Goal: Task Accomplishment & Management: Manage account settings

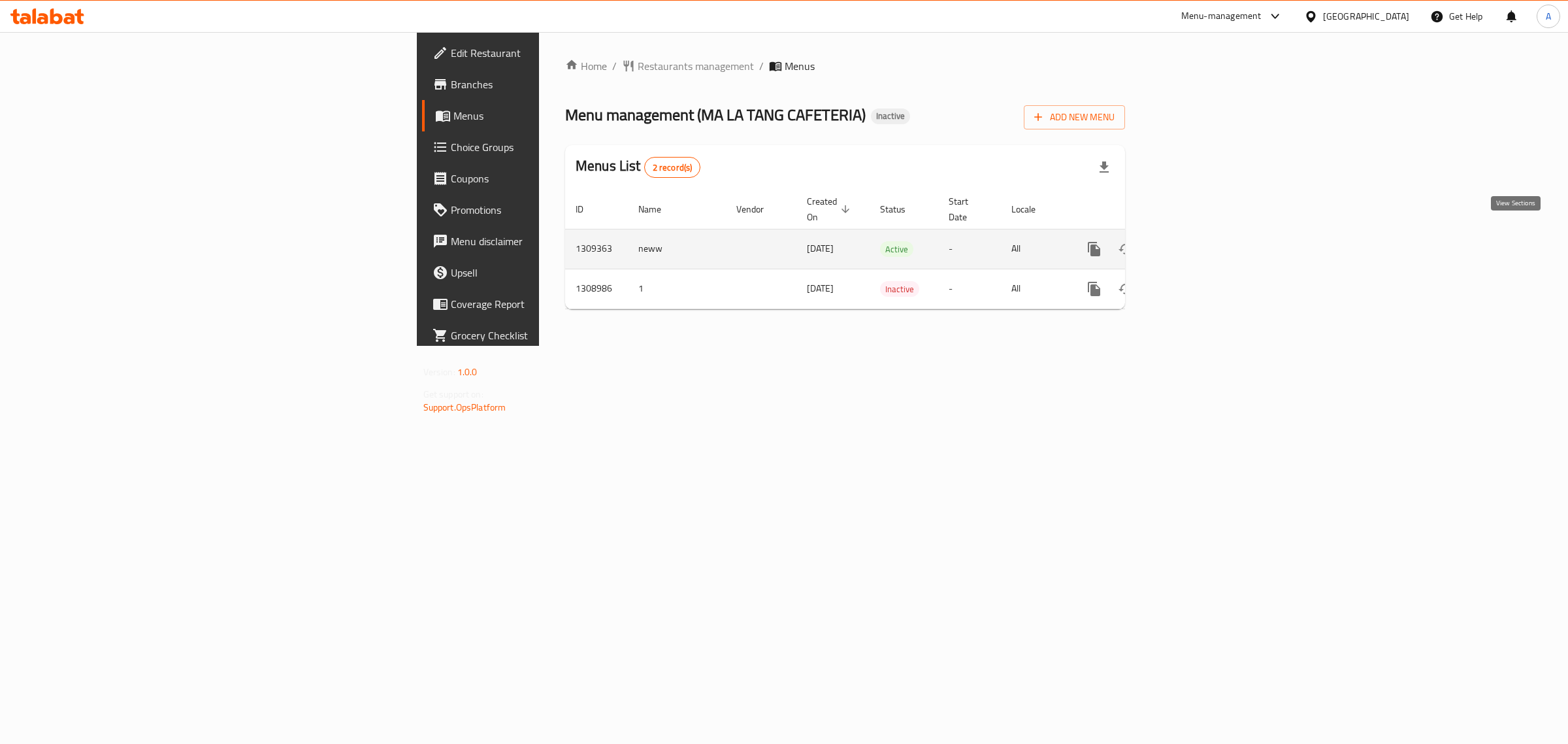
click at [1197, 241] on icon "enhanced table" at bounding box center [1189, 249] width 15 height 15
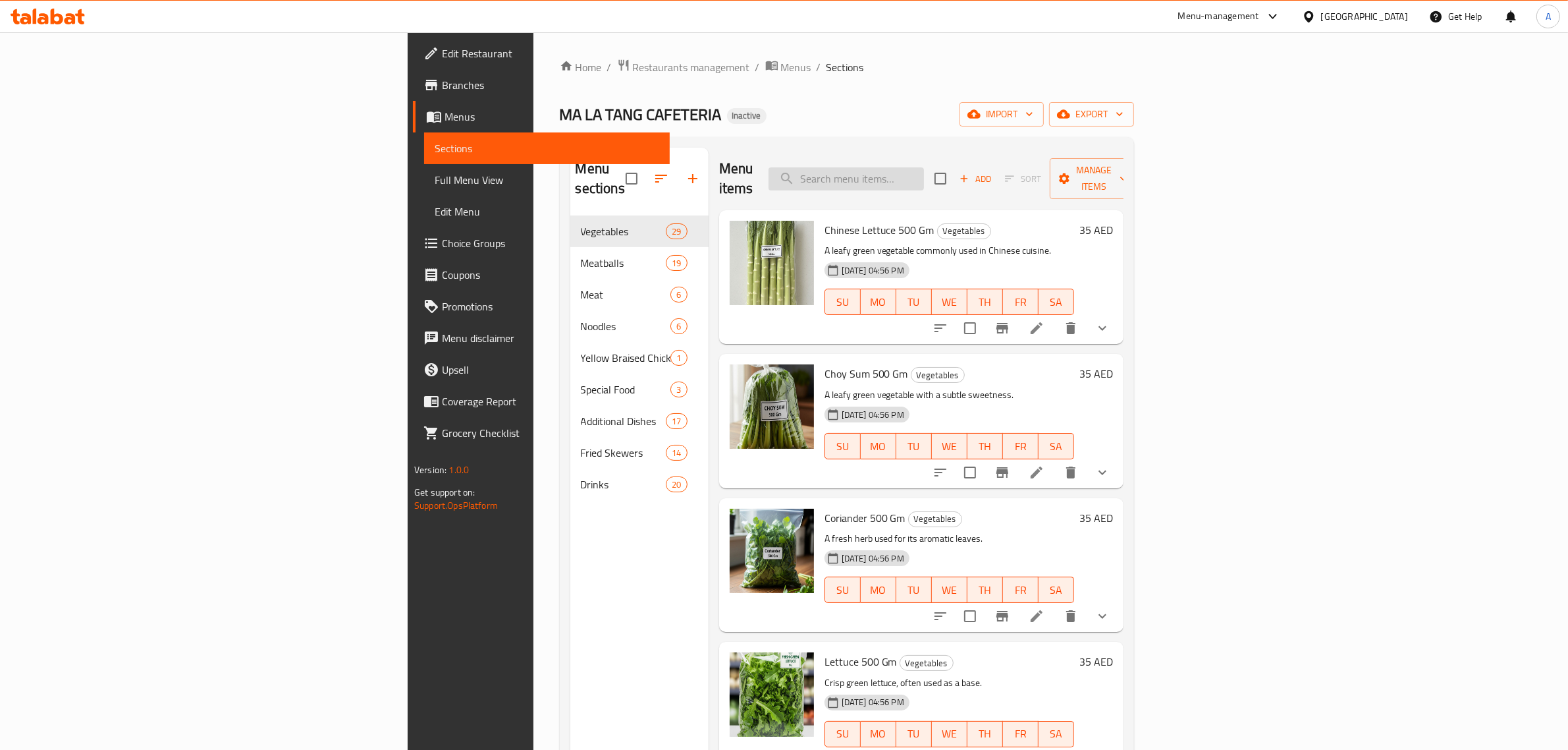
click at [924, 176] on input "search" at bounding box center [845, 179] width 155 height 23
paste input "Vegetables & Fungi"
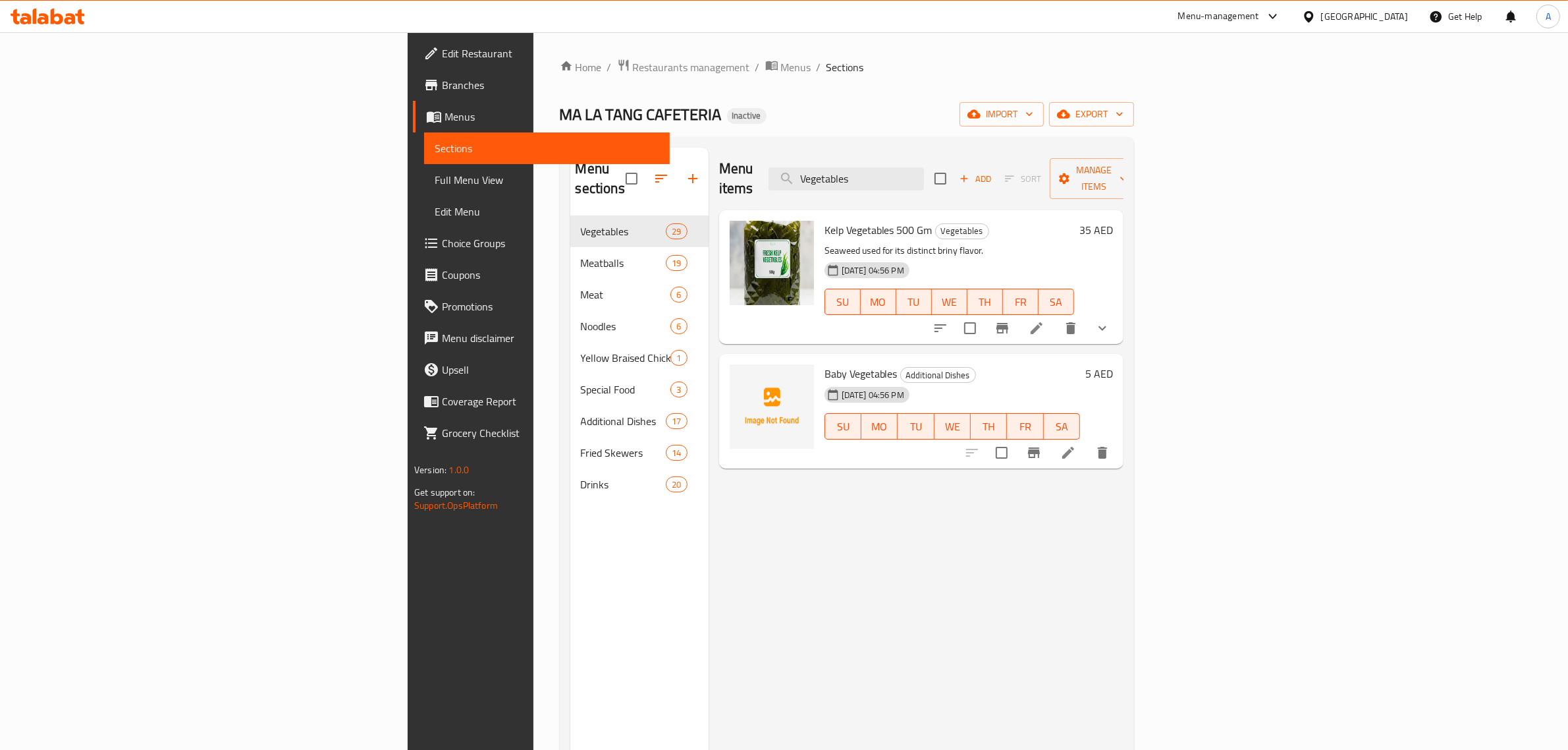
type input "Vegetable"
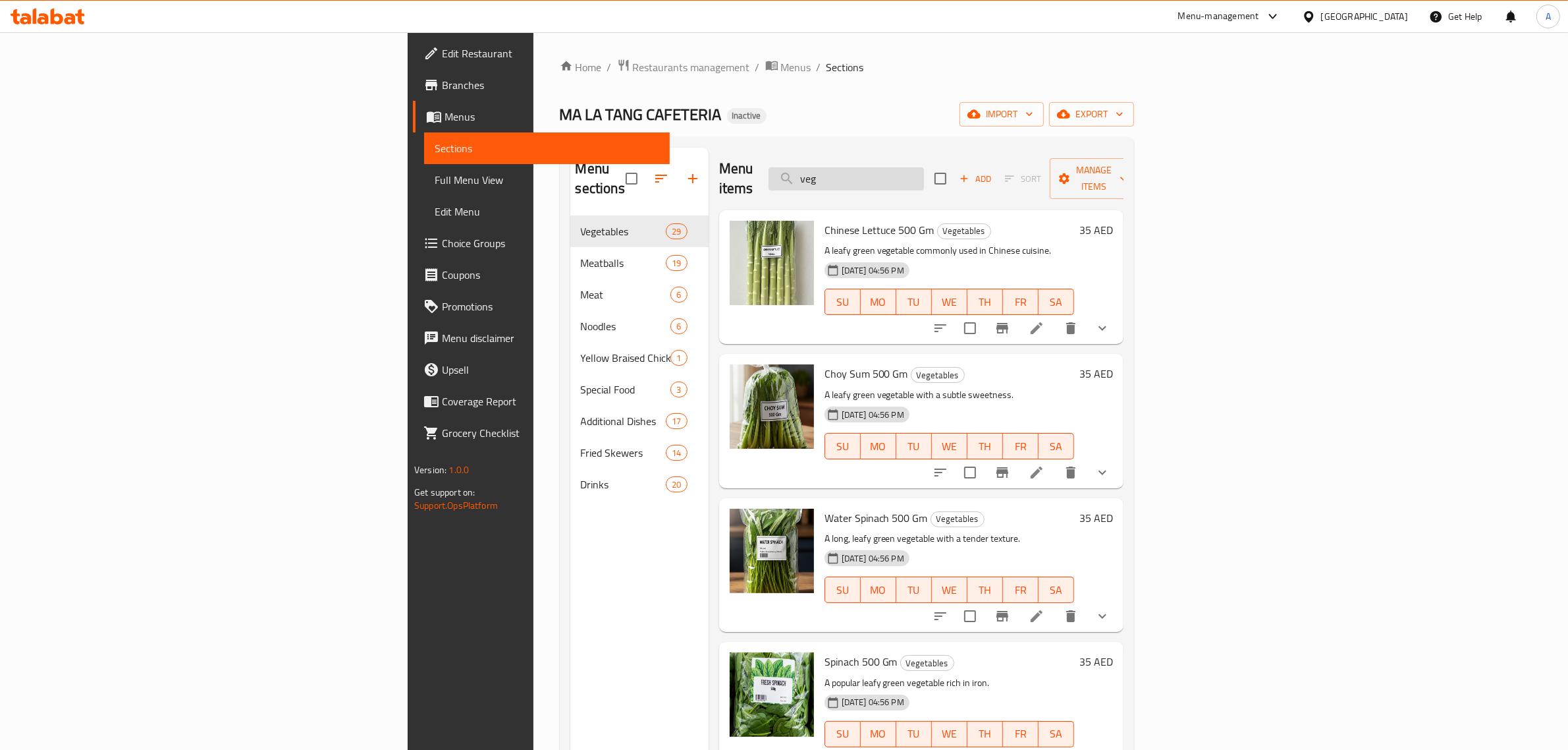
click at [924, 168] on input "veg" at bounding box center [845, 179] width 155 height 23
paste input "Fungi"
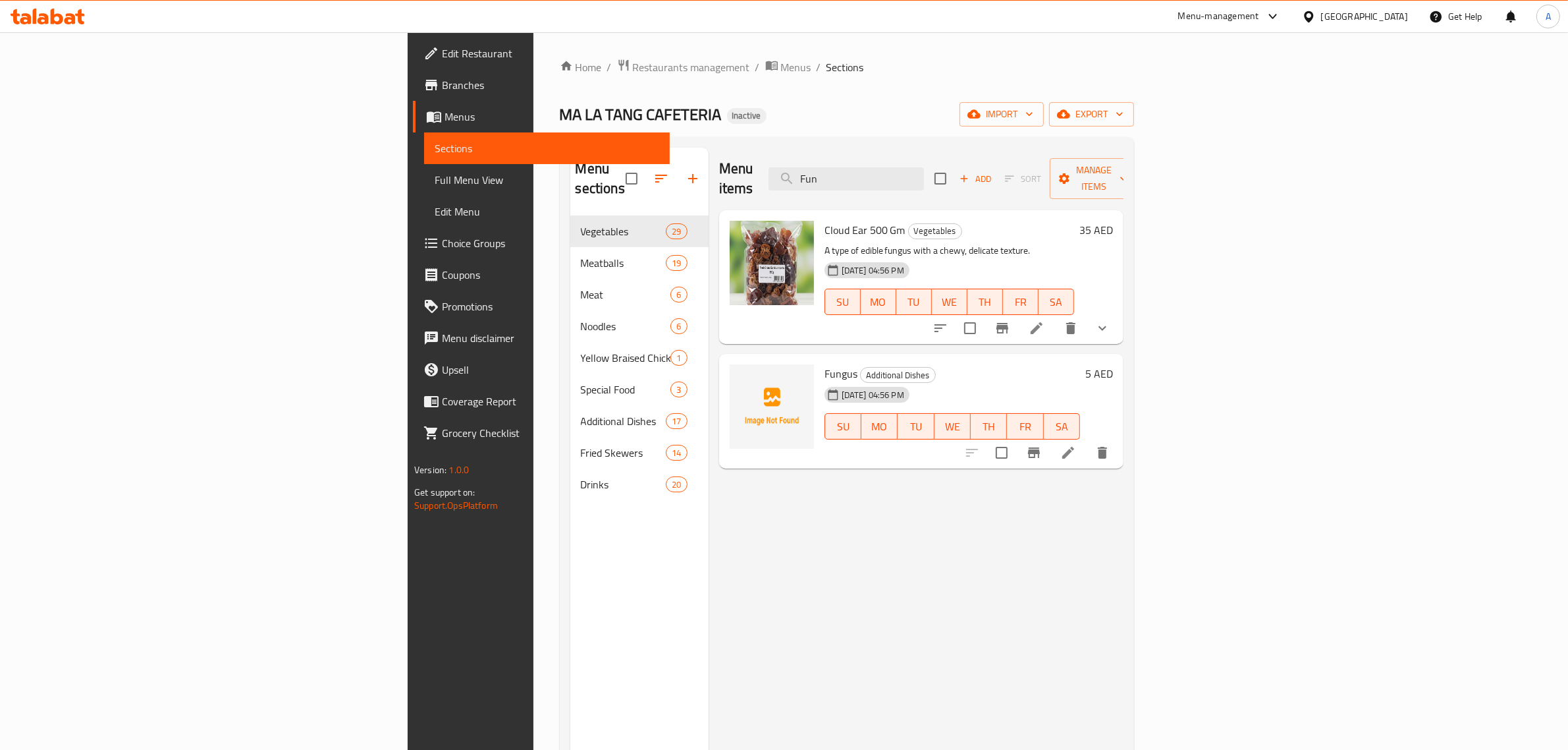
type input "Fu"
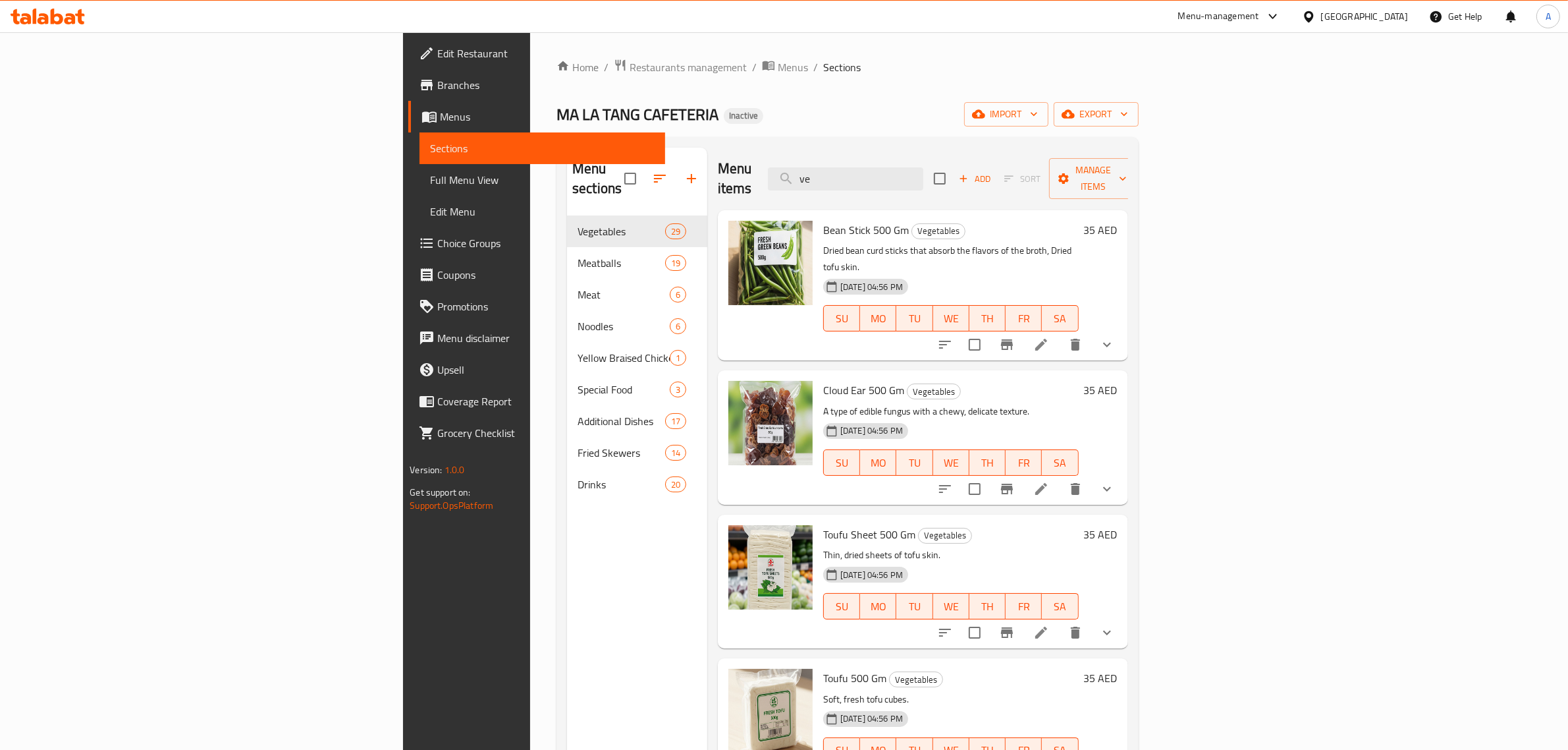
type input "veg"
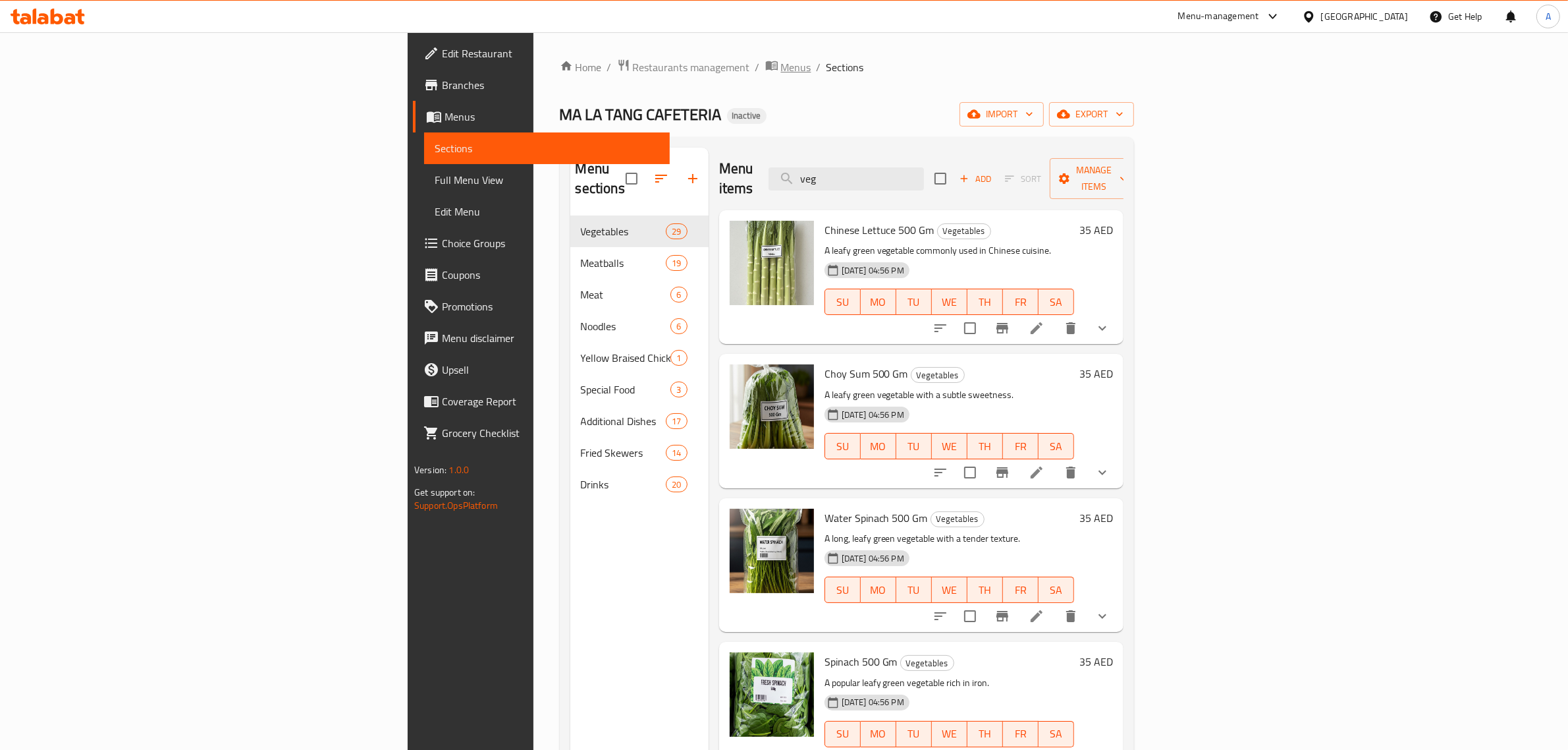
click at [781, 72] on span "Menus" at bounding box center [796, 67] width 30 height 16
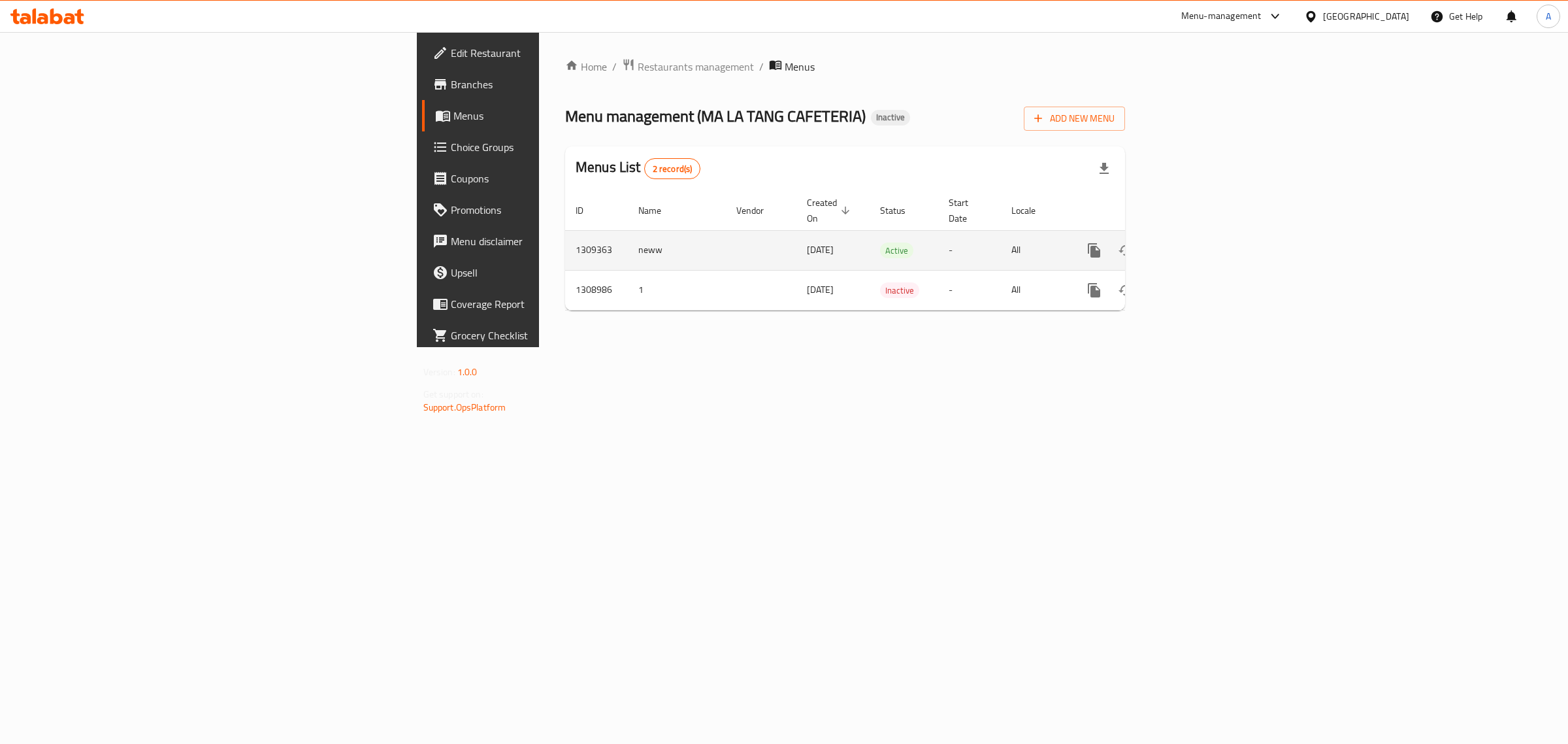
click at [1197, 243] on icon "enhanced table" at bounding box center [1189, 251] width 15 height 15
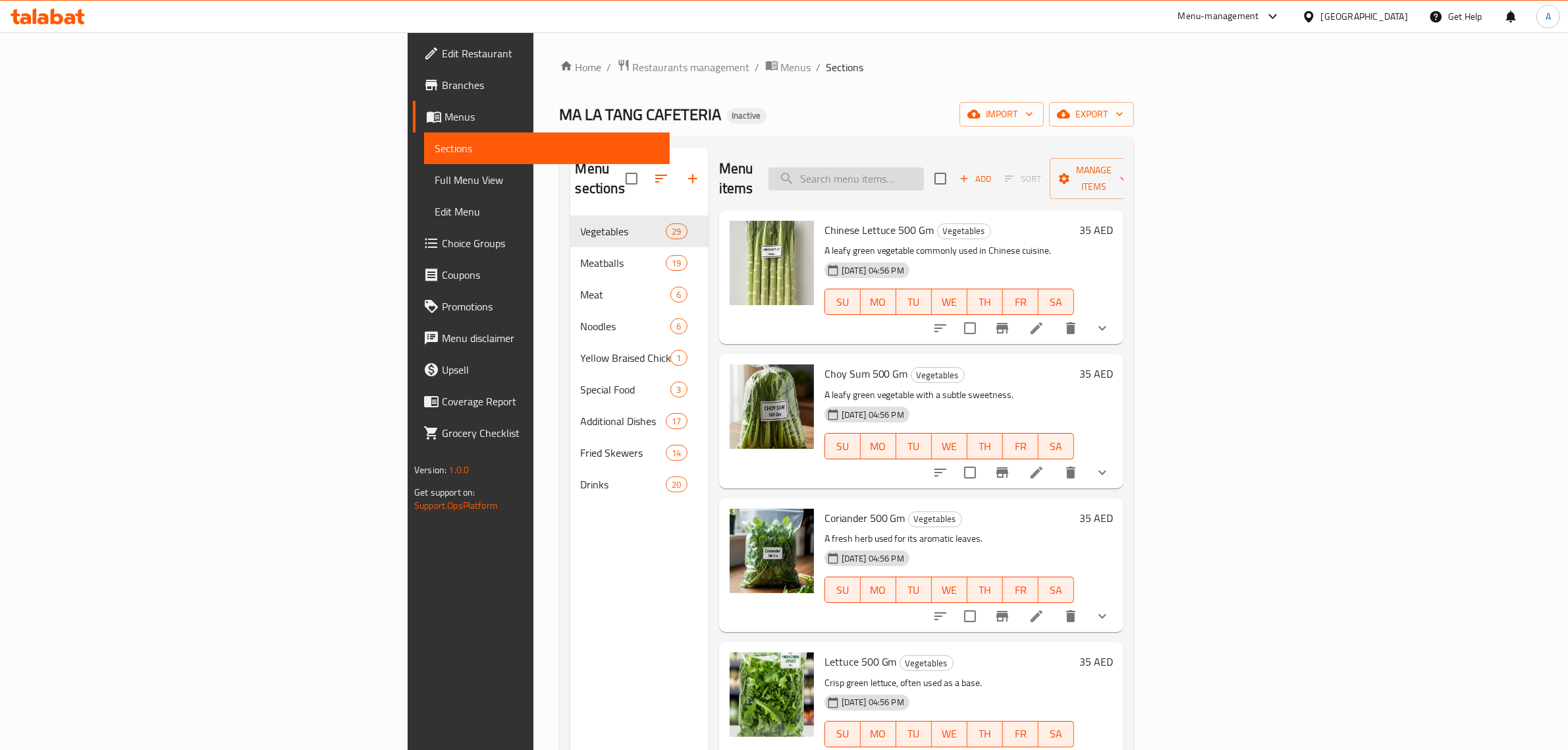
click at [924, 168] on input "search" at bounding box center [845, 179] width 155 height 23
click at [924, 177] on input "search" at bounding box center [845, 179] width 155 height 23
paste input "Oyster Mushroom"
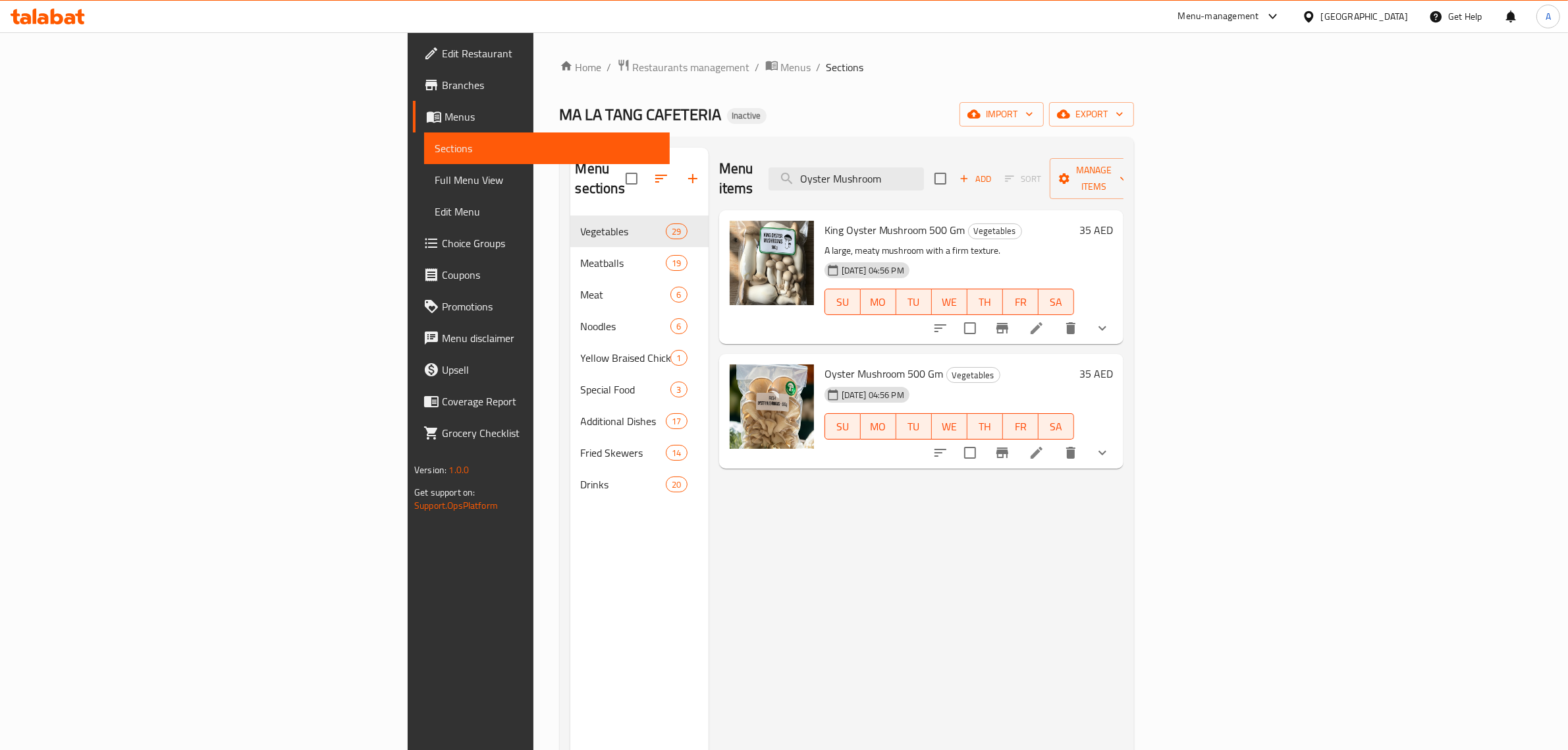
type input "Oyster Mushroom"
click at [850, 495] on div "Menu items Oyster Mushroom Add Sort Manage items King Oyster Mushroom 500 Gm Ve…" at bounding box center [917, 522] width 415 height 750
click at [1044, 445] on icon at bounding box center [1037, 453] width 16 height 16
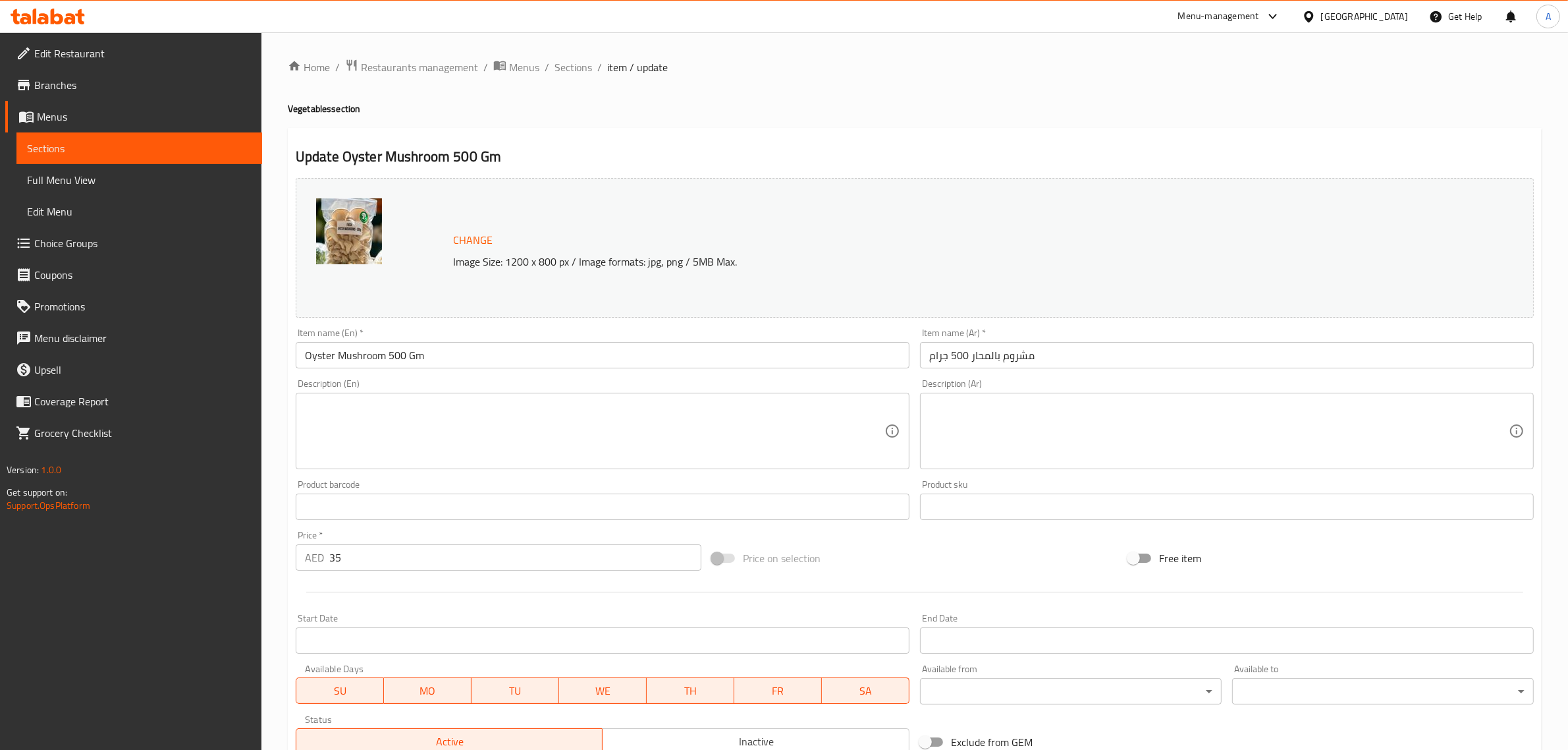
drag, startPoint x: 485, startPoint y: 382, endPoint x: 464, endPoint y: 413, distance: 37.4
click at [485, 382] on div "Description (En) Description (En)" at bounding box center [603, 423] width 614 height 91
click at [464, 413] on textarea at bounding box center [595, 431] width 579 height 62
paste textarea "Fresh oyster mushrooms, suitable for stir-fries, soups, or sautéeing."
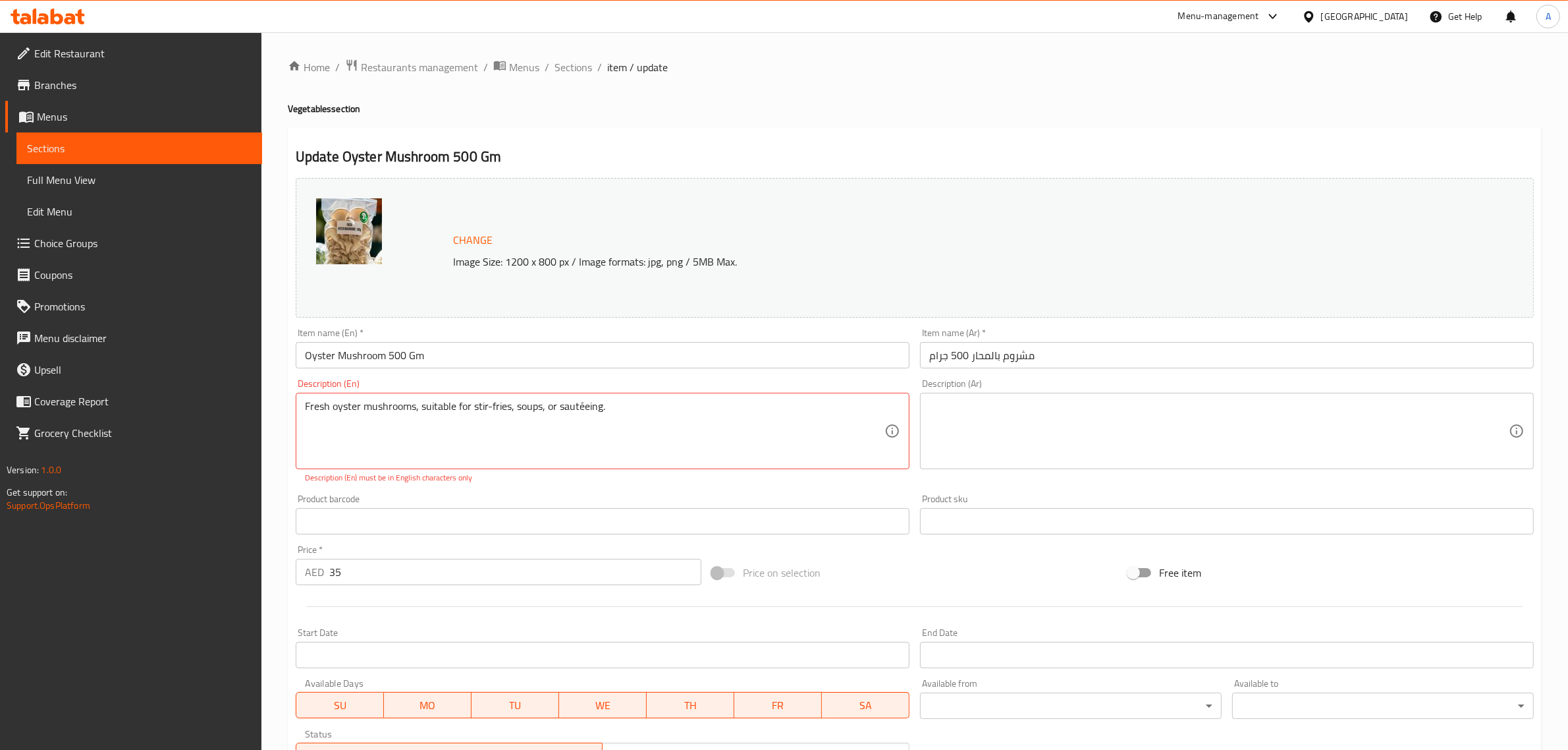
click at [717, 435] on textarea "Fresh oyster mushrooms, suitable for stir-fries, soups, or sautéeing." at bounding box center [595, 431] width 579 height 62
drag, startPoint x: 583, startPoint y: 406, endPoint x: 626, endPoint y: 463, distance: 71.4
click at [584, 407] on textarea "Fresh oyster mushrooms, suitable for stir-fries, soups, or sautéeing." at bounding box center [595, 431] width 579 height 62
type textarea "Fresh oyster mushrooms, suitable for stir-fries, soups, or sauteeing."
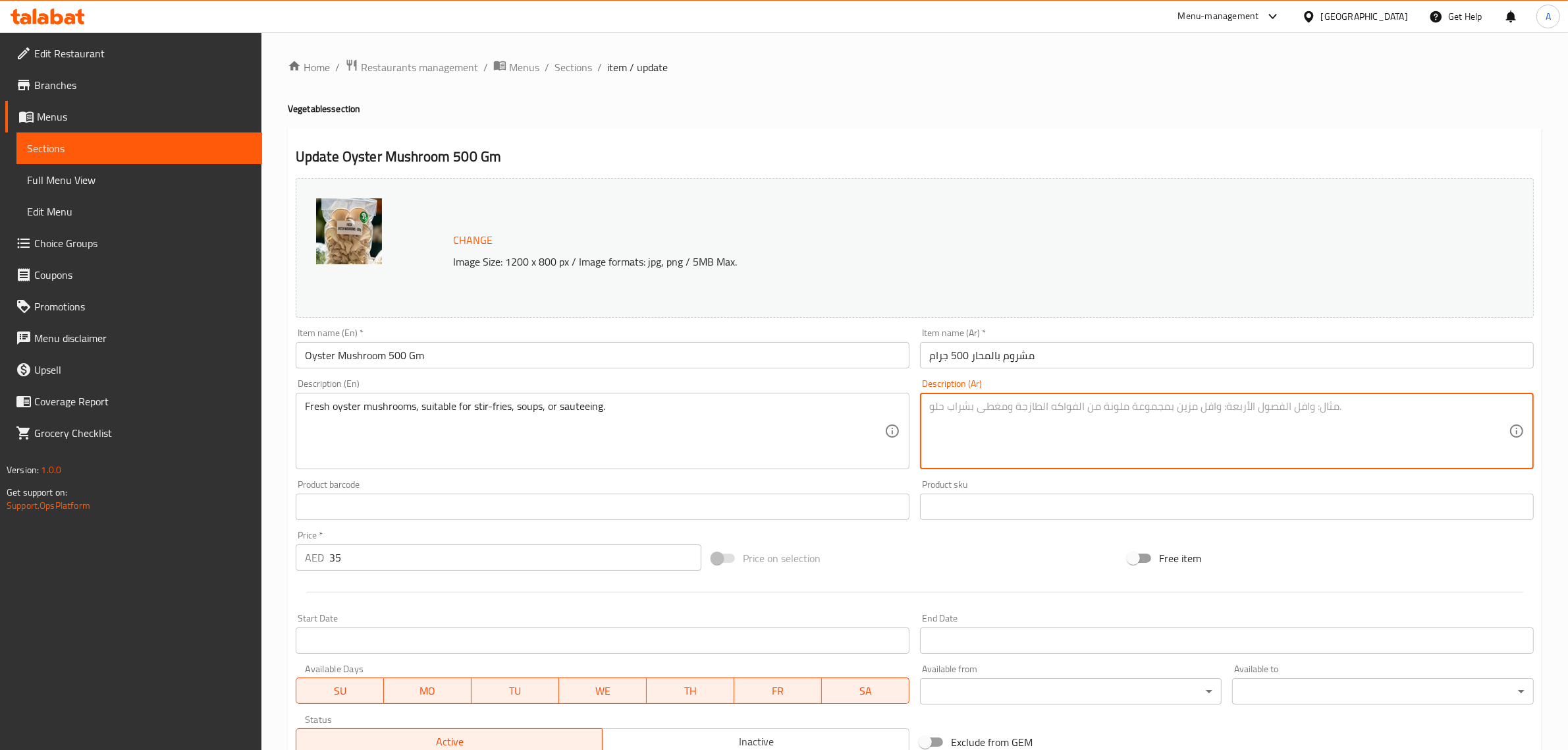
click at [1050, 417] on textarea at bounding box center [1219, 431] width 579 height 62
paste textarea "فطر المحار الطازج، مناسب للقلي، أو الحساء، أو القلي السريع."
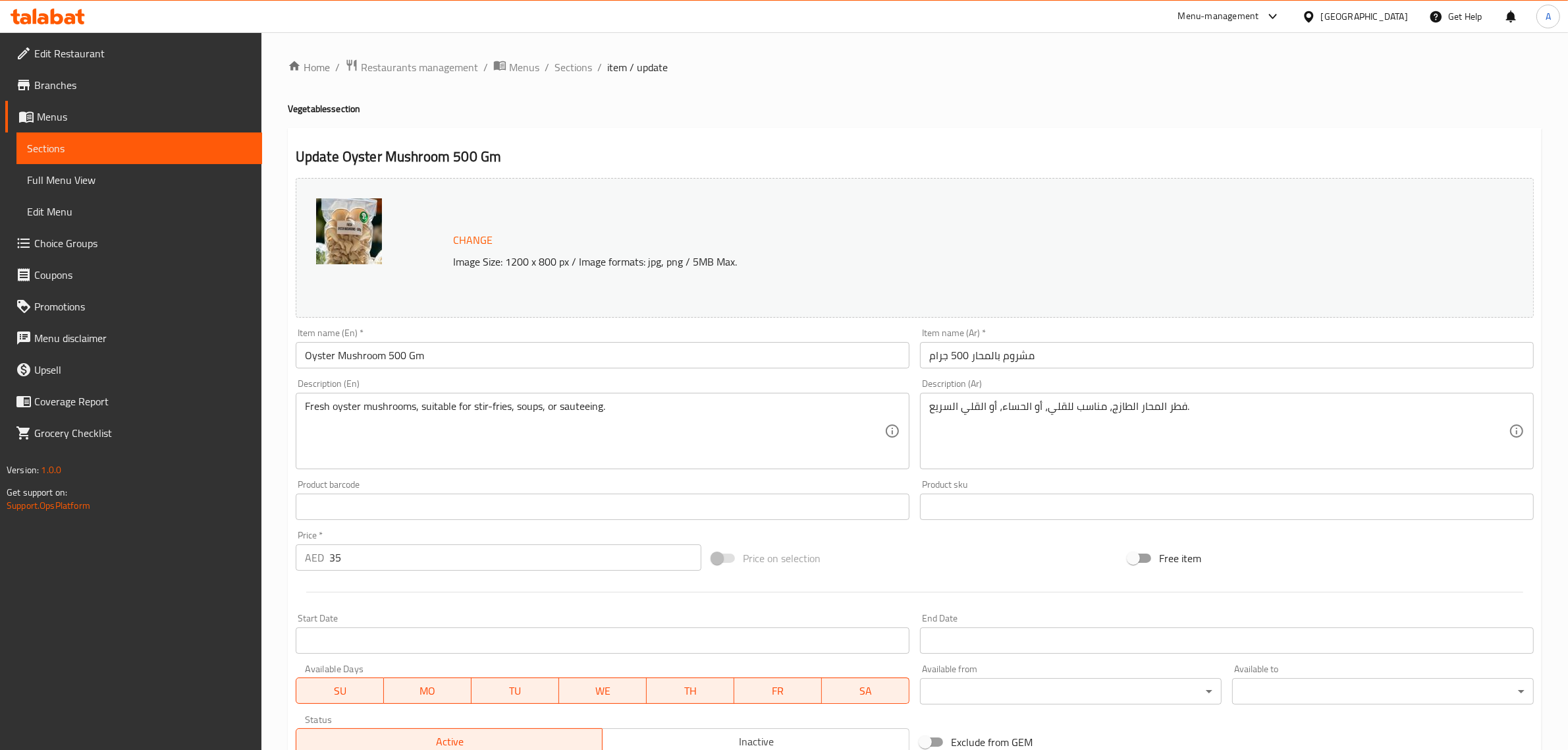
click at [865, 161] on h2 "Update Oyster Mushroom 500 Gm" at bounding box center [915, 157] width 1238 height 20
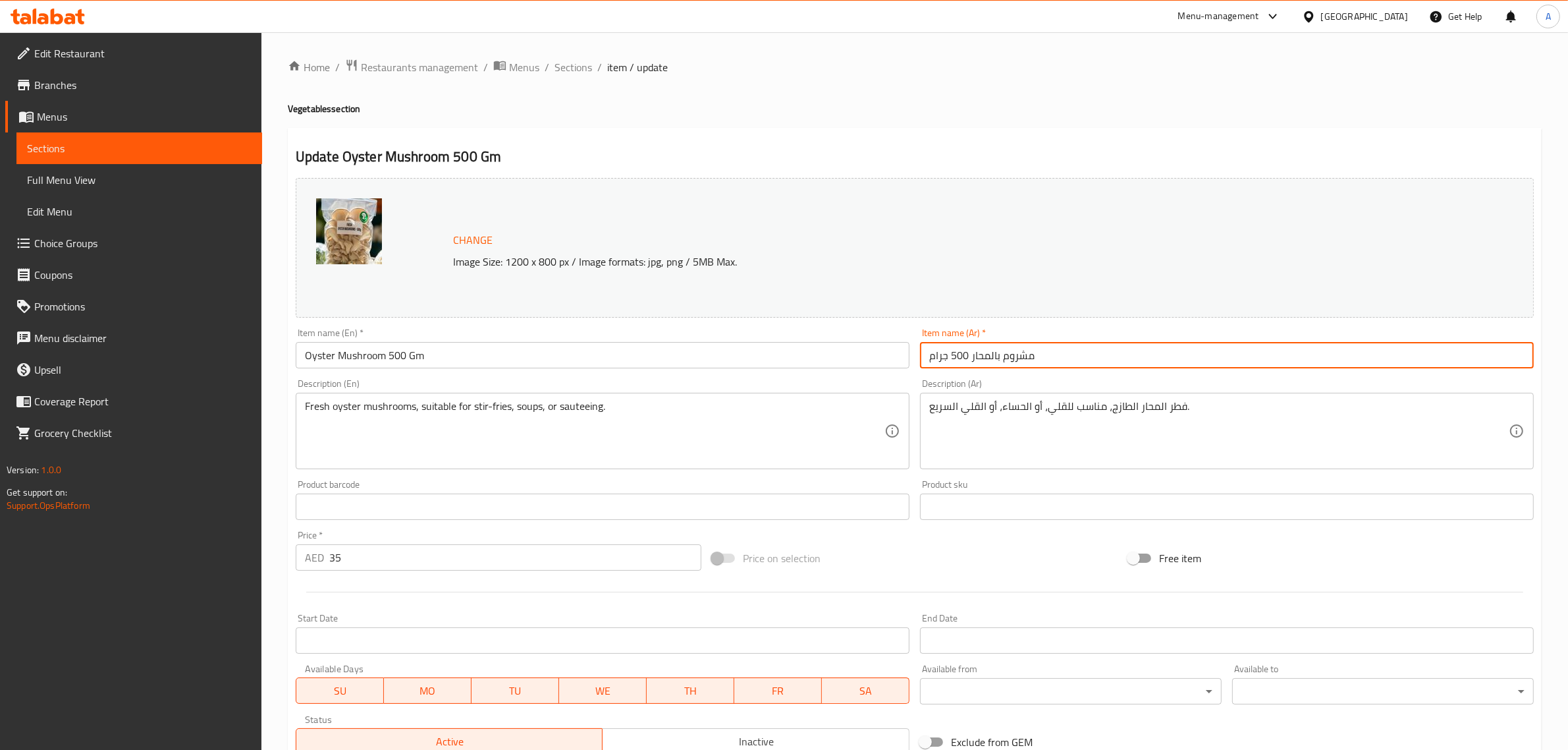
click at [1030, 360] on input "مشروم بالمحار 500 جرام" at bounding box center [1228, 355] width 614 height 26
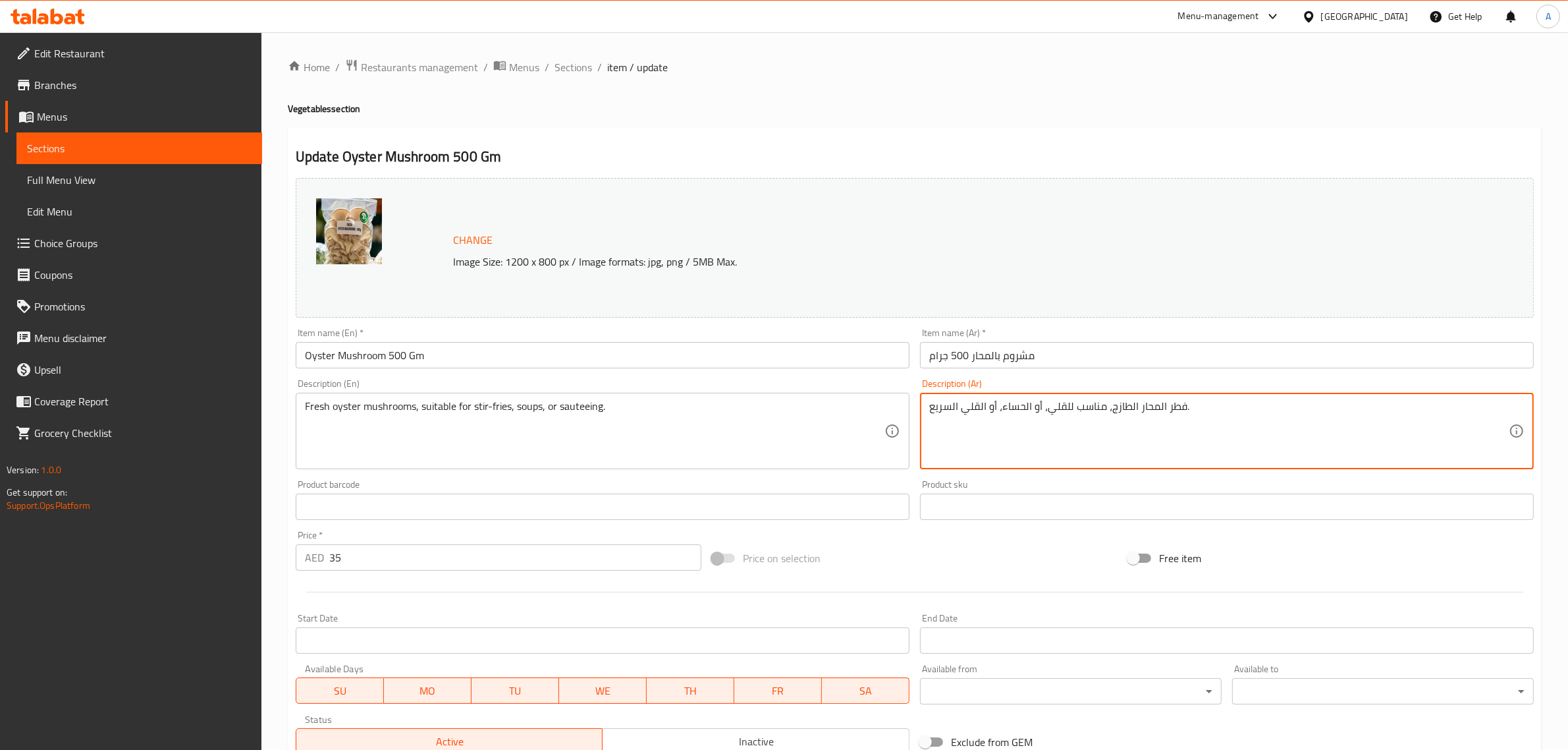
click at [1171, 409] on textarea "فطر المحار الطازج، مناسب للقلي، أو الحساء، أو القلي السريع." at bounding box center [1219, 431] width 579 height 62
paste textarea "شروم"
click at [979, 406] on textarea "مشروم المحار الطازج، مناسب للقلي، أو الحساء، أو القلي السريع." at bounding box center [1219, 431] width 579 height 62
drag, startPoint x: 979, startPoint y: 406, endPoint x: 906, endPoint y: 407, distance: 73.0
click at [906, 407] on div "Change Image Size: 1200 x 800 px / Image formats: jpg, png / 5MB Max. Item name…" at bounding box center [915, 466] width 1249 height 587
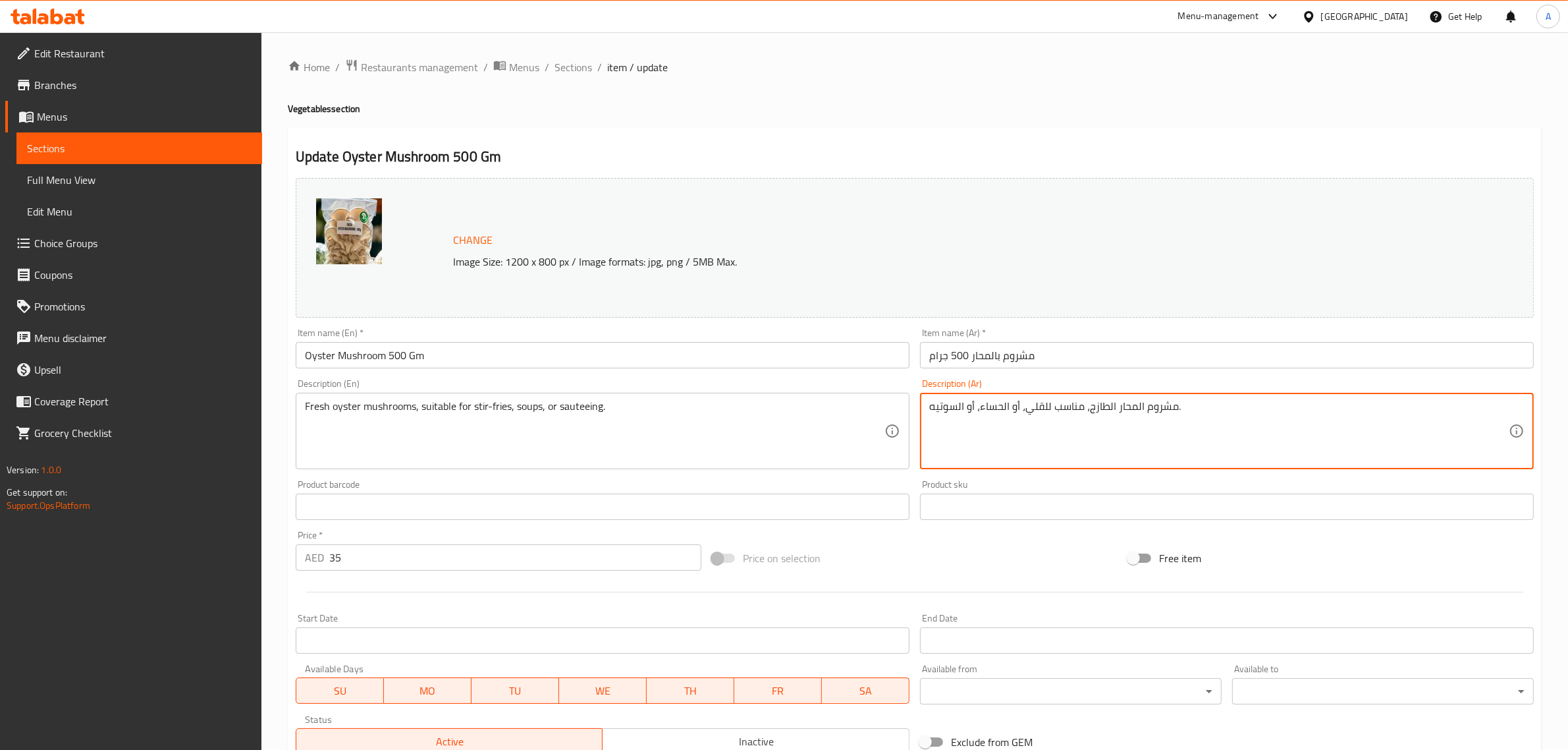
type textarea "مشروم المحار الطازج، مناسب للقلي، أو الحساء، أو السوتيه."
click at [920, 133] on div "Update Oyster Mushroom 500 Gm Change Image Size: 1200 x 800 px / Image formats:…" at bounding box center [915, 532] width 1254 height 808
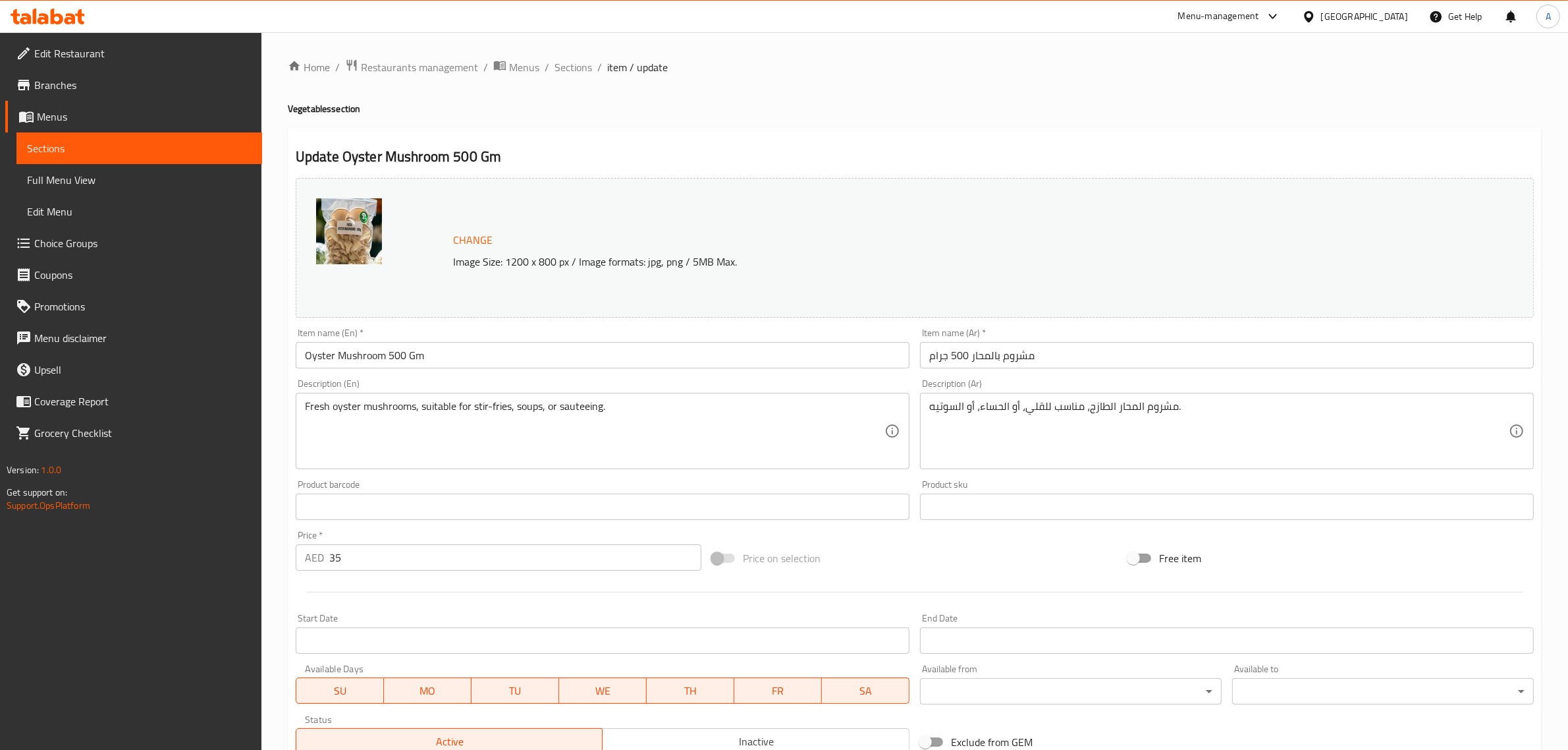
click at [833, 141] on div "Update Oyster Mushroom 500 Gm Change Image Size: 1200 x 800 px / Image formats:…" at bounding box center [915, 532] width 1254 height 808
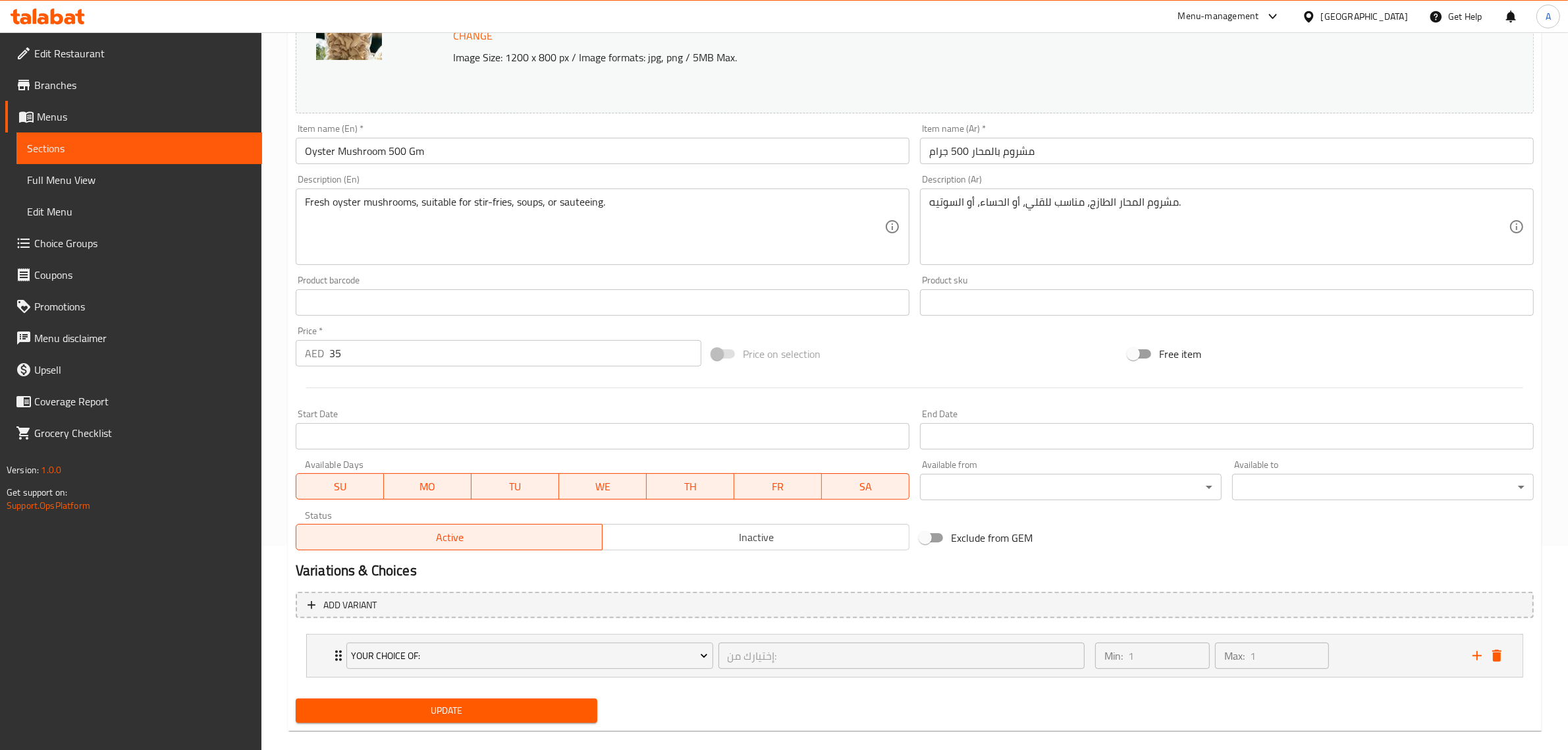
scroll to position [221, 0]
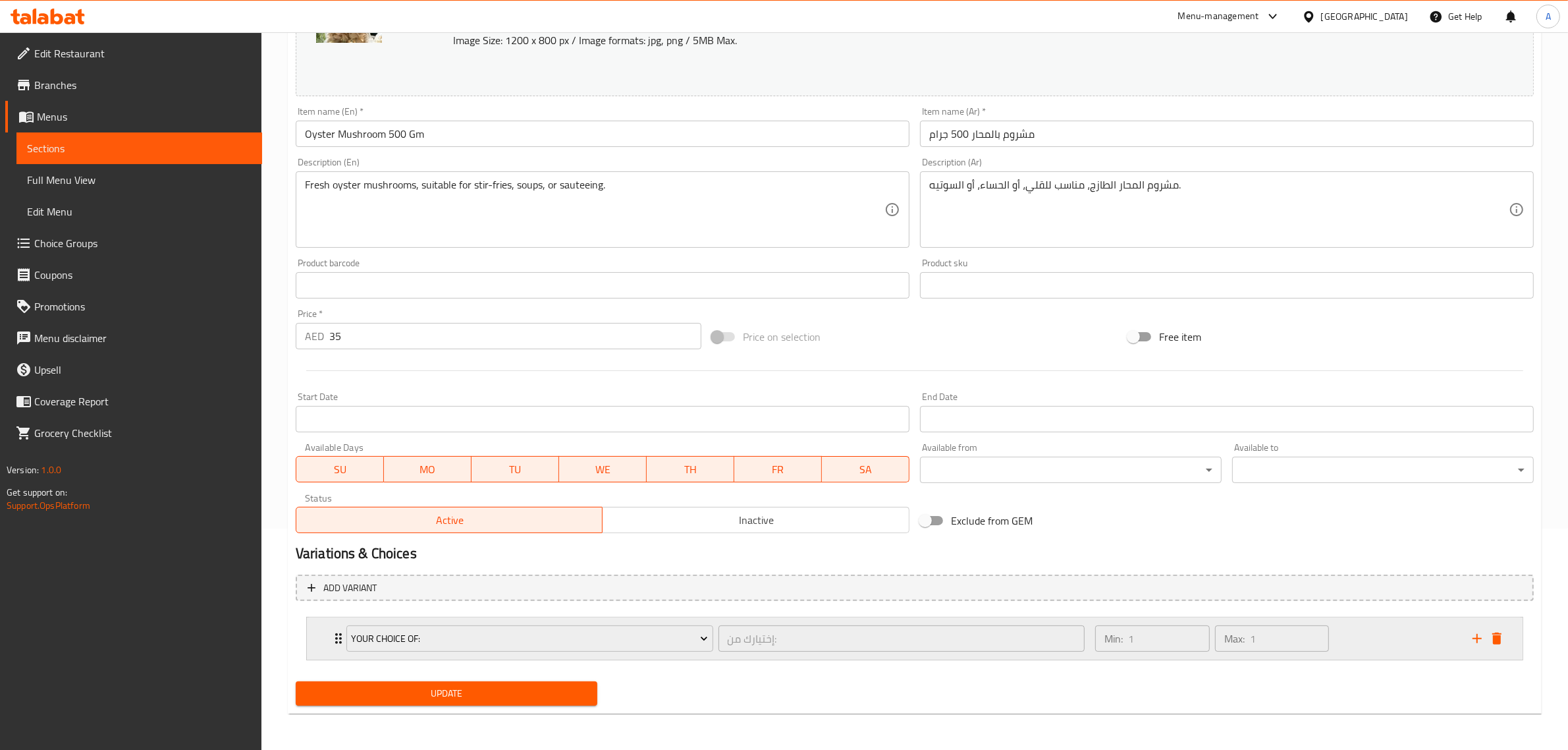
click at [1365, 628] on div "Min: 1 ​ Max: 1 ​" at bounding box center [1275, 638] width 377 height 42
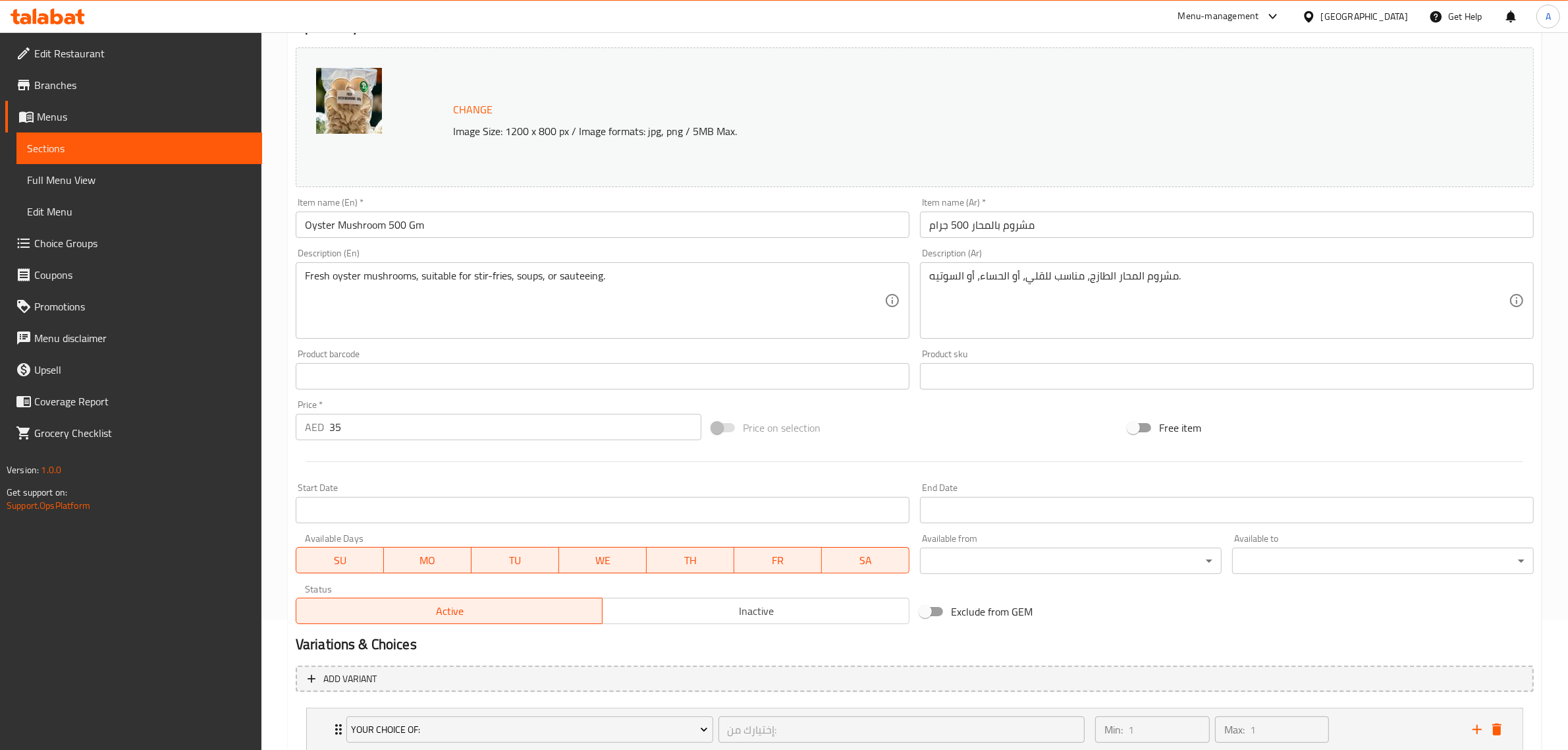
scroll to position [0, 0]
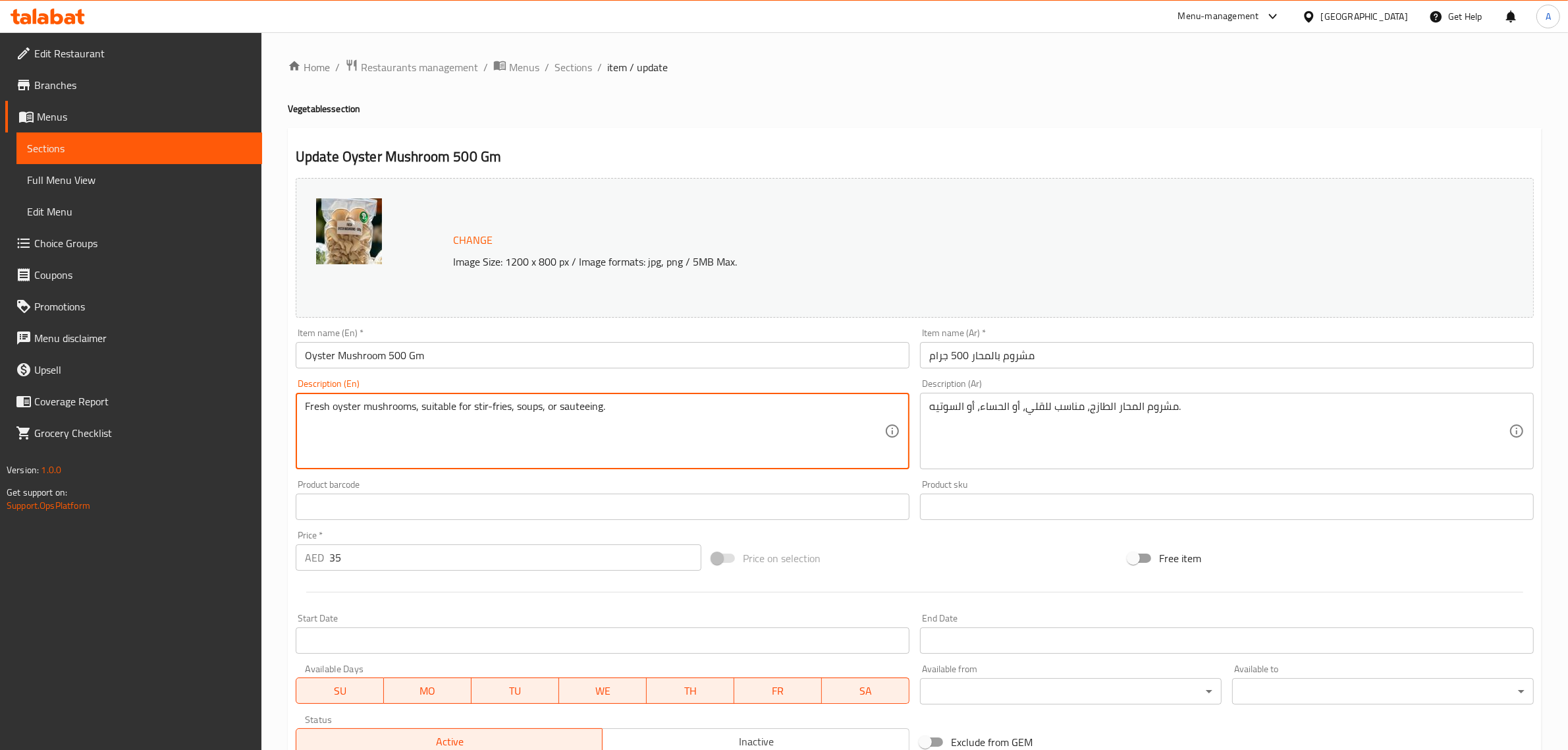
click at [587, 415] on textarea "Fresh oyster mushrooms, suitable for stir-fries, soups, or sauteeing." at bounding box center [595, 431] width 579 height 62
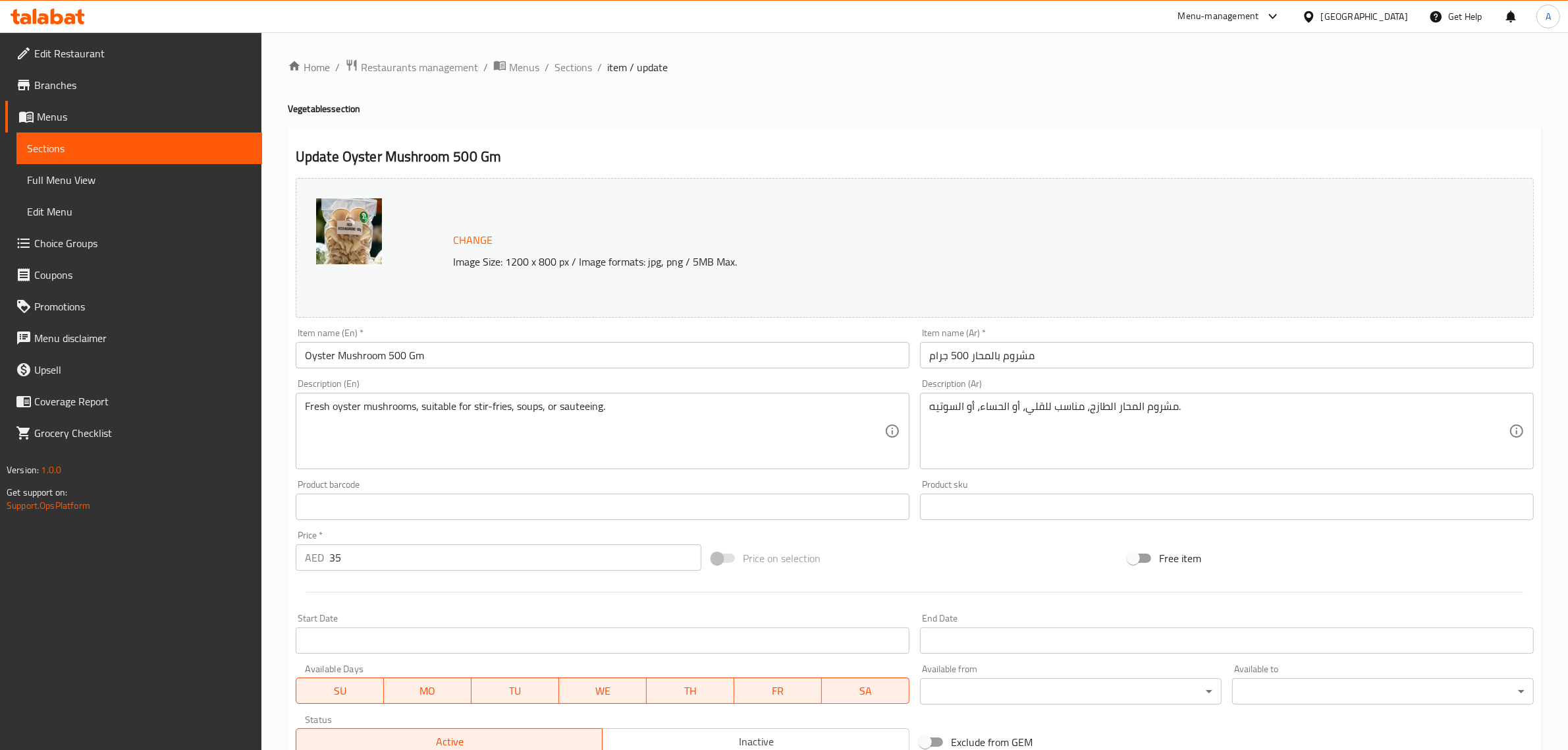
click at [856, 114] on h4 "Vegetables section" at bounding box center [915, 109] width 1254 height 14
click at [859, 124] on div "Home / Restaurants management / Menus / Sections / item / update Vegetables sec…" at bounding box center [915, 582] width 1254 height 1048
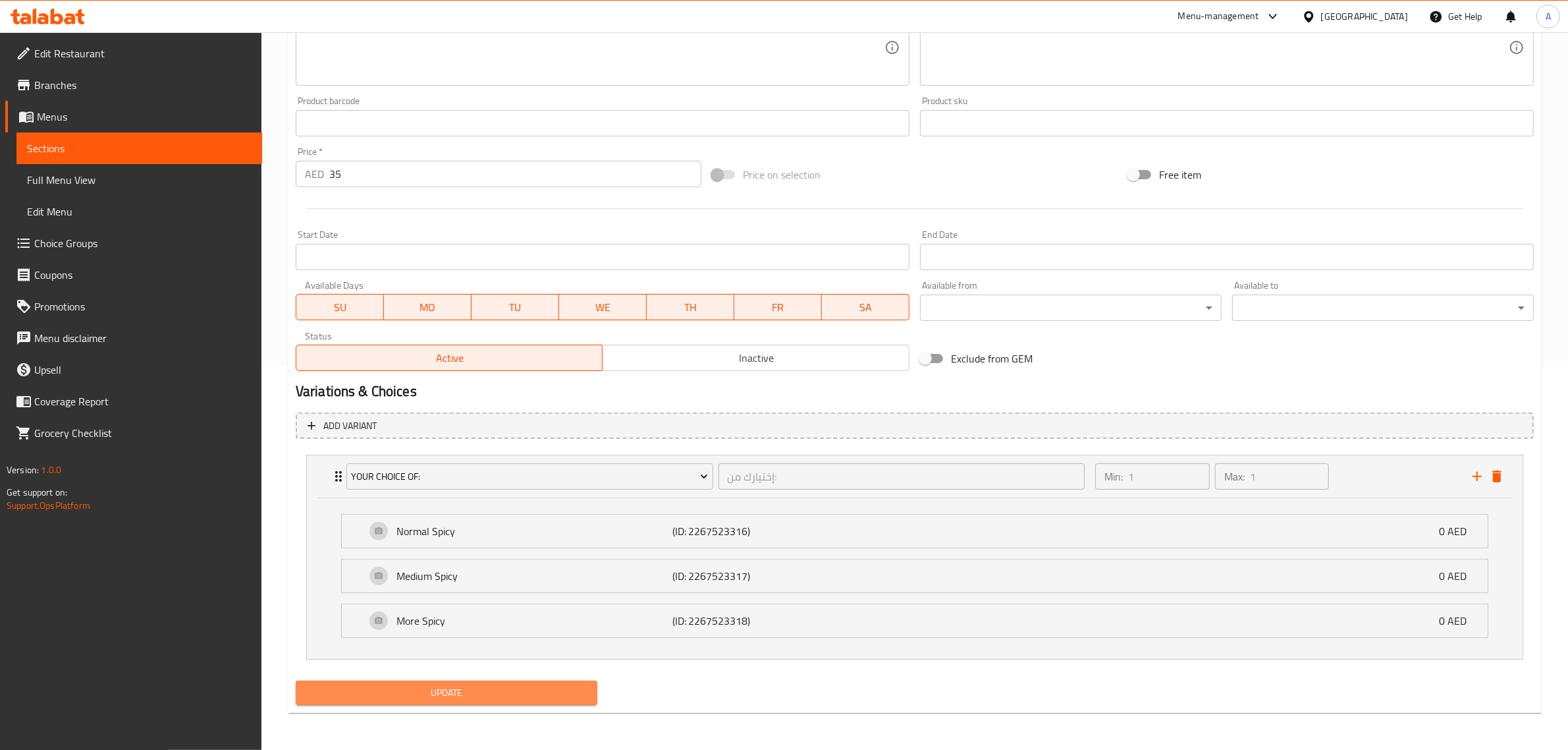
click at [543, 695] on span "Update" at bounding box center [447, 692] width 281 height 17
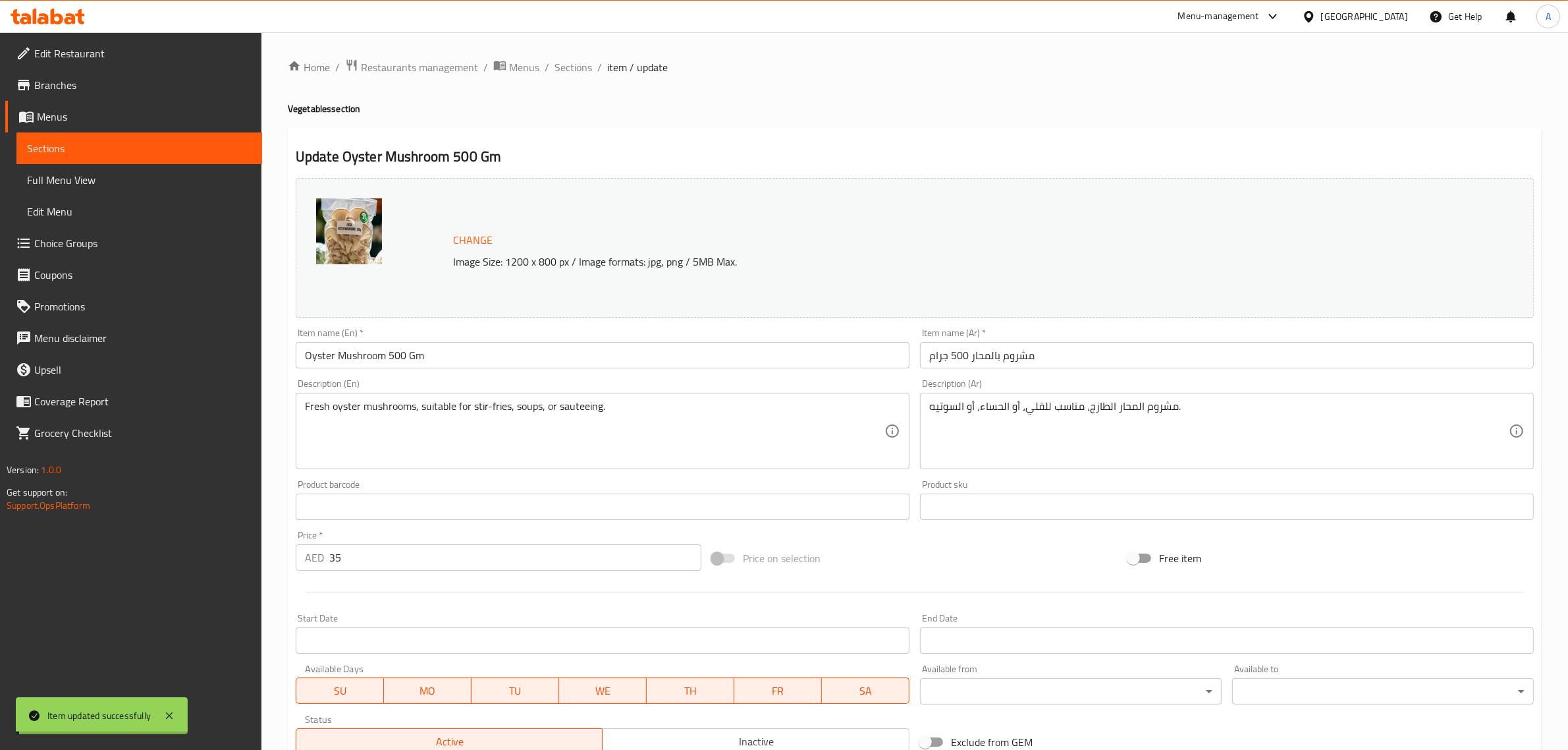
drag, startPoint x: 574, startPoint y: 70, endPoint x: 445, endPoint y: 1, distance: 146.3
click at [574, 70] on span "Sections" at bounding box center [573, 67] width 37 height 16
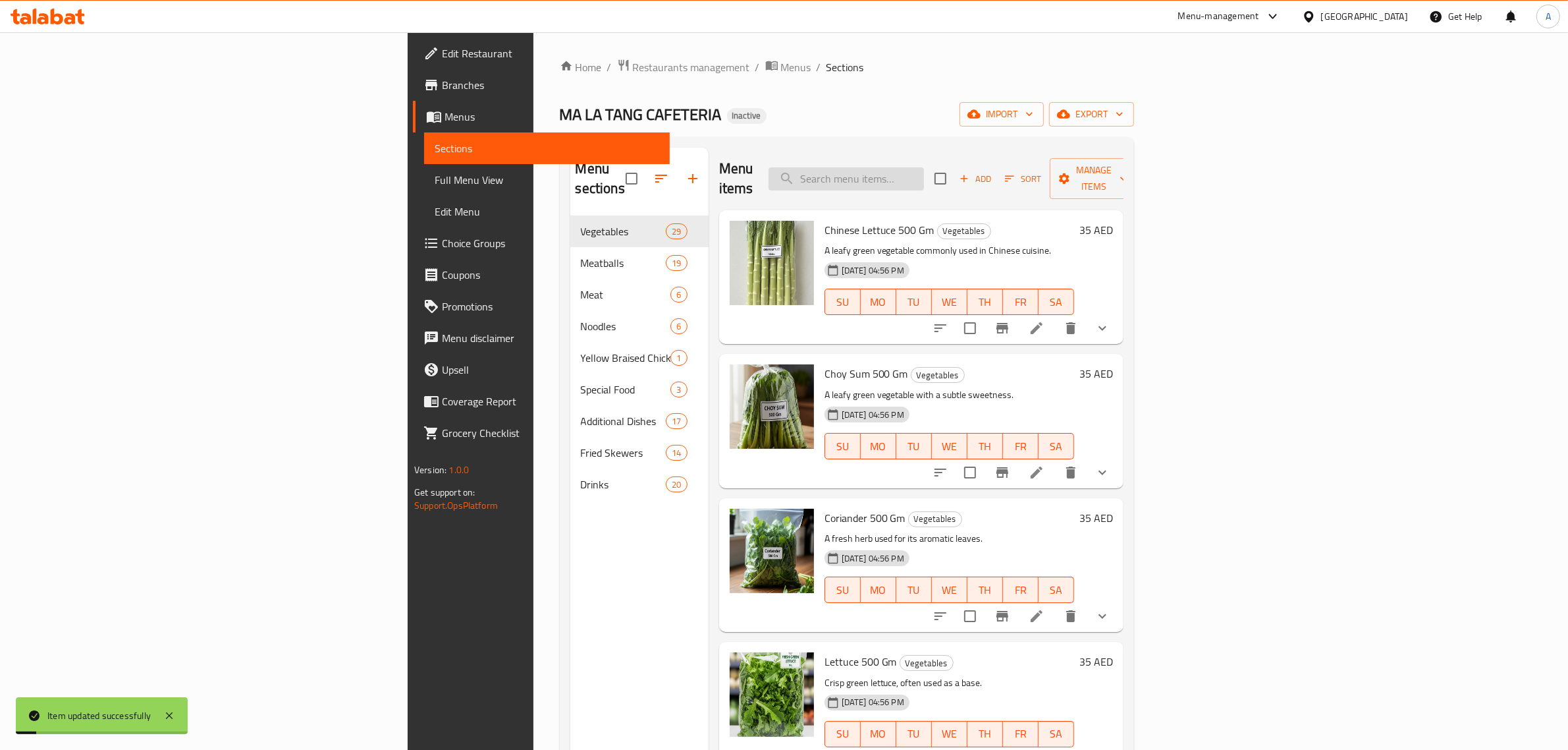
click at [924, 173] on input "search" at bounding box center [845, 179] width 155 height 23
paste input "Bao Xing Gong Wan"
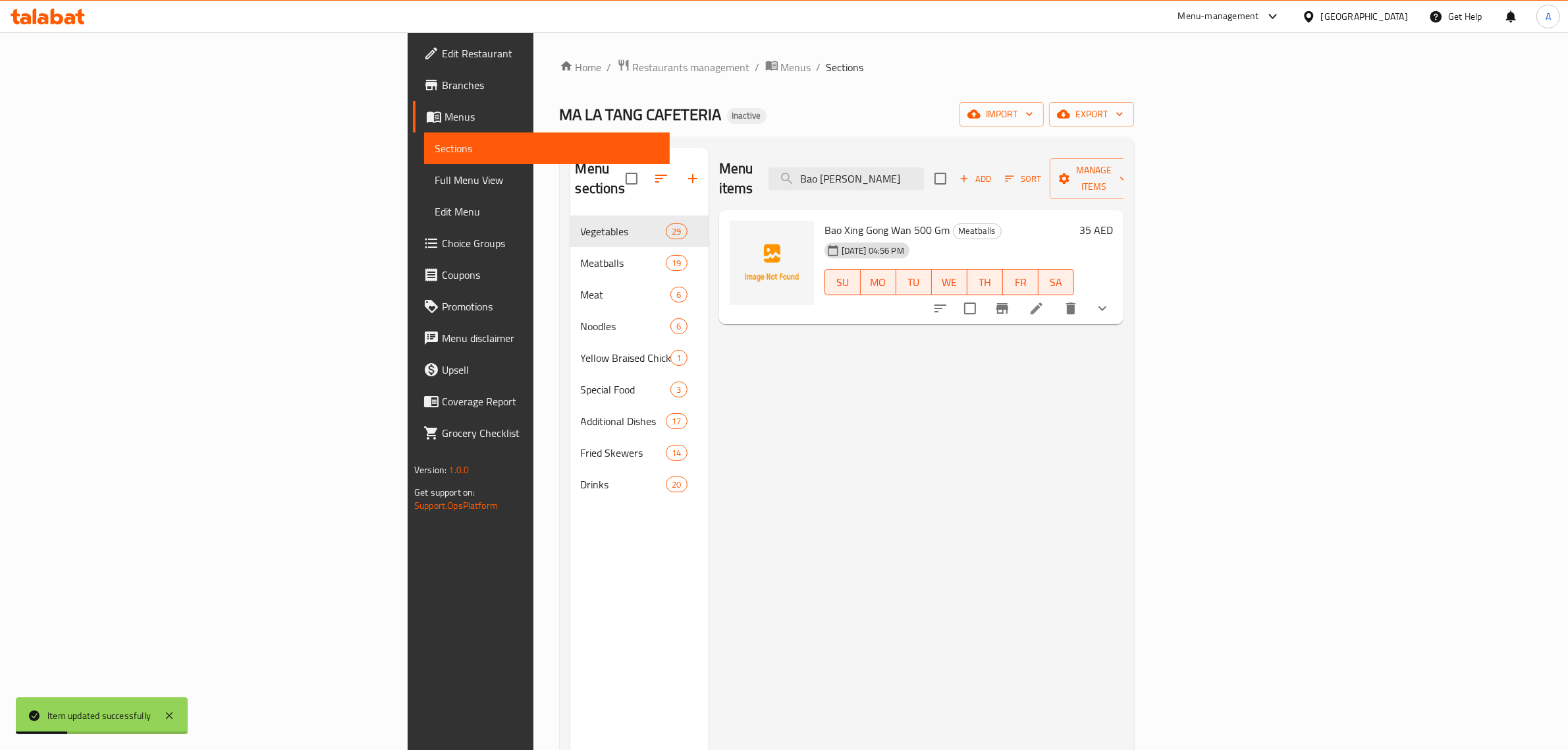
type input "Bao Xing Gong Wan"
click at [1044, 300] on icon at bounding box center [1037, 308] width 16 height 16
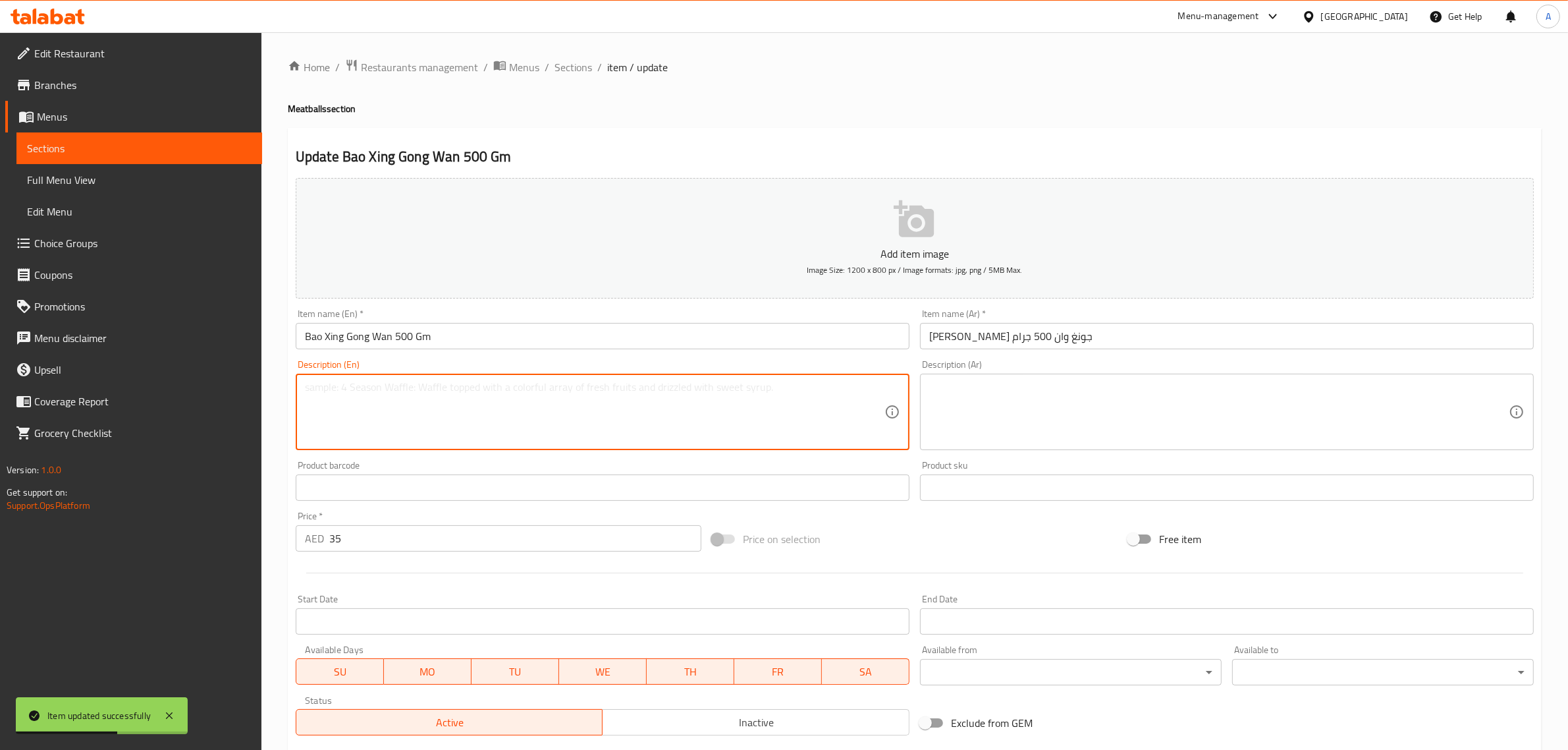
click at [672, 413] on textarea at bounding box center [595, 412] width 579 height 62
paste textarea "A type of processed food item, often a meatball or a specific kind of savory sn…"
type textarea "A type of processed food item, often a meatball or a specific kind of savory sn…"
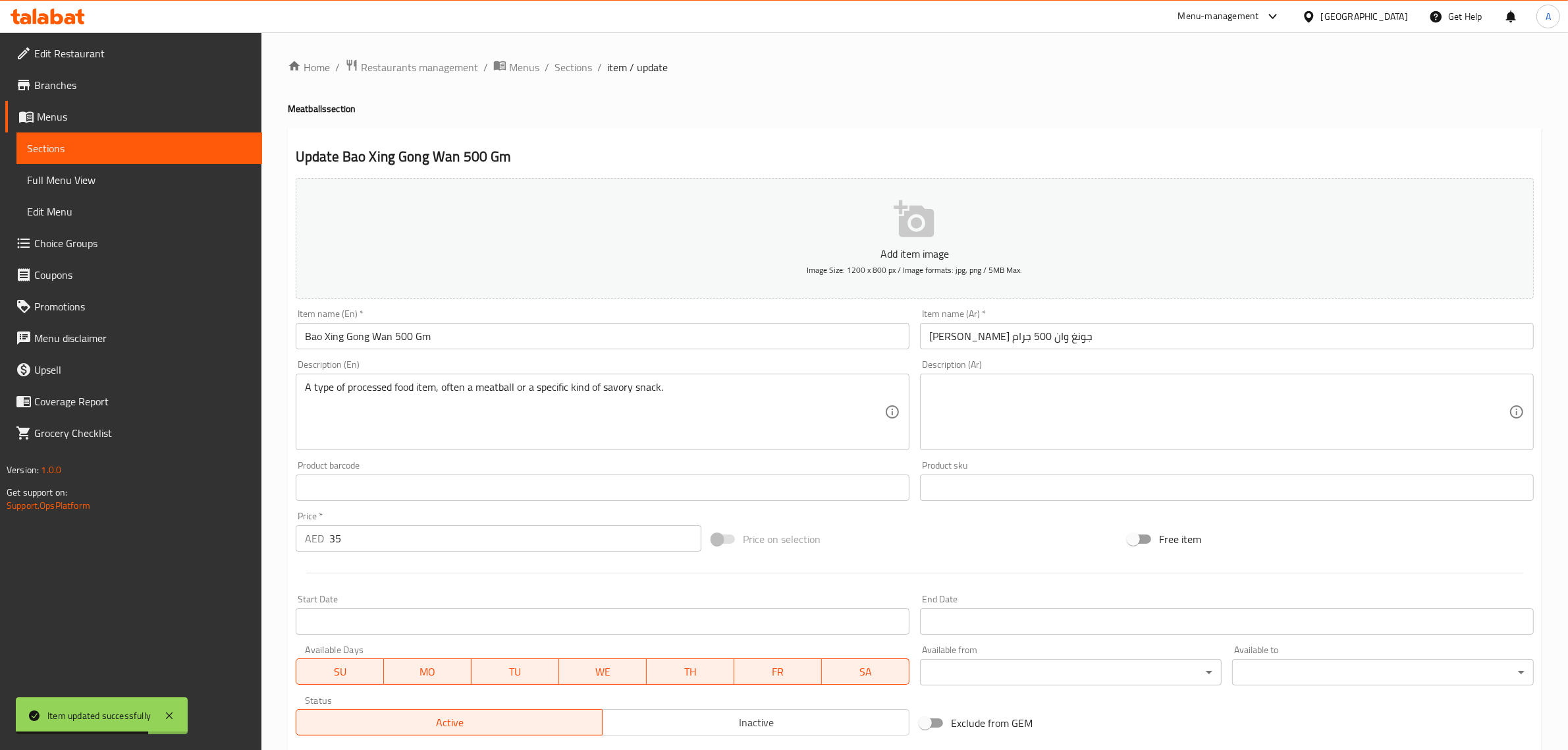
click at [1085, 373] on div "Description (Ar) Description (Ar)" at bounding box center [1228, 405] width 614 height 91
click at [1087, 395] on textarea at bounding box center [1219, 412] width 579 height 62
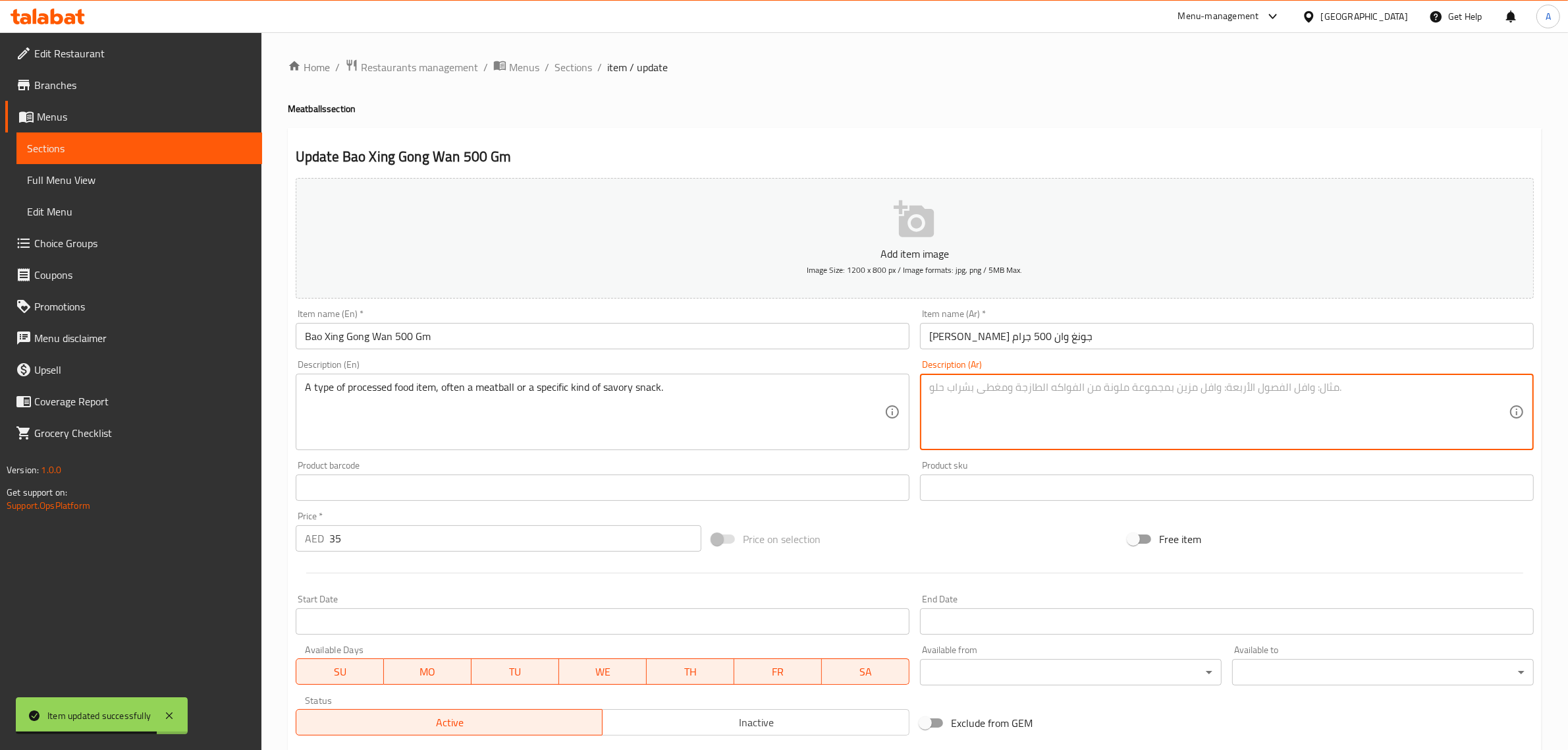
paste textarea "نوع من الأطعمة المصنعة، غالبًا ما يكون عبارة عن كرات لحم أو نوع معين من الوجبات…"
type textarea "نوع من الأطعمة المصنعة، غالبًا ما يكون عبارة عن كرات لحم أو نوع معين من الوجبات…"
click at [343, 344] on input "Bao Xing Gong Wan 500 Gm" at bounding box center [603, 336] width 614 height 26
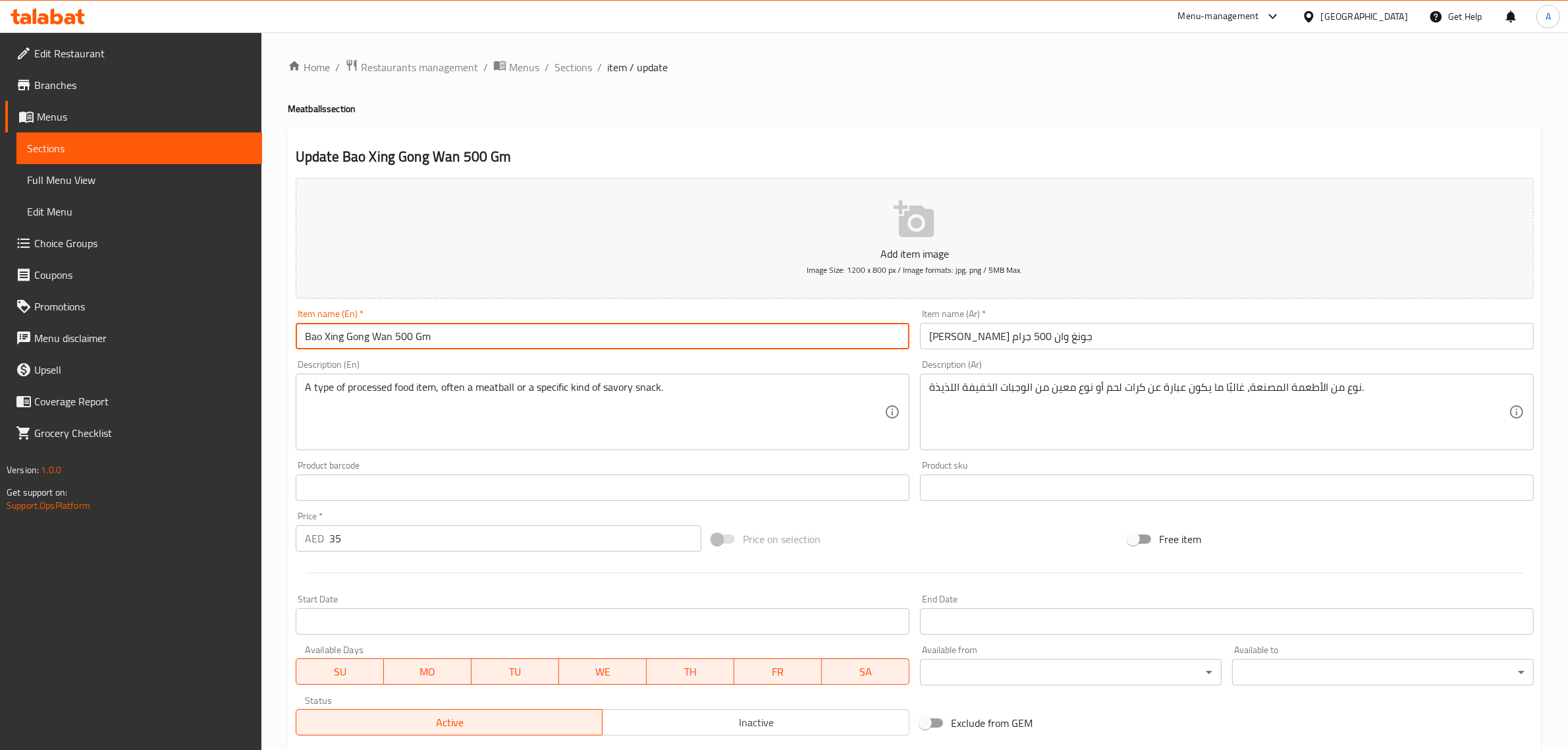
click at [343, 344] on input "Bao Xing Gong Wan 500 Gm" at bounding box center [603, 336] width 614 height 26
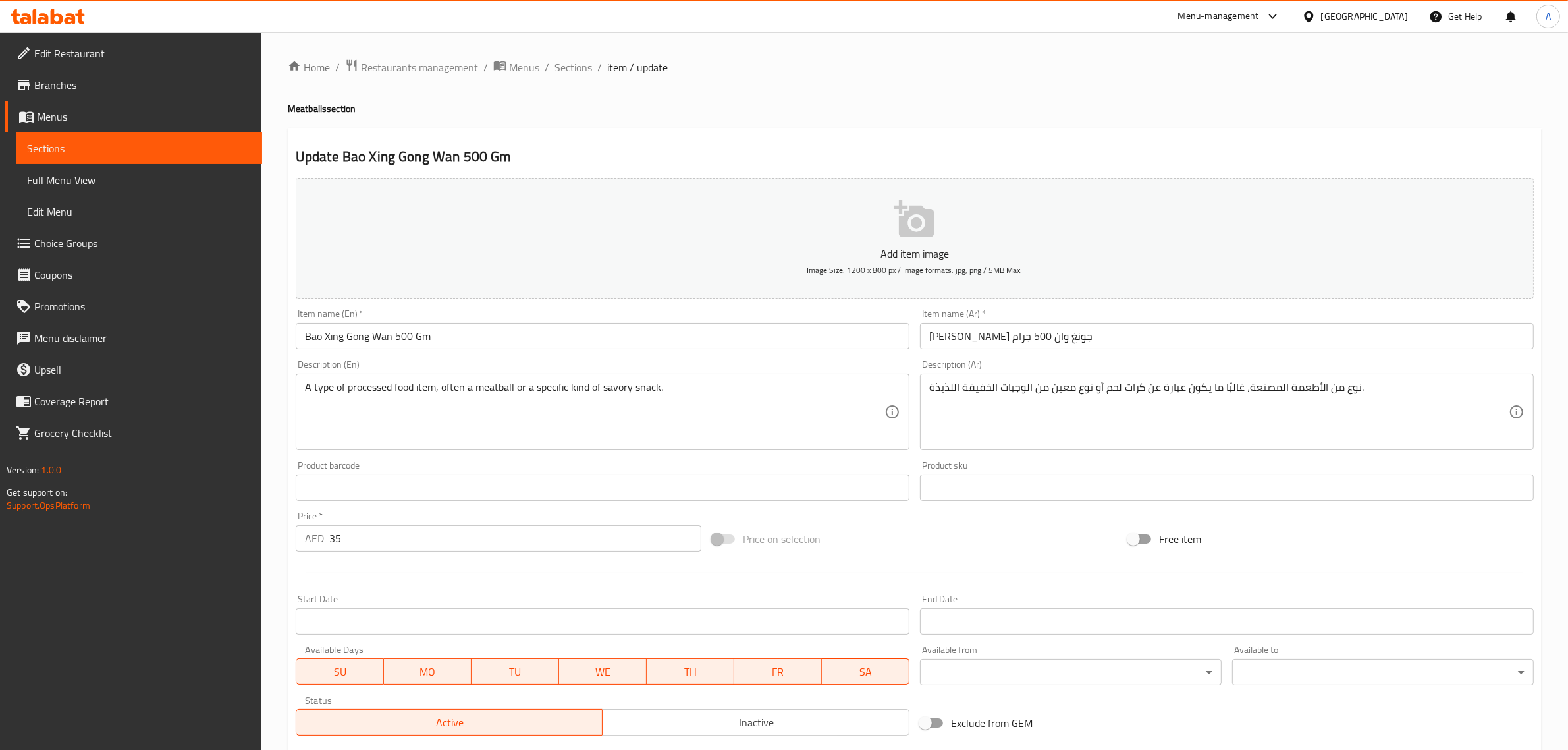
click at [801, 78] on div "Home / Restaurants management / Menus / Sections / item / update Meatballs sect…" at bounding box center [915, 493] width 1254 height 868
click at [507, 391] on textarea "A type of processed food item, often a meatball or a specific kind of savory sn…" at bounding box center [595, 412] width 579 height 62
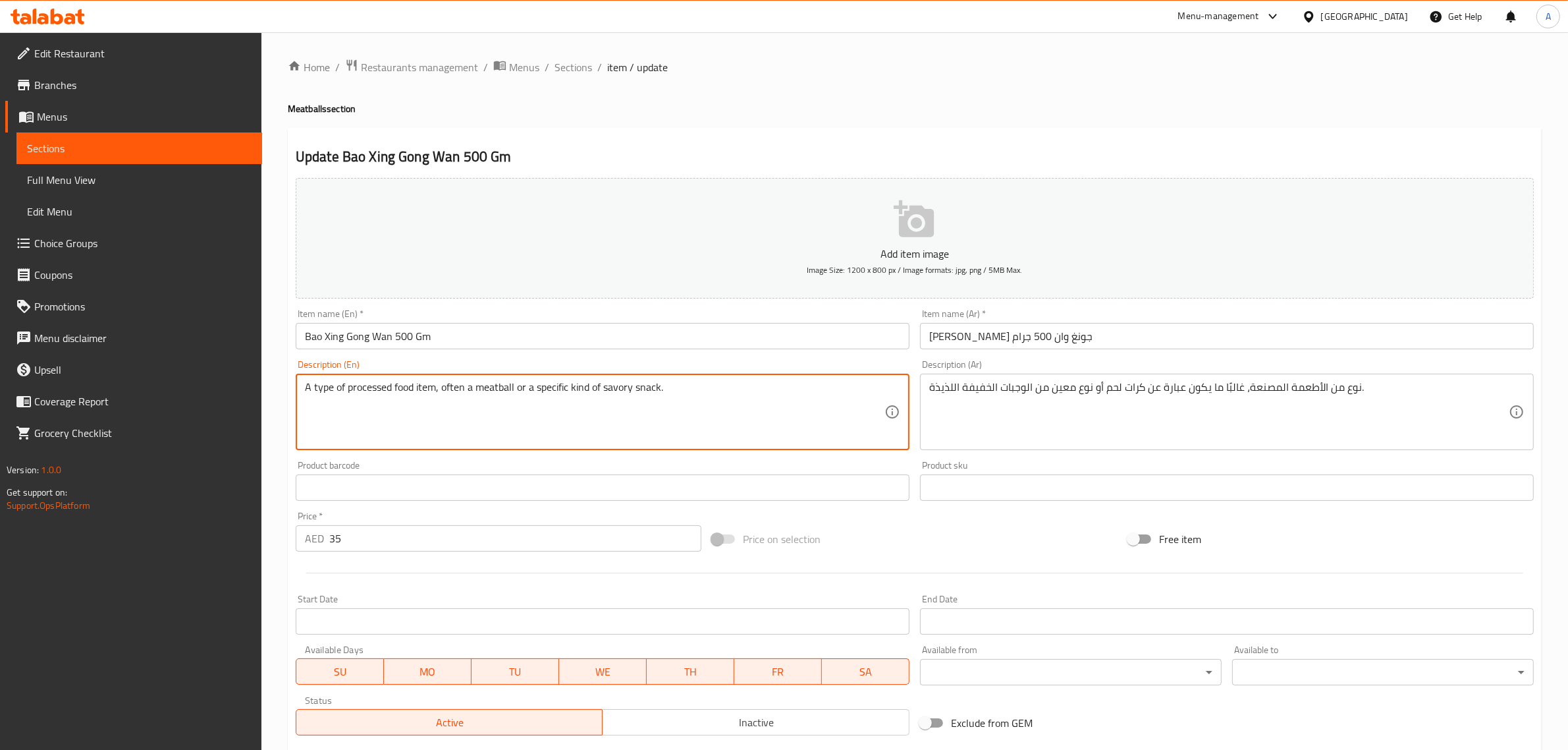
click at [507, 391] on textarea "A type of processed food item, often a meatball or a specific kind of savory sn…" at bounding box center [595, 412] width 579 height 62
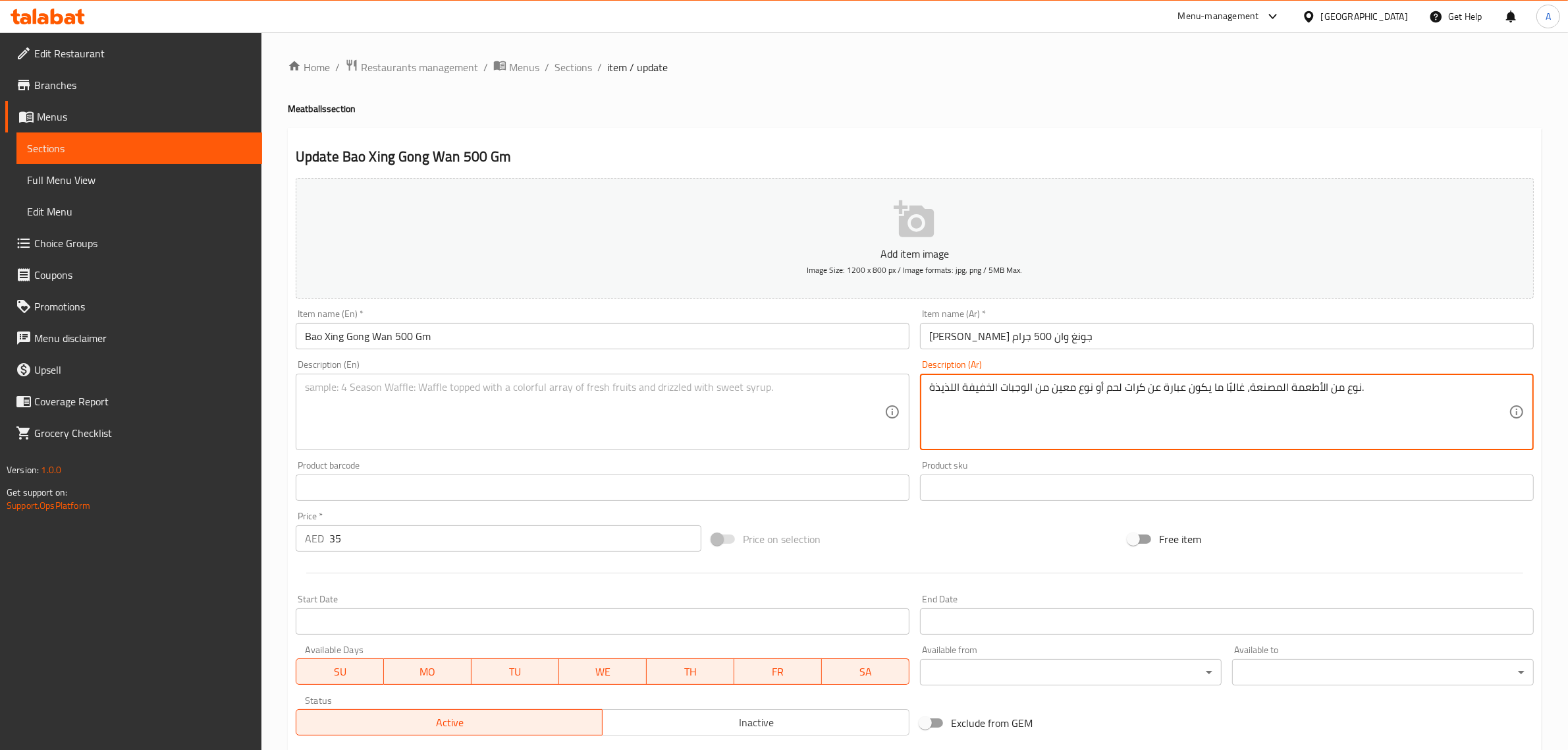
click at [1117, 382] on textarea "نوع من الأطعمة المصنعة، غالبًا ما يكون عبارة عن كرات لحم أو نوع معين من الوجبات…" at bounding box center [1219, 412] width 579 height 62
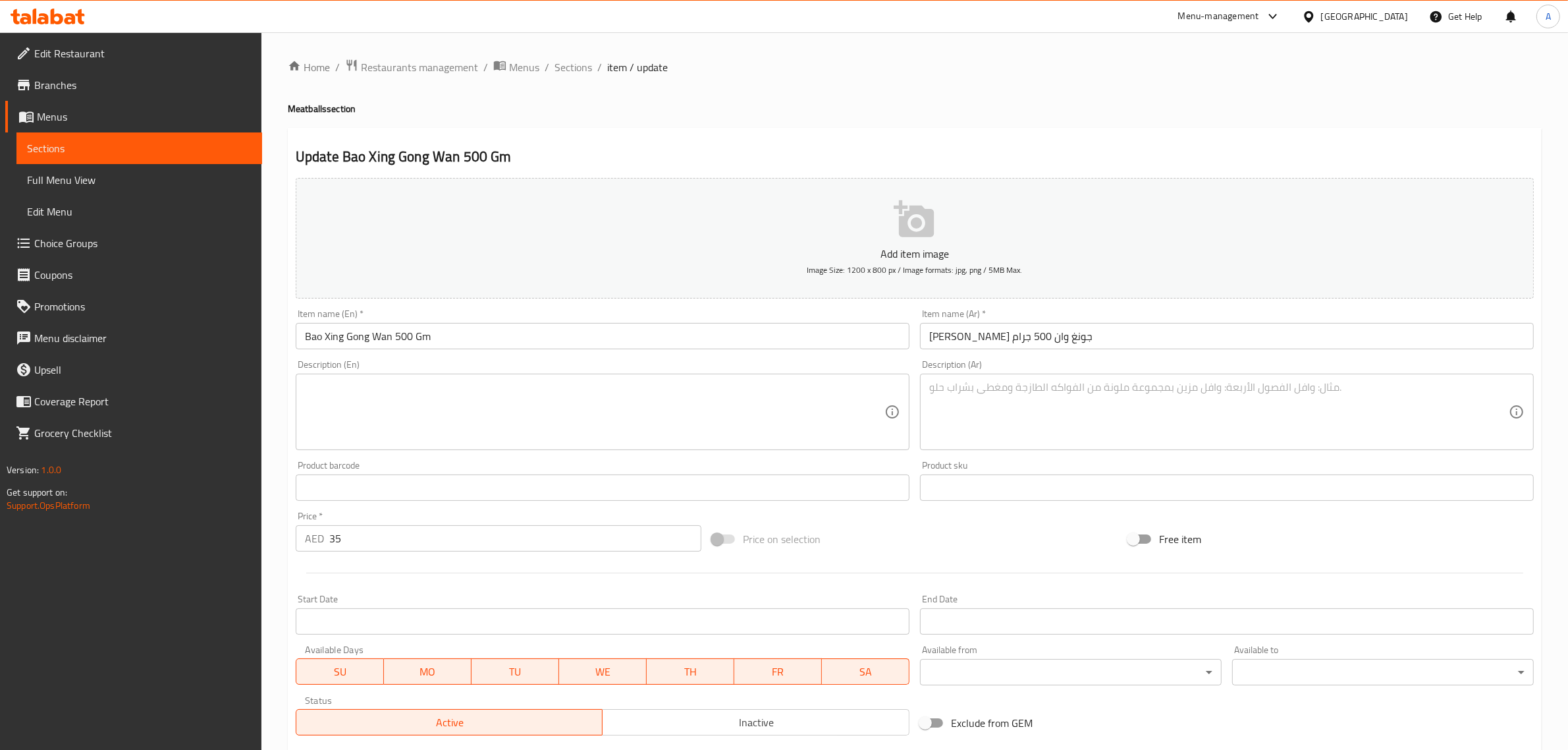
drag, startPoint x: 763, startPoint y: 109, endPoint x: 437, endPoint y: 59, distance: 329.8
click at [762, 109] on h4 "Meatballs section" at bounding box center [915, 109] width 1254 height 14
drag, startPoint x: 569, startPoint y: 71, endPoint x: 344, endPoint y: 0, distance: 235.9
click at [569, 71] on span "Sections" at bounding box center [573, 67] width 37 height 16
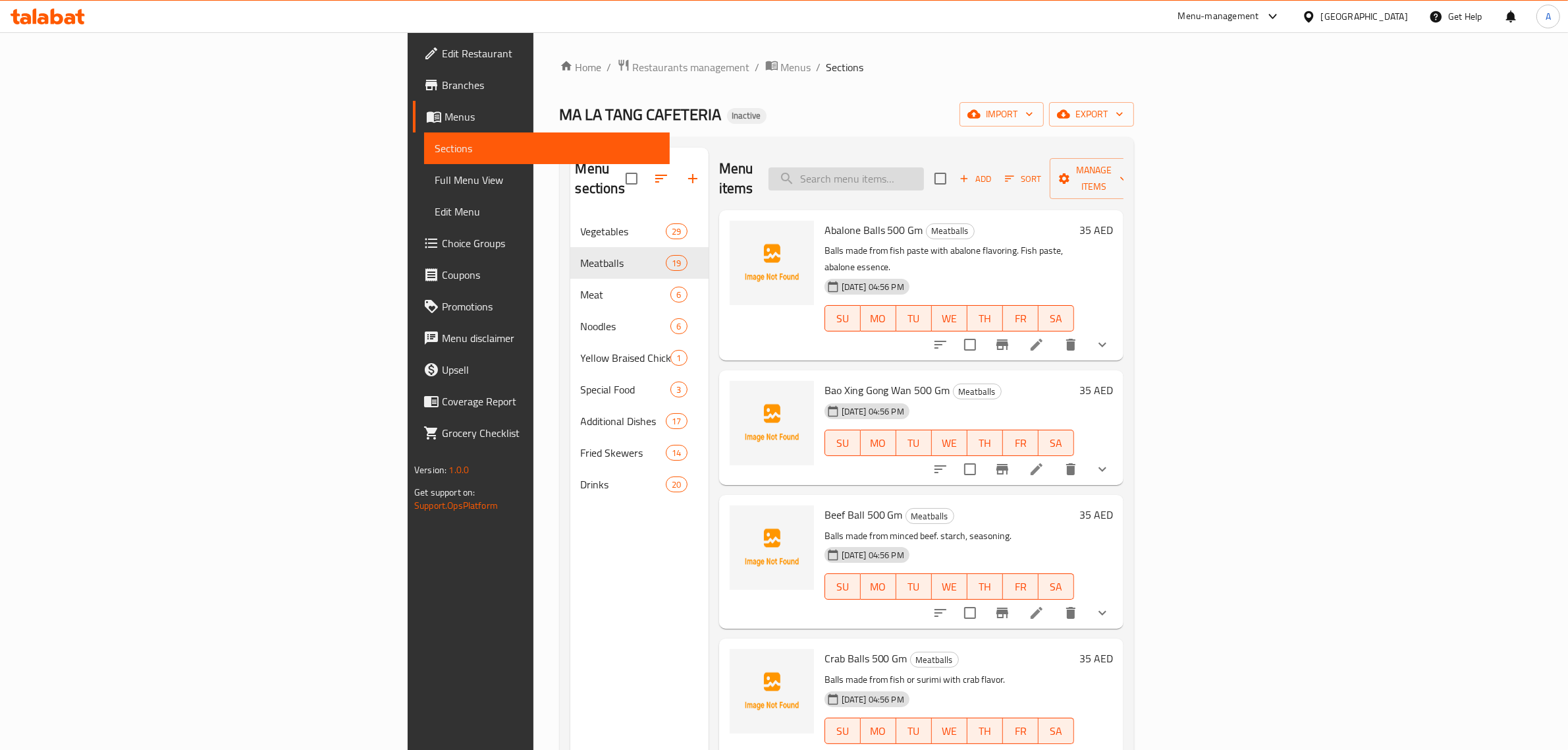
click at [924, 168] on input "search" at bounding box center [845, 179] width 155 height 23
paste input "Filled Fish Balls"
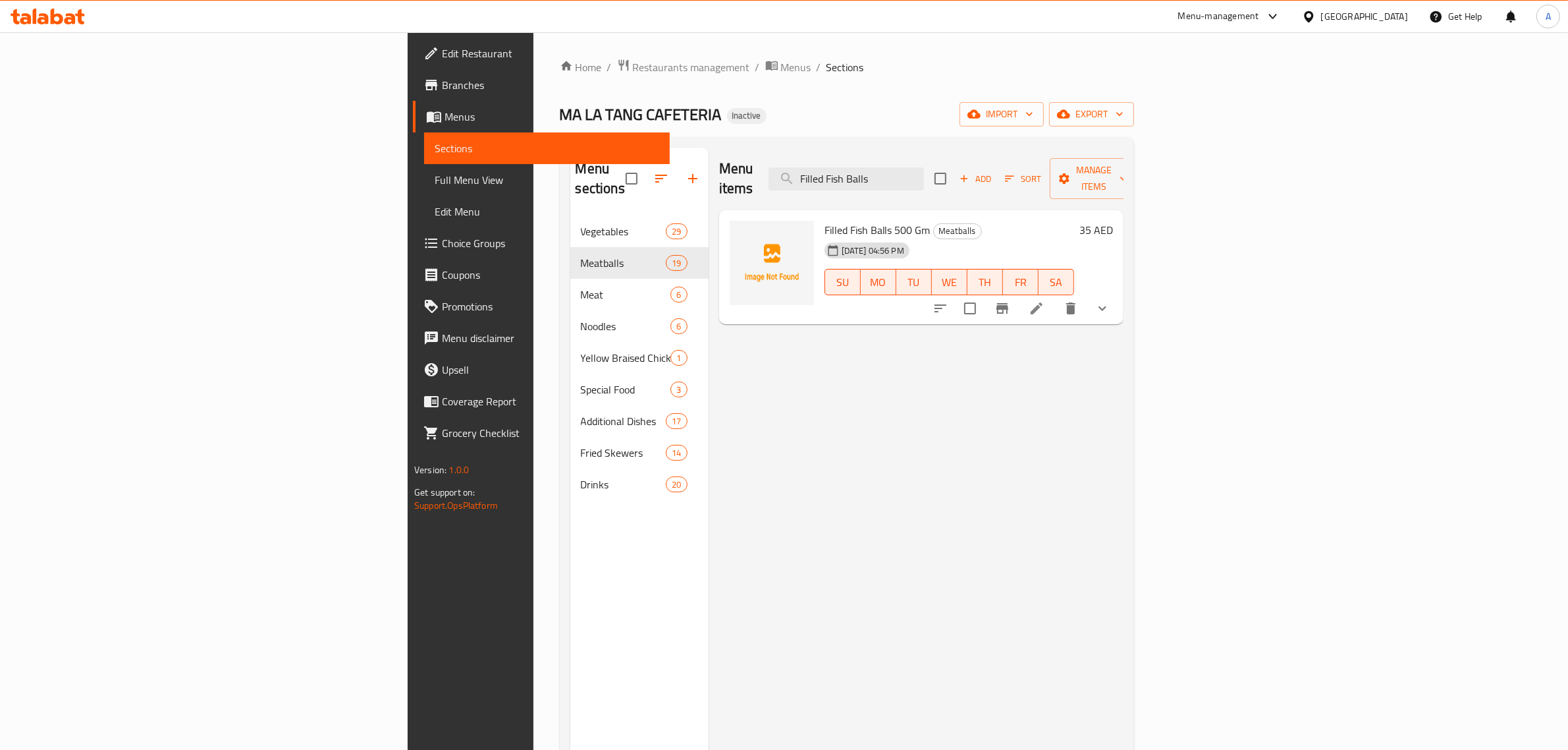
type input "Filled Fish Balls"
click at [1044, 300] on icon at bounding box center [1037, 308] width 16 height 16
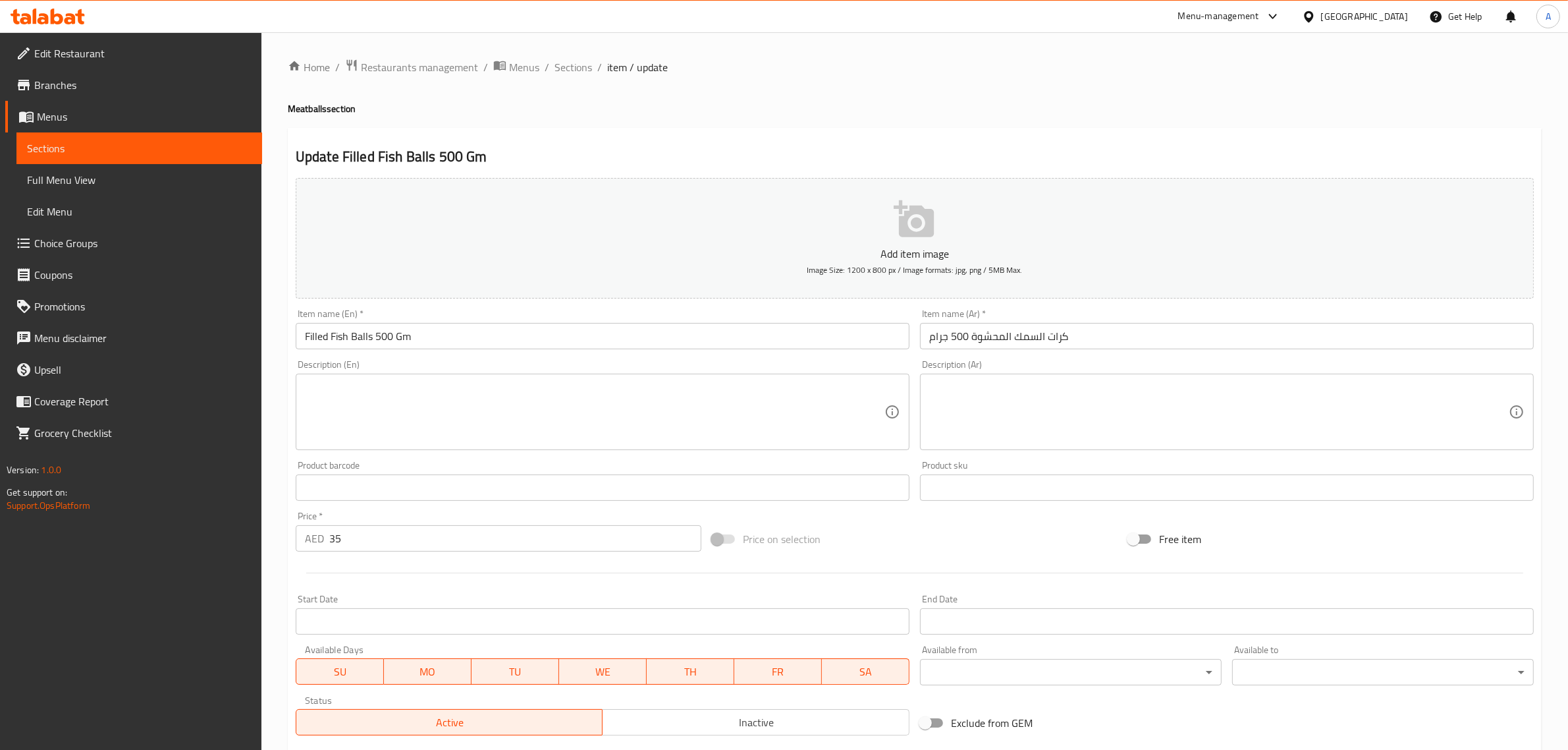
click at [552, 399] on textarea at bounding box center [595, 412] width 579 height 62
paste textarea "Fish balls with a savory filling inside, made from fish paste."
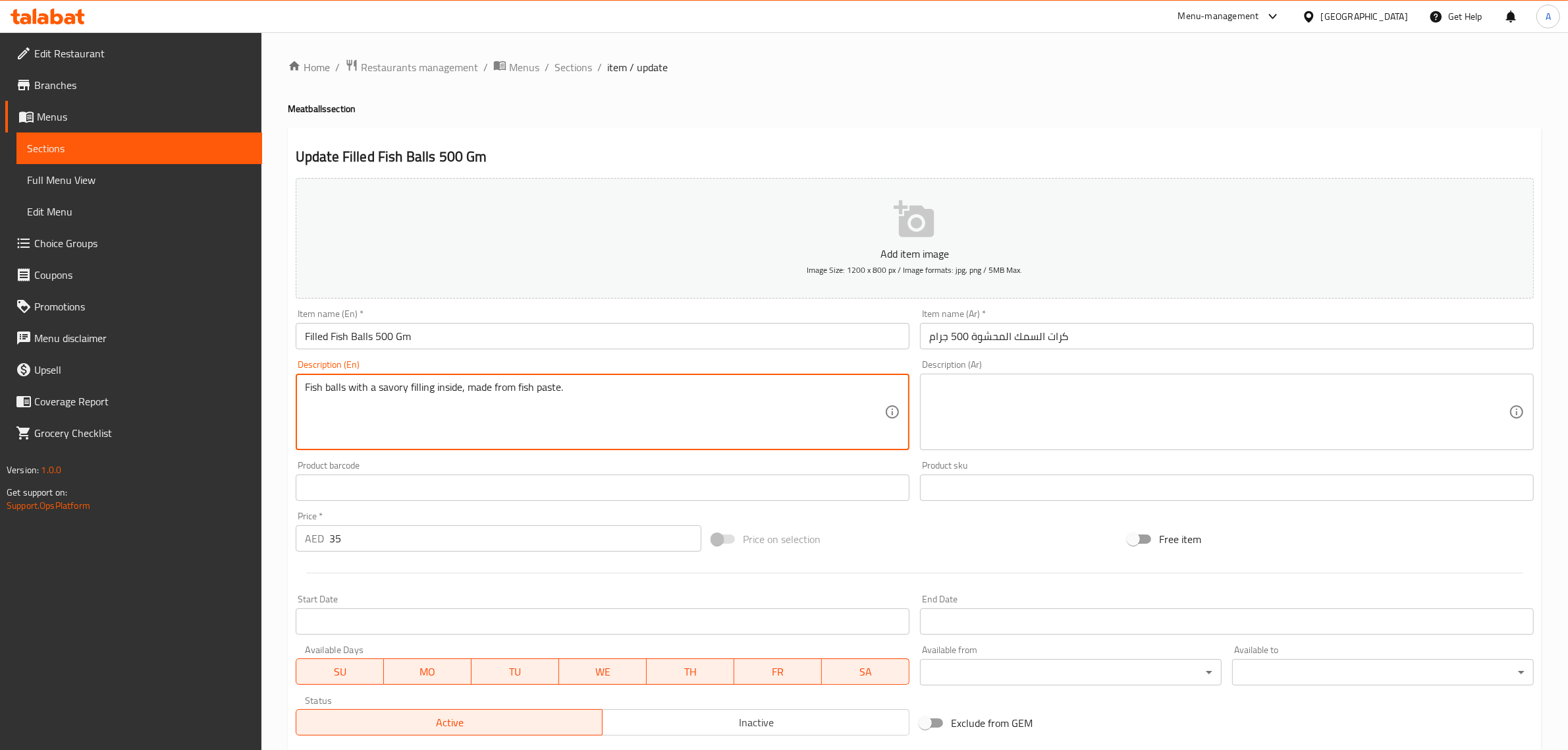
type textarea "Fish balls with a savory filling inside, made from fish paste."
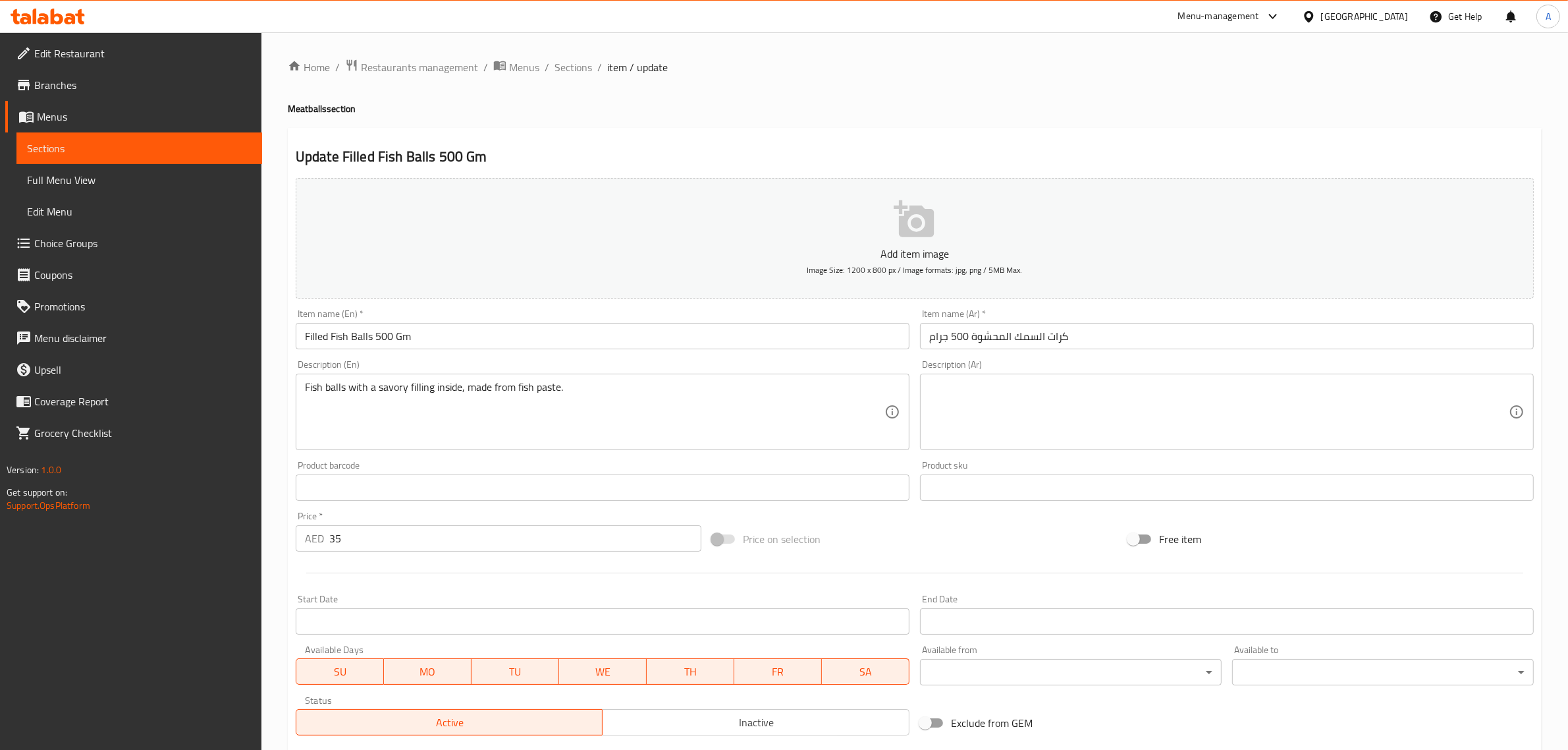
click at [1080, 396] on textarea at bounding box center [1219, 412] width 579 height 62
paste textarea "كرات السمك مع حشوة لذيذة في الداخل، مصنوعة من معجون السمك."
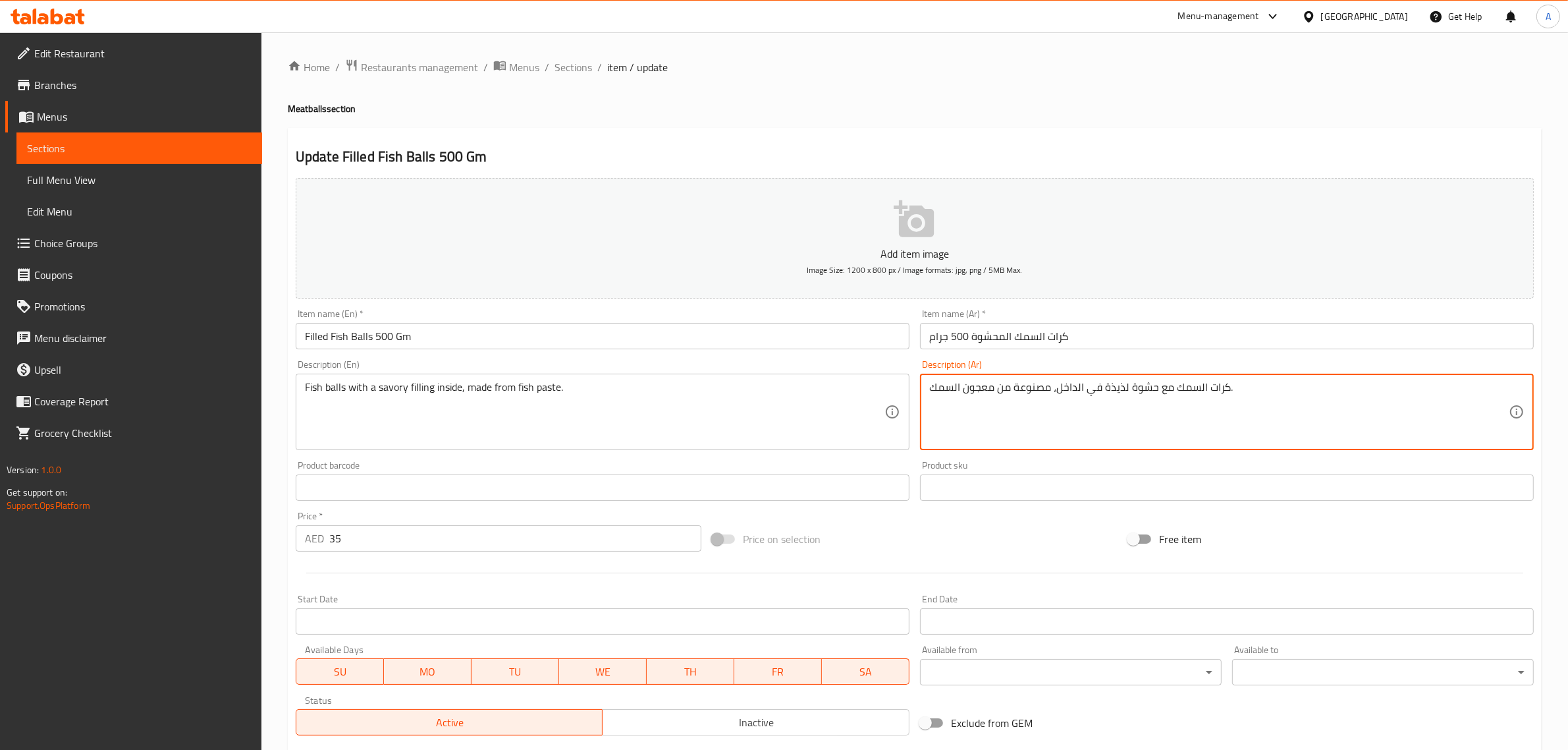
click at [1109, 386] on textarea "كرات السمك مع حشوة لذيذة في الداخل، مصنوعة من معجون السمك." at bounding box center [1219, 412] width 579 height 62
type textarea "كرات السمك مع حشوة مالحة في الداخل، مصنوعة من معجون السمك."
click at [729, 129] on div "Update Filled Fish Balls 500 Gm Add item image Image Size: 1200 x 800 px / Imag…" at bounding box center [915, 522] width 1254 height 788
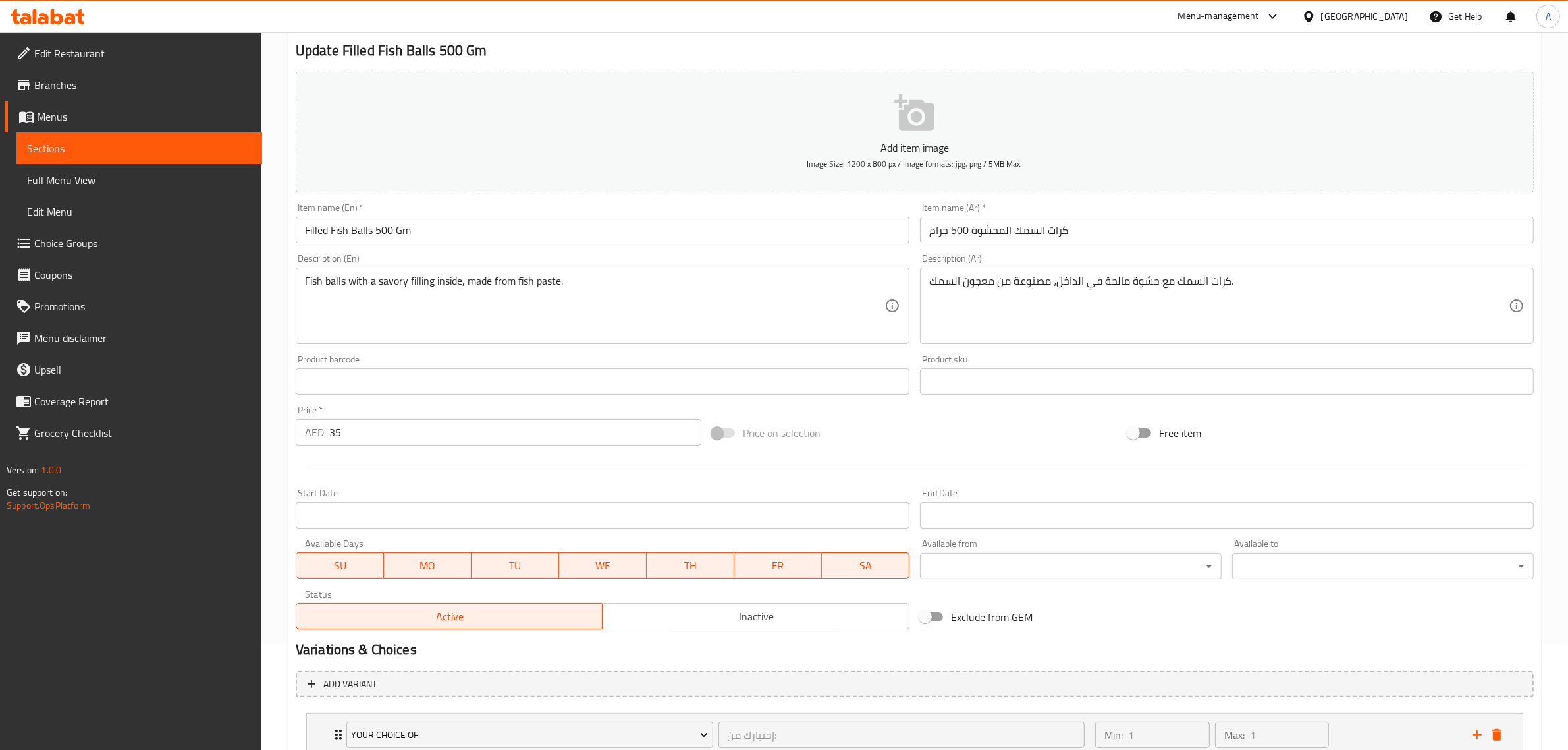
scroll to position [202, 0]
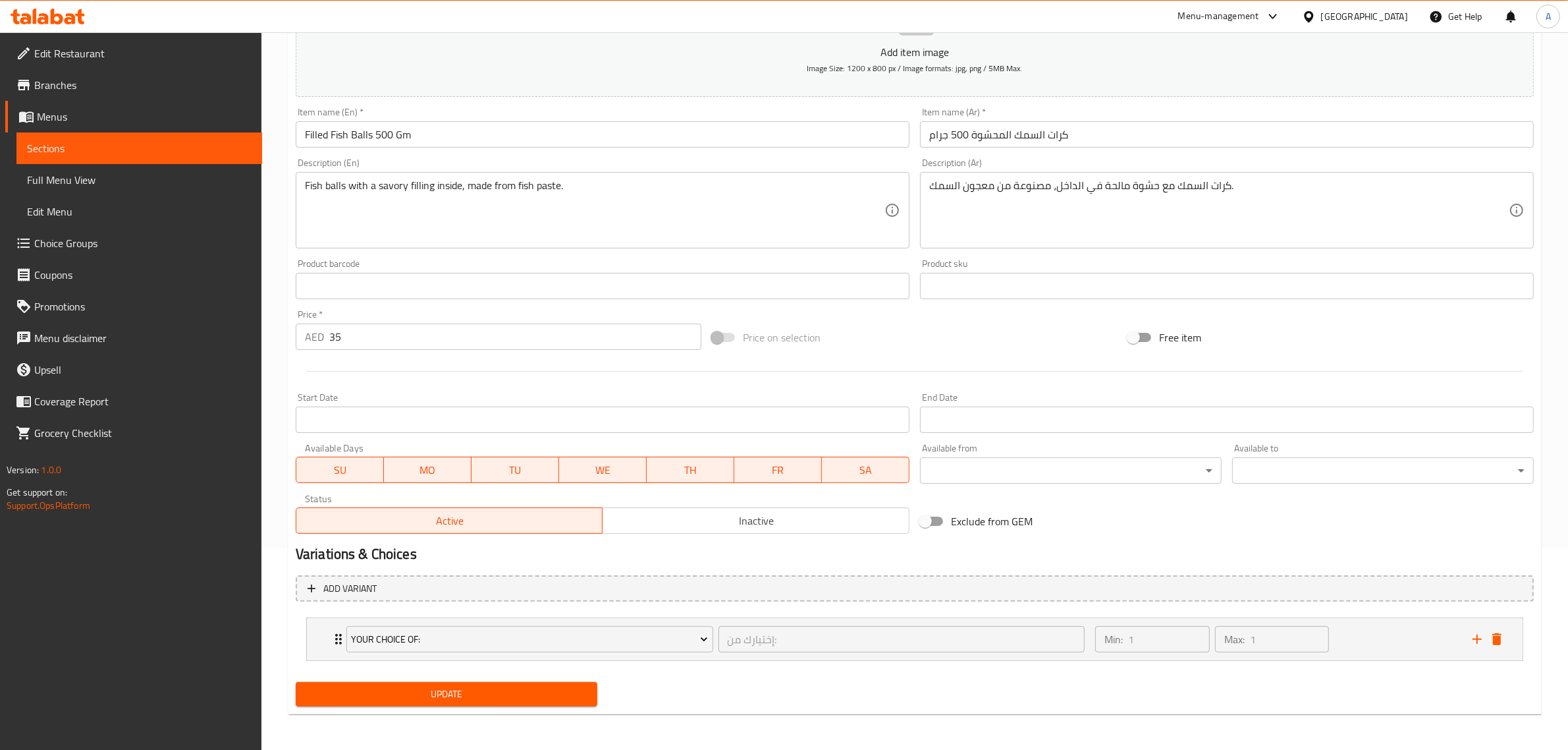
click at [479, 703] on button "Update" at bounding box center [446, 693] width 301 height 24
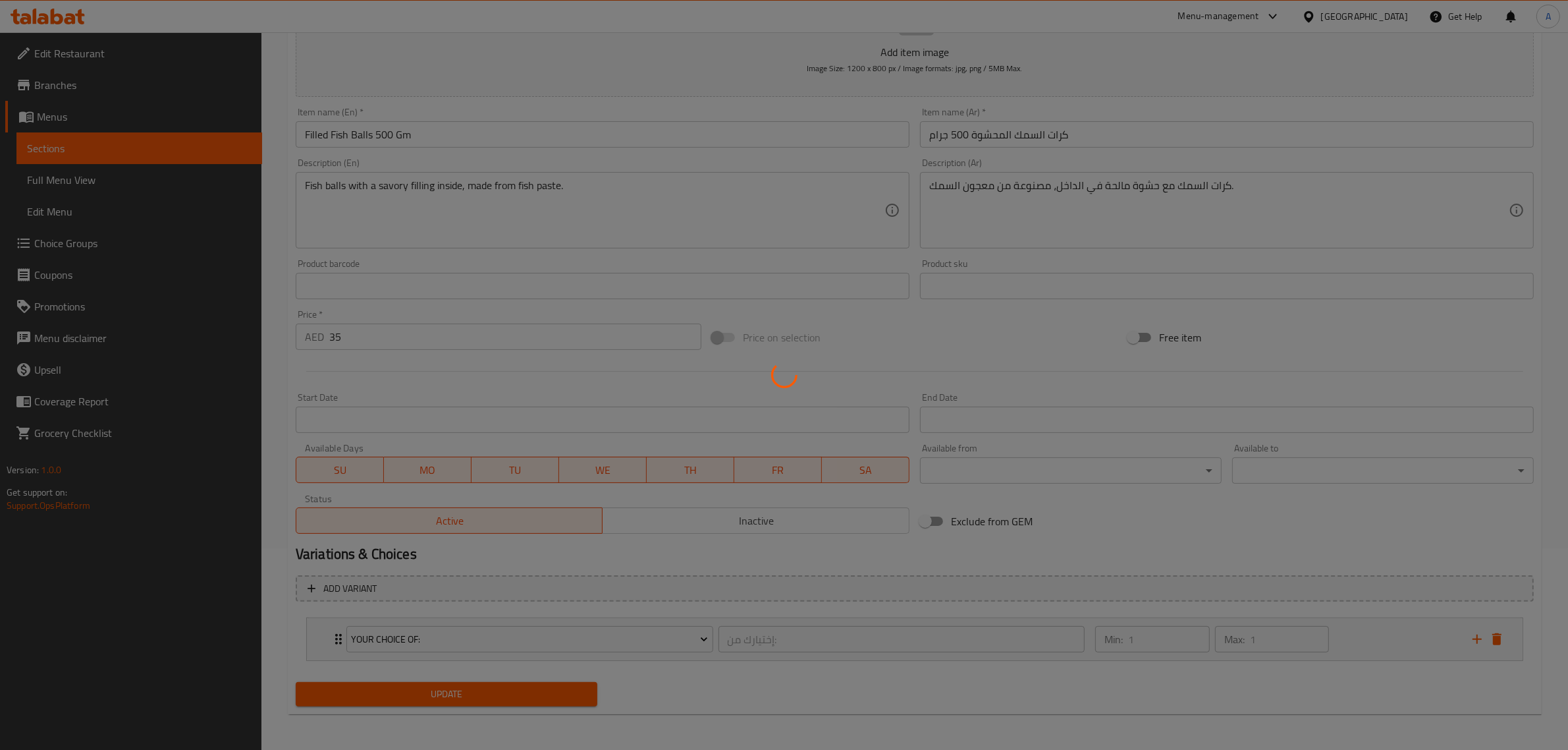
scroll to position [0, 0]
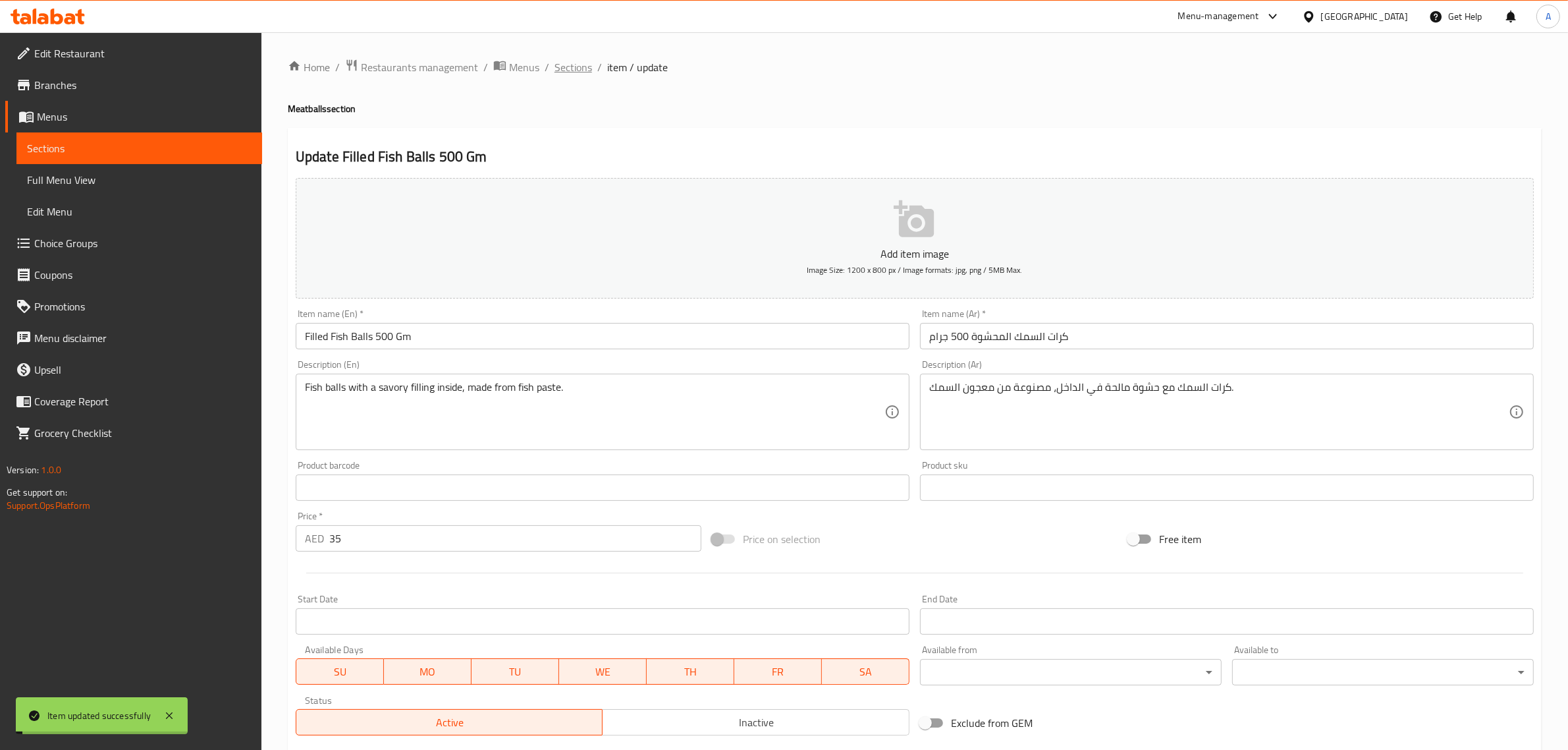
click at [567, 66] on span "Sections" at bounding box center [573, 67] width 37 height 16
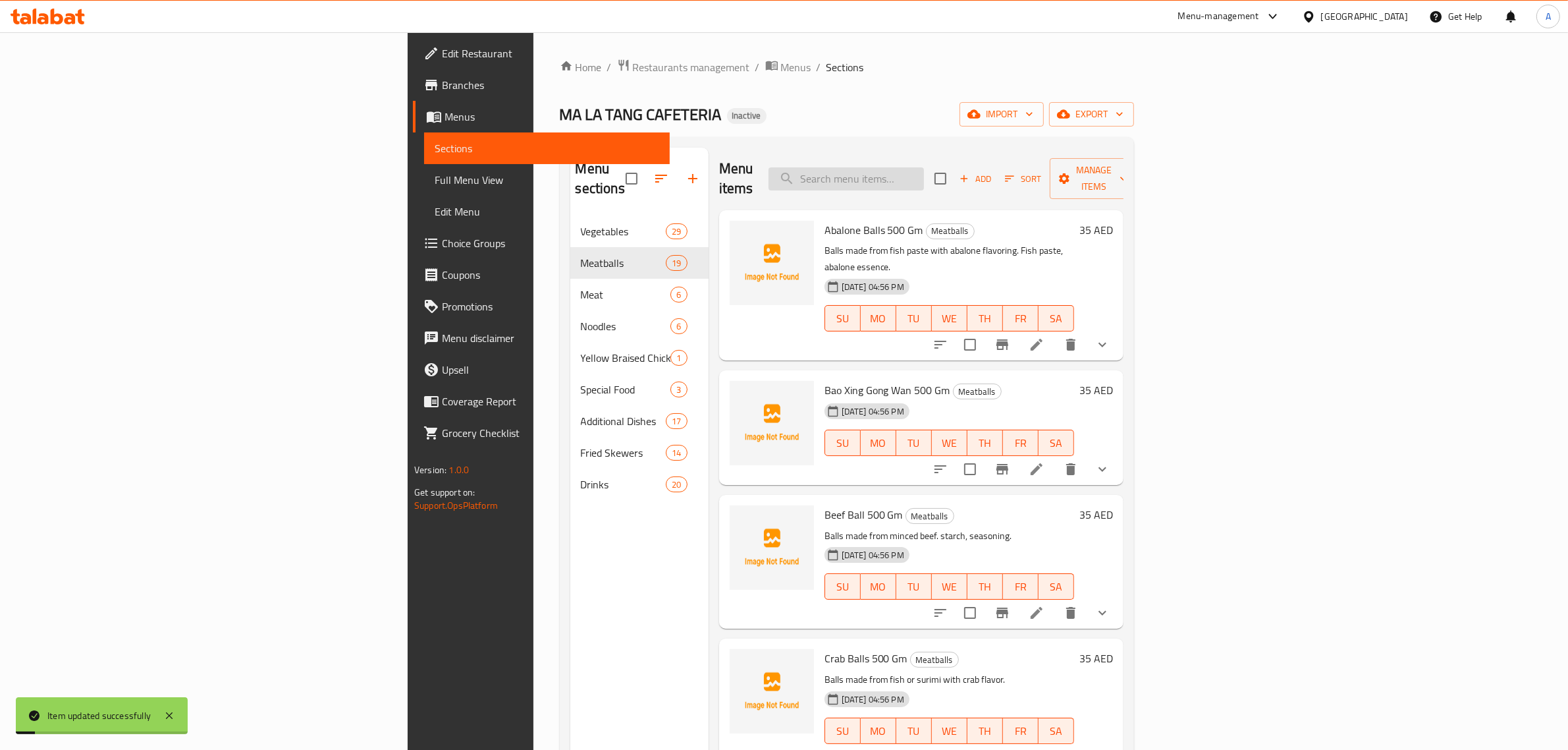
click at [924, 168] on input "search" at bounding box center [845, 179] width 155 height 23
paste input "Lobster Balls"
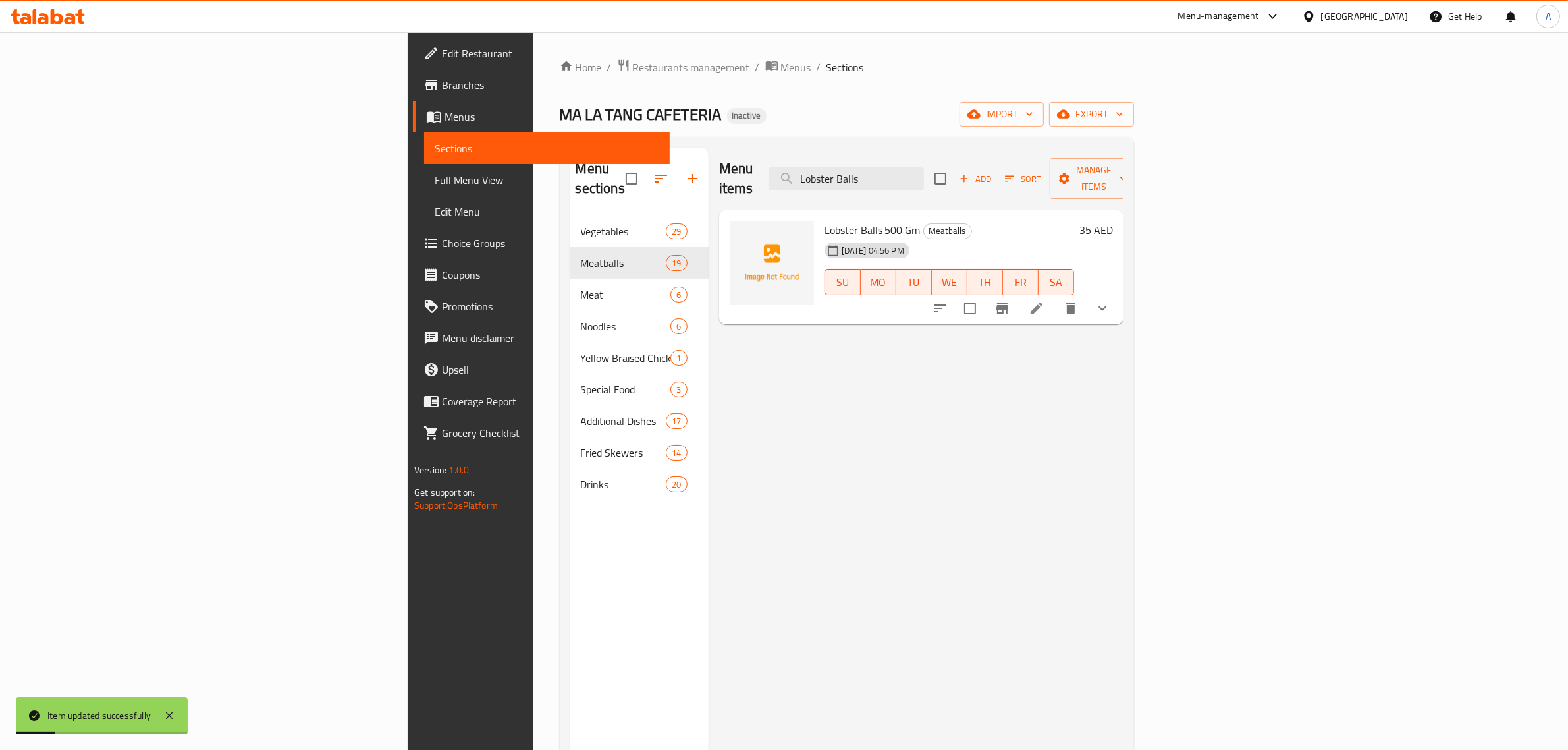
type input "Lobster Balls"
click at [1042, 302] on icon at bounding box center [1037, 308] width 12 height 12
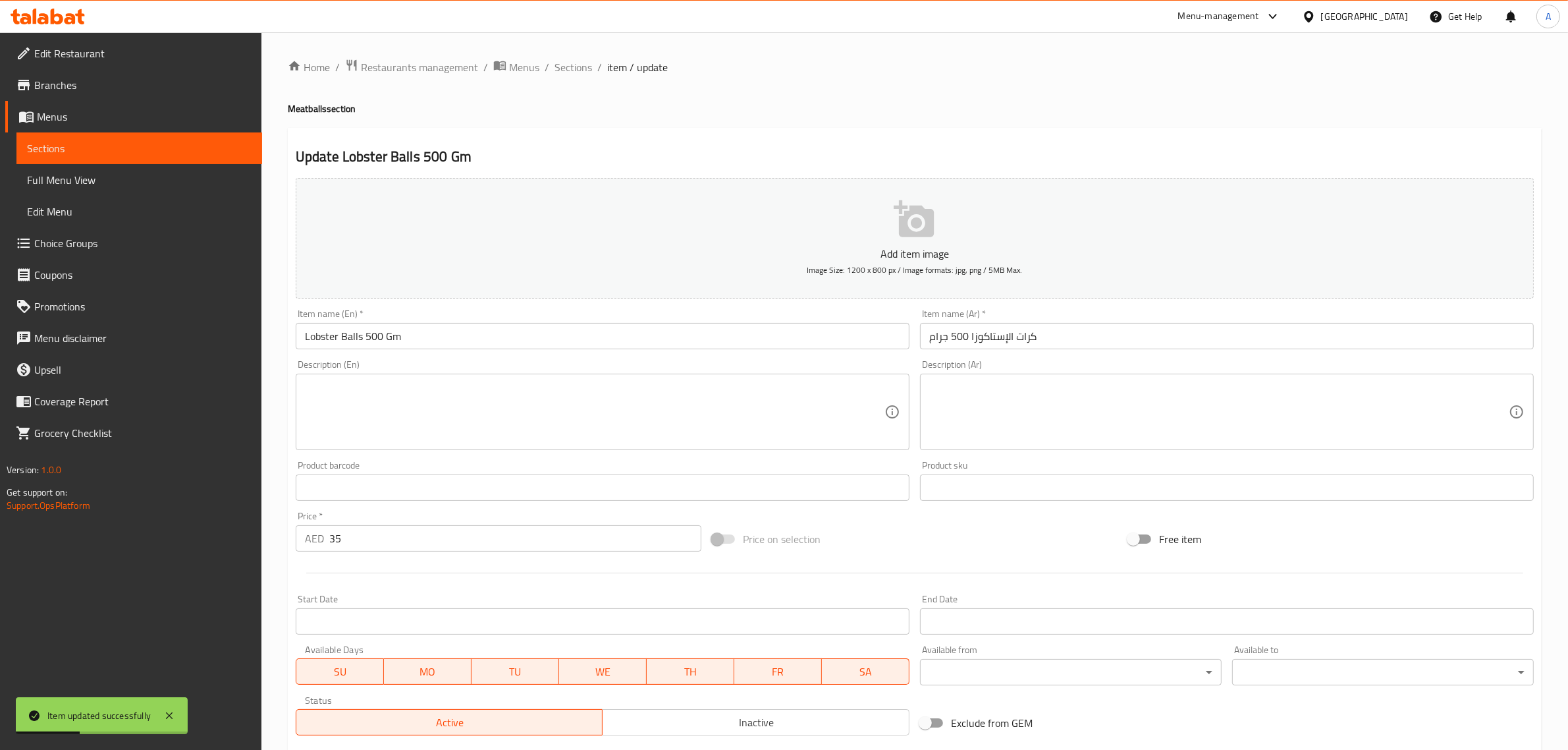
click at [719, 415] on textarea at bounding box center [595, 412] width 579 height 62
paste textarea "Processed balls made from lobster or imitation lobster meat, often used in hot …"
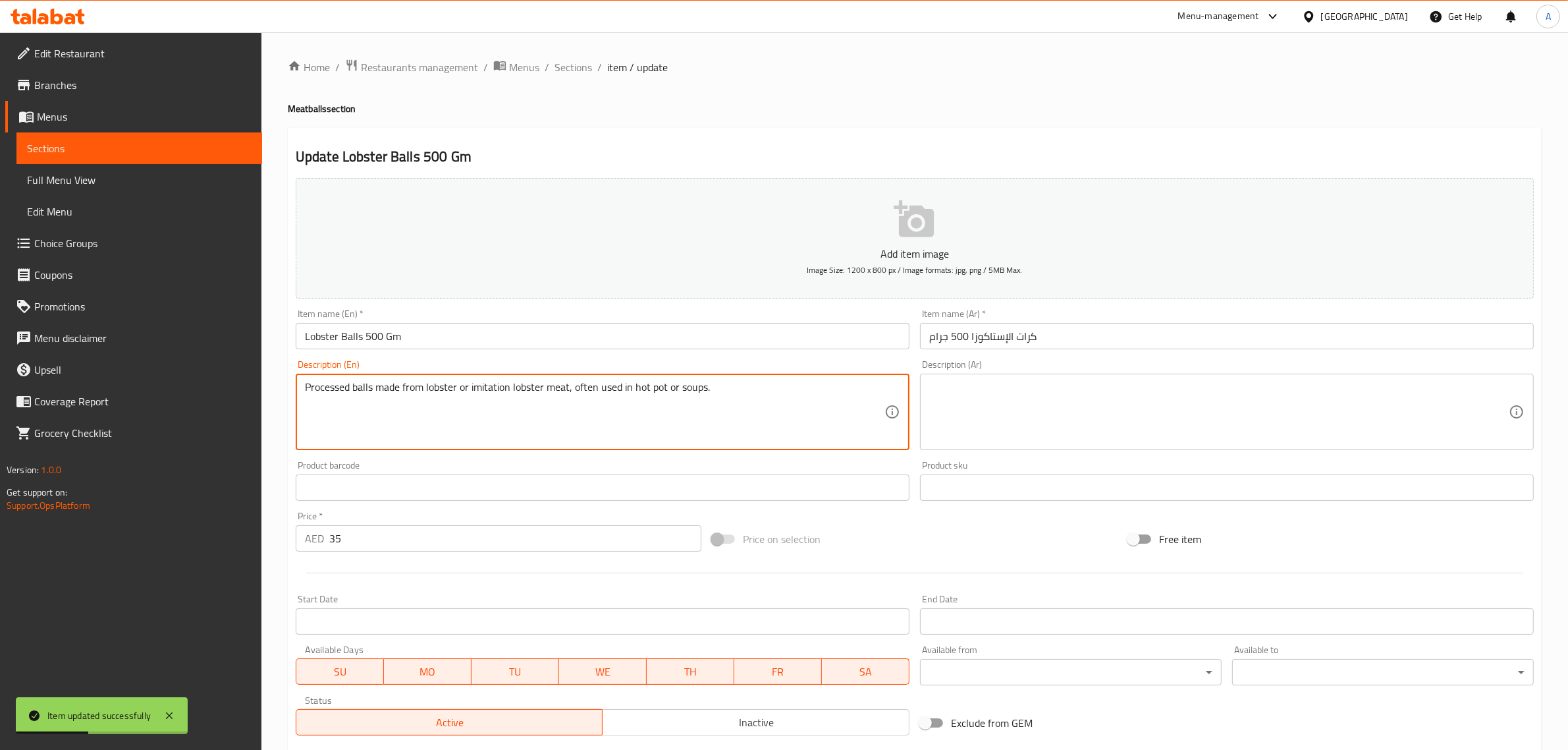
type textarea "Processed balls made from lobster or imitation lobster meat, often used in hot …"
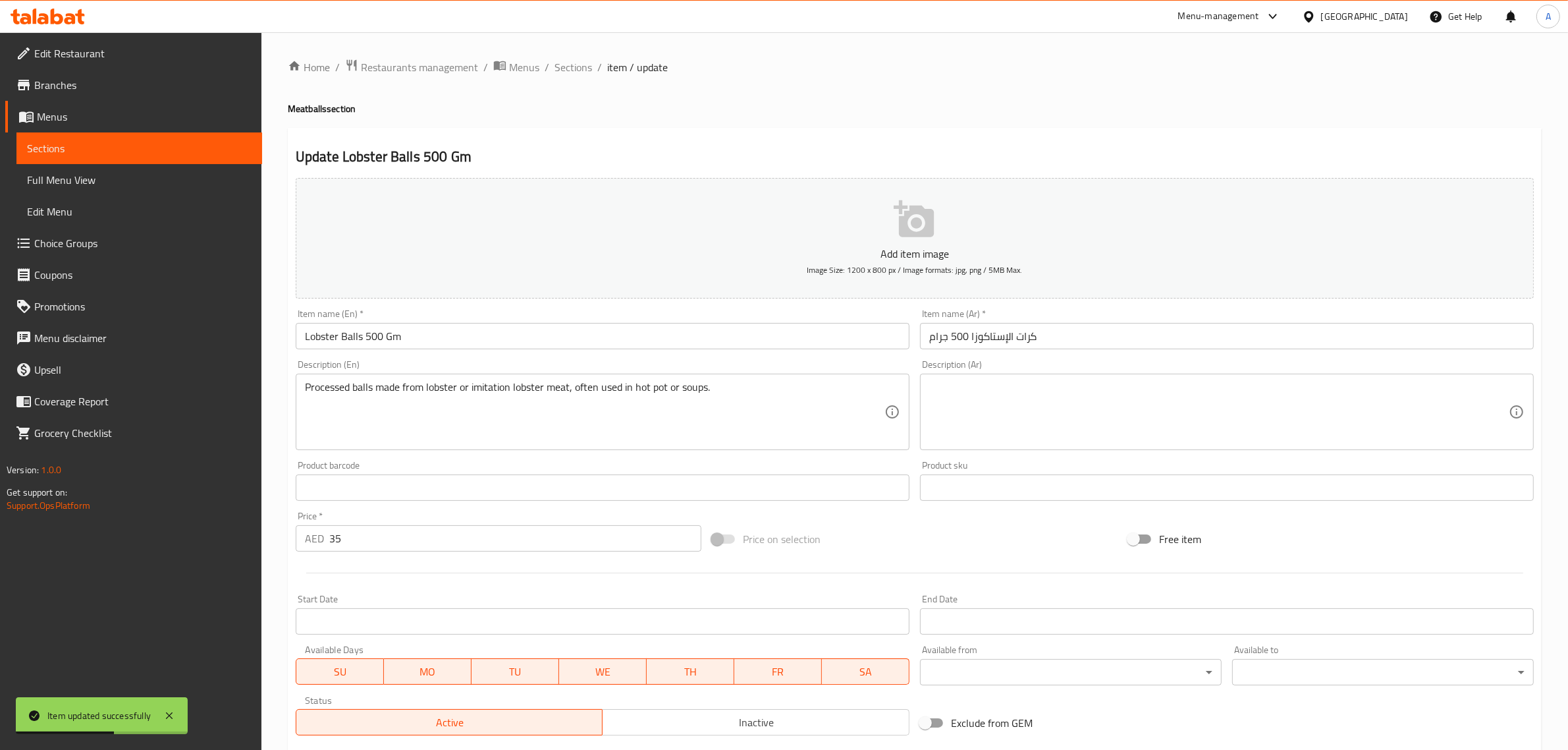
click at [1084, 397] on textarea at bounding box center [1219, 412] width 579 height 62
paste textarea "كرات معالجة مصنوعة من لحم جراد البحر أو تقليد لحم جراد البحر، تستخدم غالبًا في …"
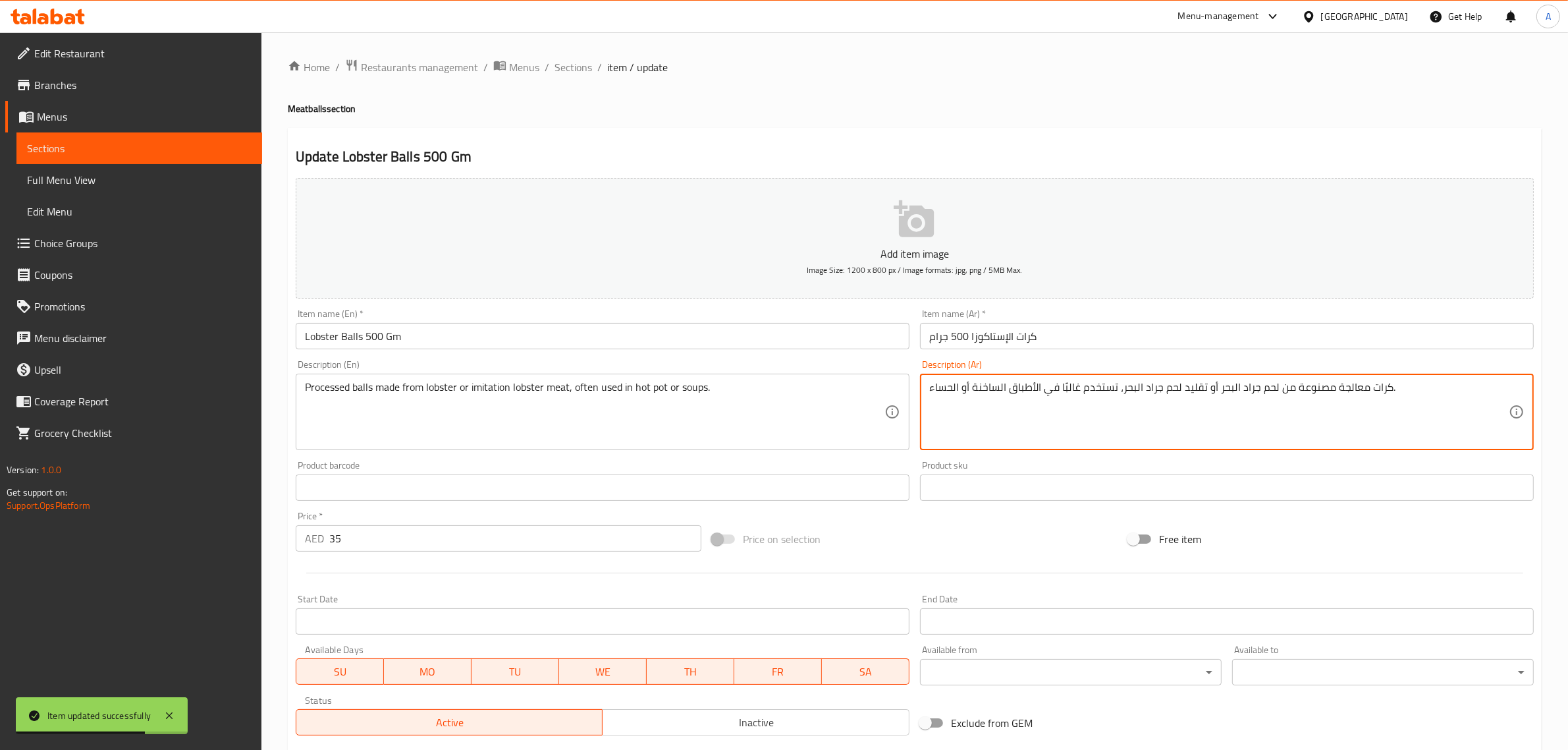
type textarea "كرات معالجة مصنوعة من لحم جراد البحر أو تقليد لحم جراد البحر، تستخدم غالبًا في …"
click at [340, 342] on input "Lobster Balls 500 Gm" at bounding box center [603, 336] width 614 height 26
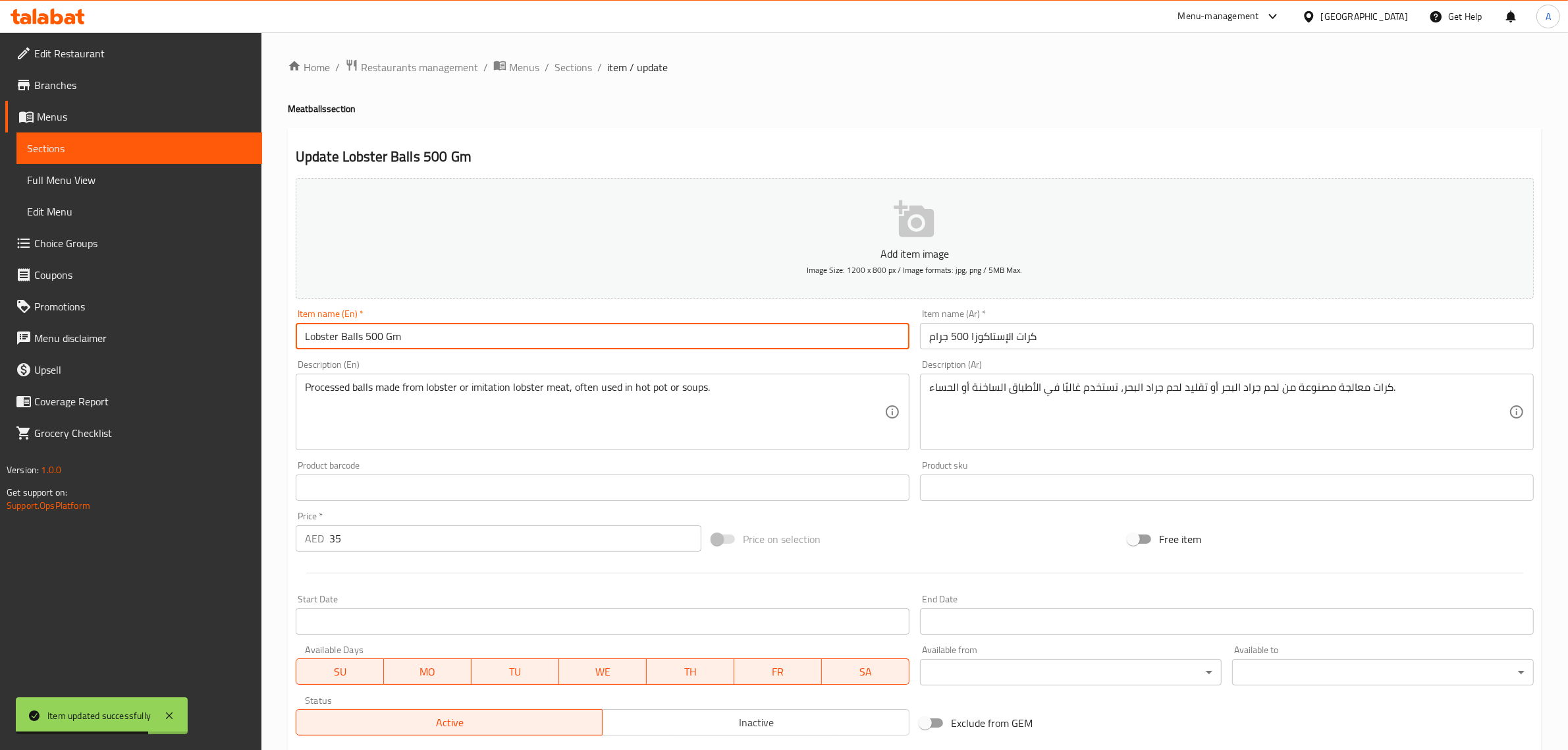
click at [340, 342] on input "Lobster Balls 500 Gm" at bounding box center [603, 336] width 614 height 26
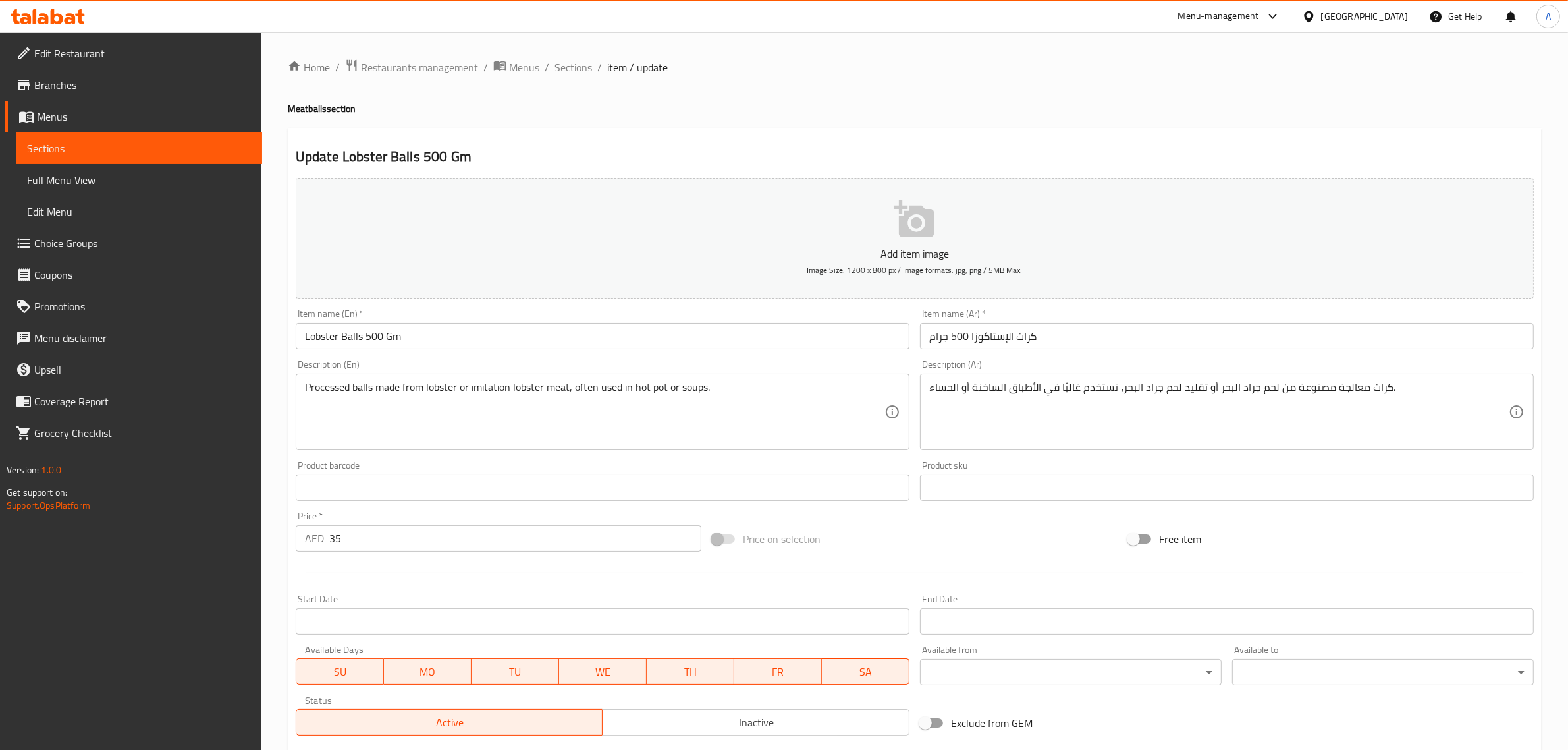
click at [922, 102] on h4 "Meatballs section" at bounding box center [915, 109] width 1254 height 14
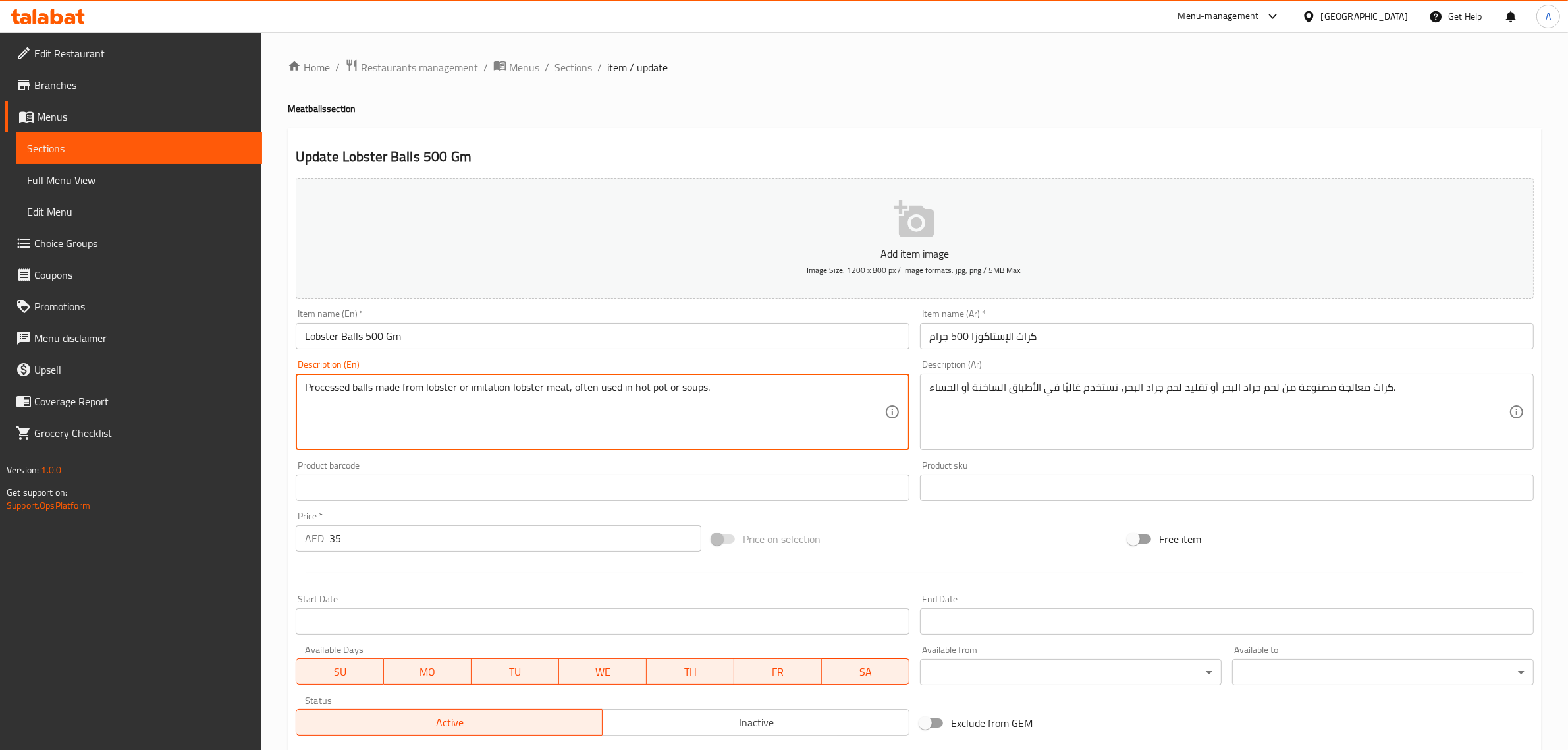
click at [488, 386] on textarea "Processed balls made from lobster or imitation lobster meat, often used in hot …" at bounding box center [595, 412] width 579 height 62
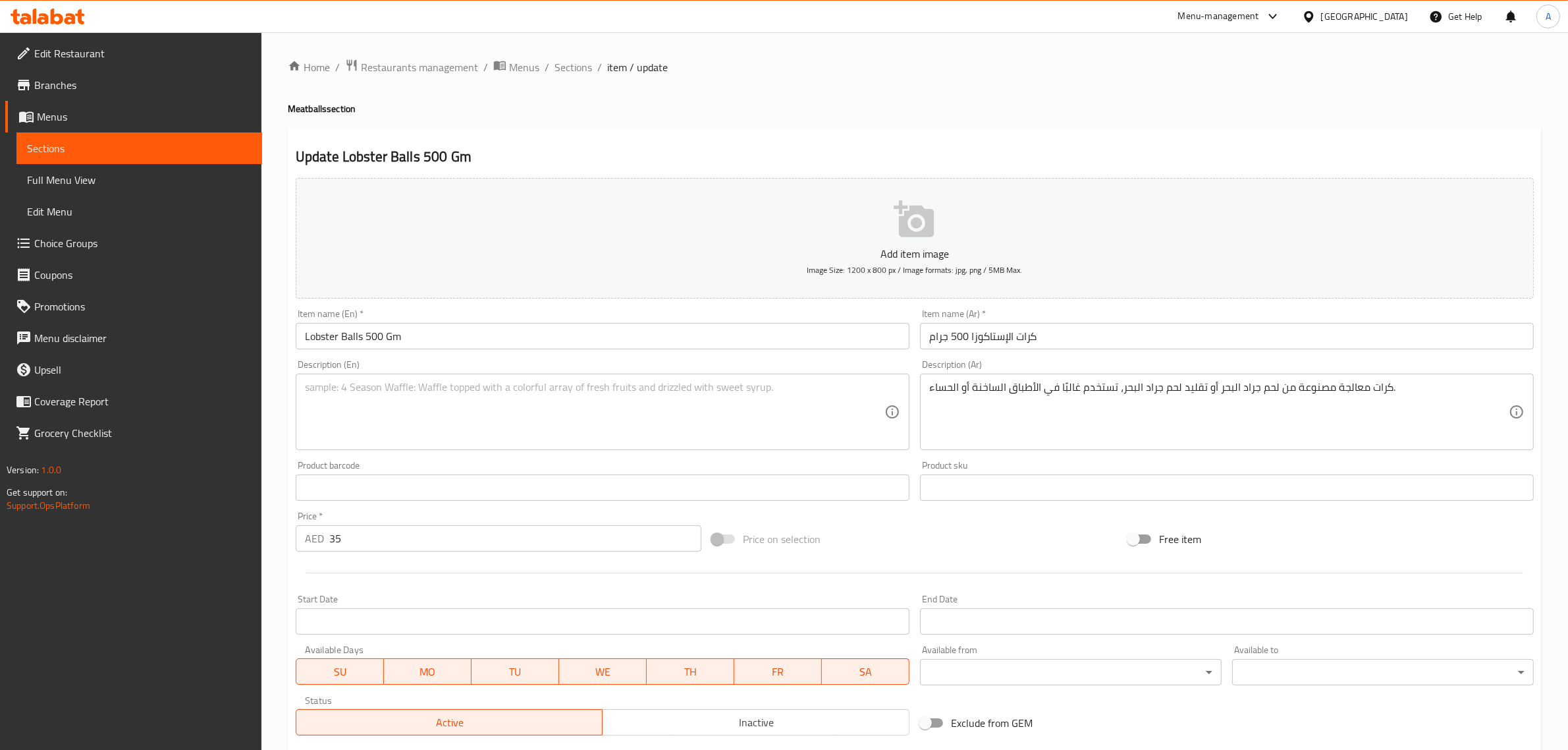
click at [719, 137] on div "Update Lobster Balls 500 Gm Add item image Image Size: 1200 x 800 px / Image fo…" at bounding box center [915, 522] width 1254 height 788
click at [571, 80] on div "Home / Restaurants management / Menus / Sections / item / update Meatballs sect…" at bounding box center [915, 493] width 1254 height 868
click at [577, 59] on span "Sections" at bounding box center [573, 67] width 37 height 16
click at [565, 59] on span "Sections" at bounding box center [573, 67] width 37 height 16
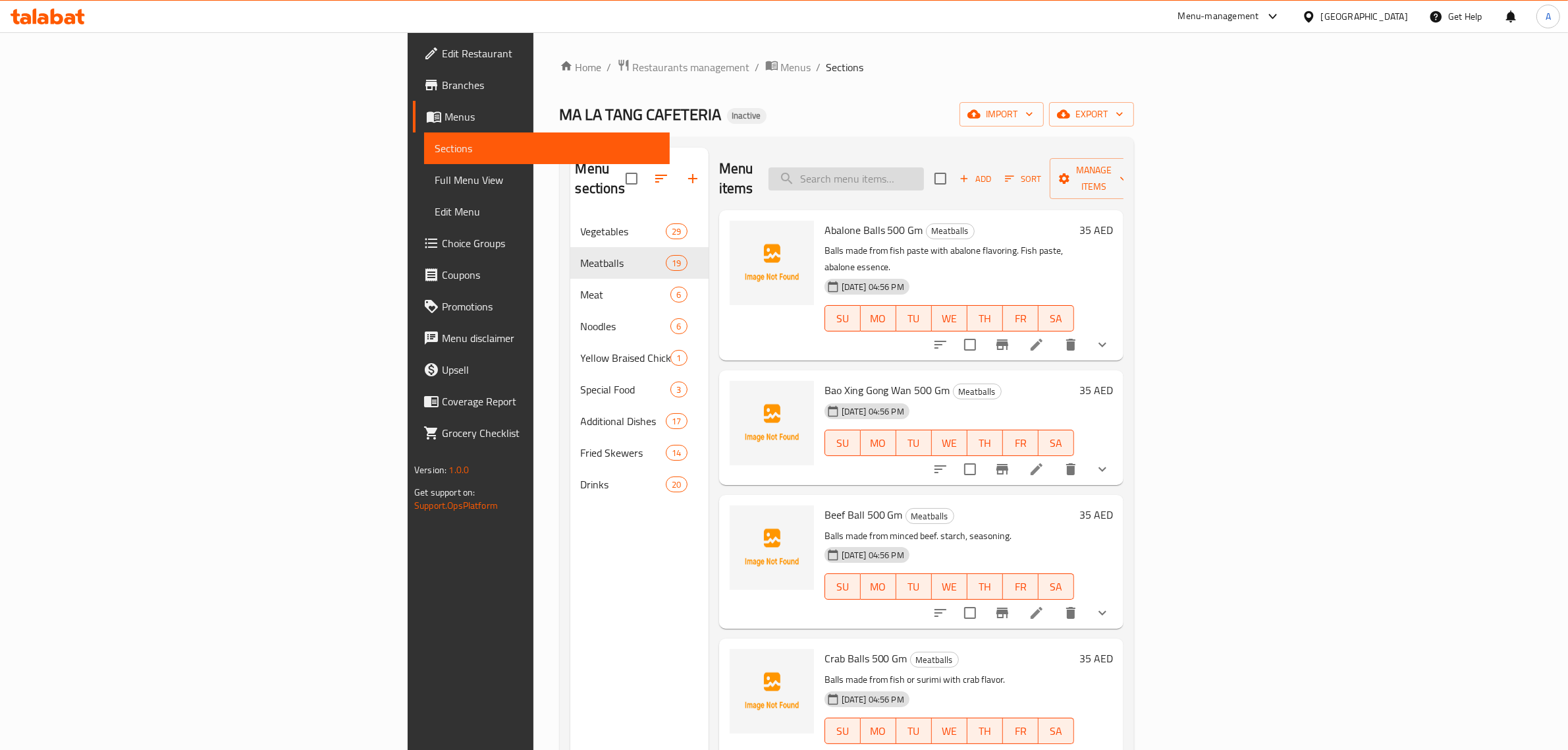
click at [924, 168] on input "search" at bounding box center [845, 179] width 155 height 23
paste input "Mushroom Balls"
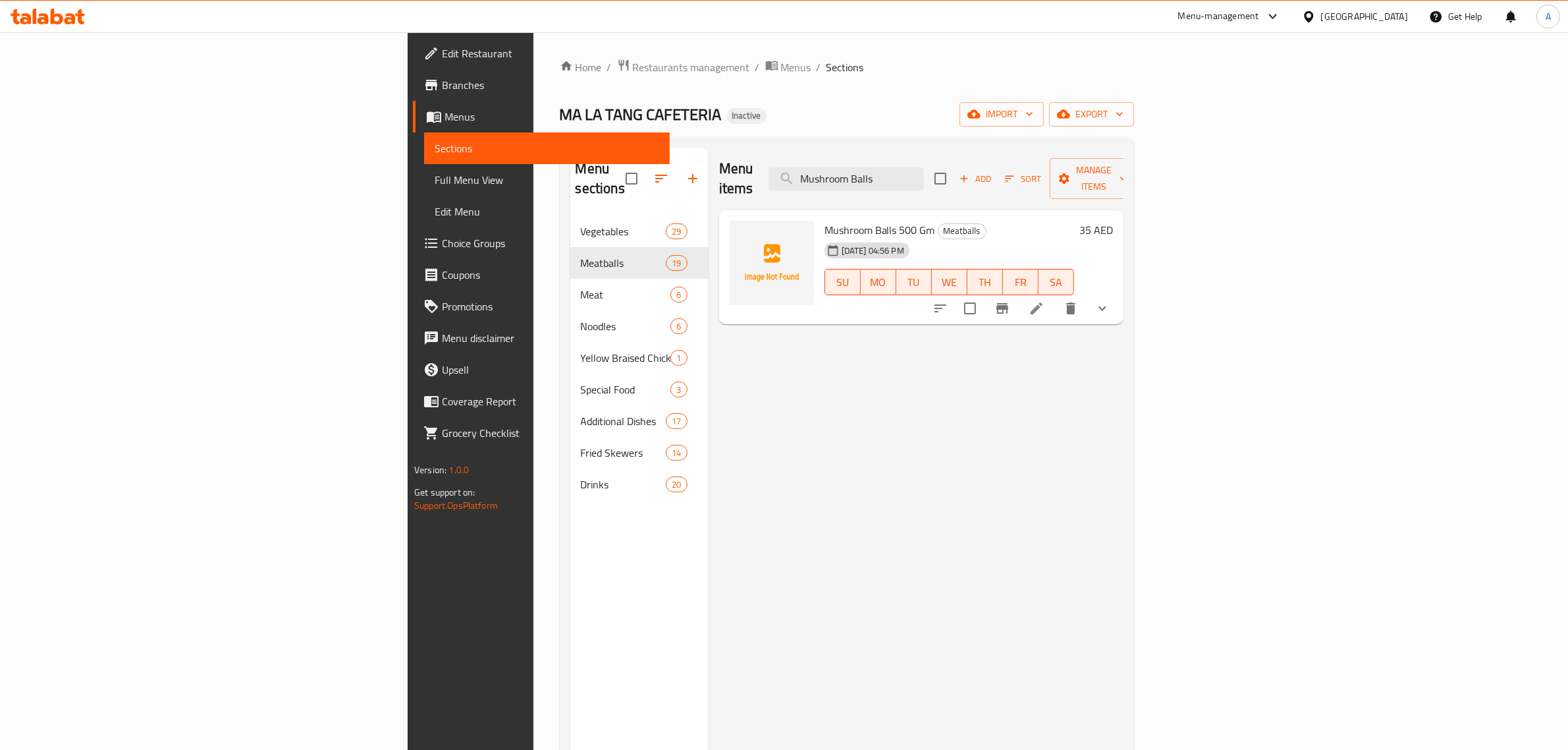
type input "Mushroom Balls"
click at [1044, 300] on icon at bounding box center [1037, 308] width 16 height 16
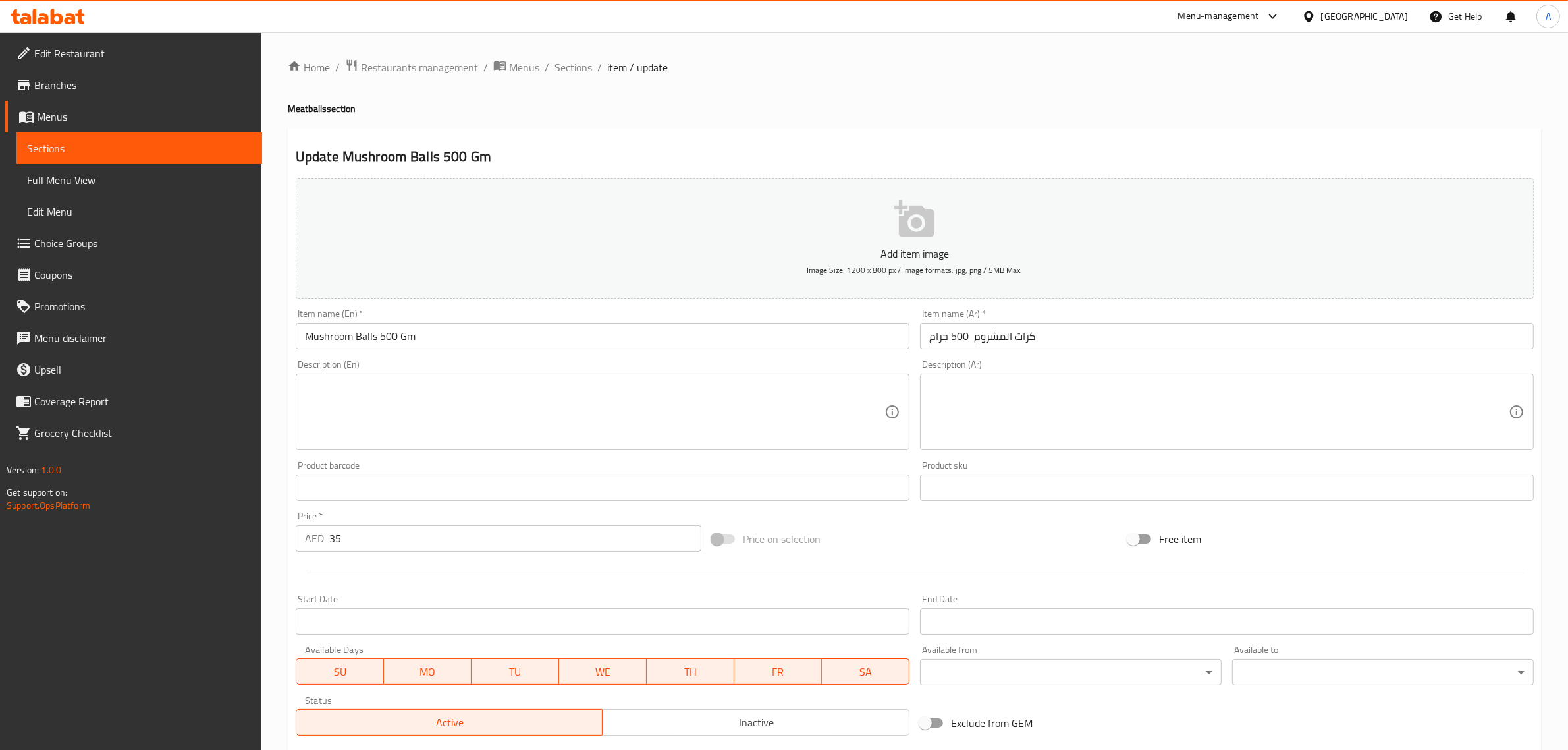
click at [638, 406] on textarea at bounding box center [595, 412] width 579 height 62
paste textarea "Savory balls made from mushrooms or a blend of mushrooms and other ingredients."
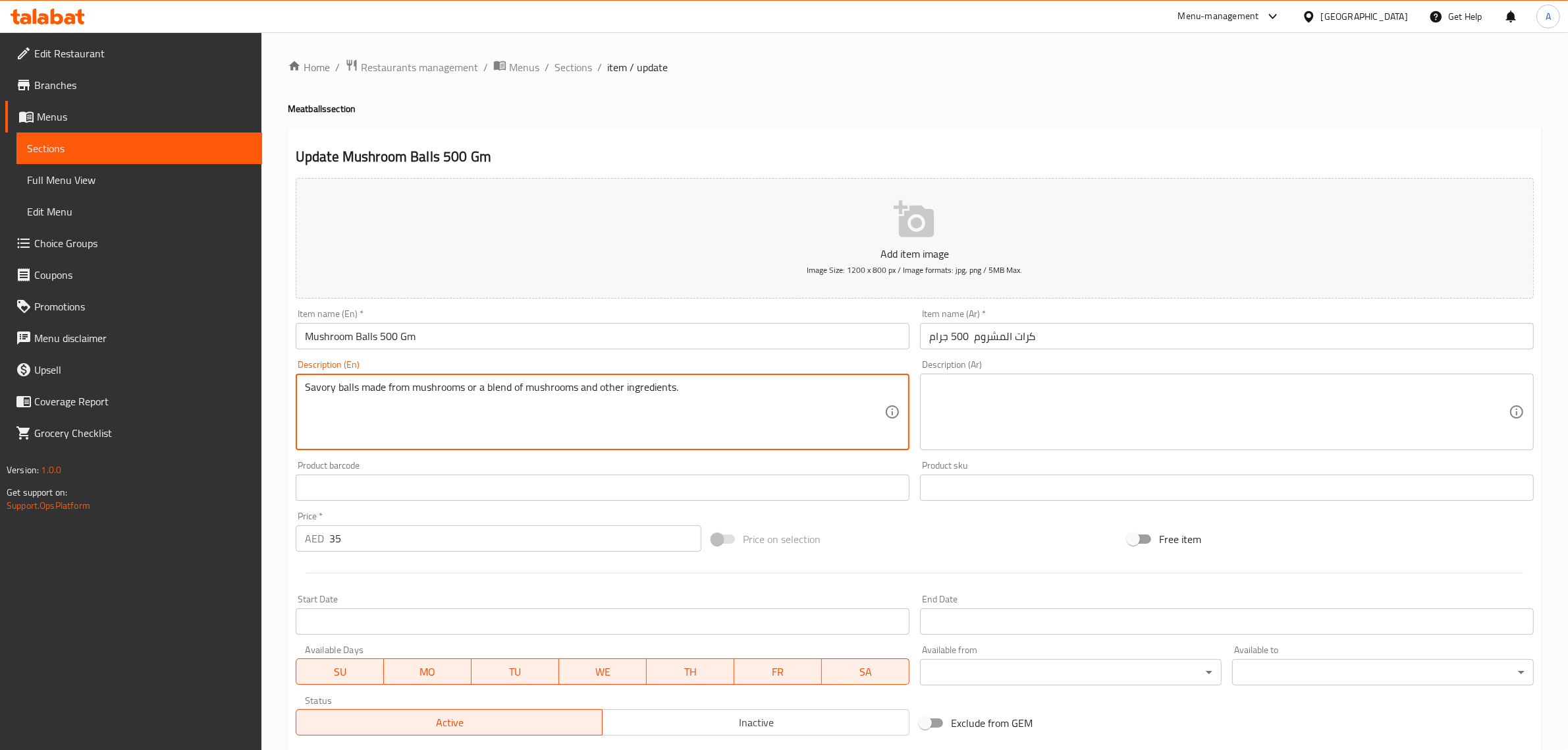
type textarea "Savory balls made from mushrooms or a blend of mushrooms and other ingredients."
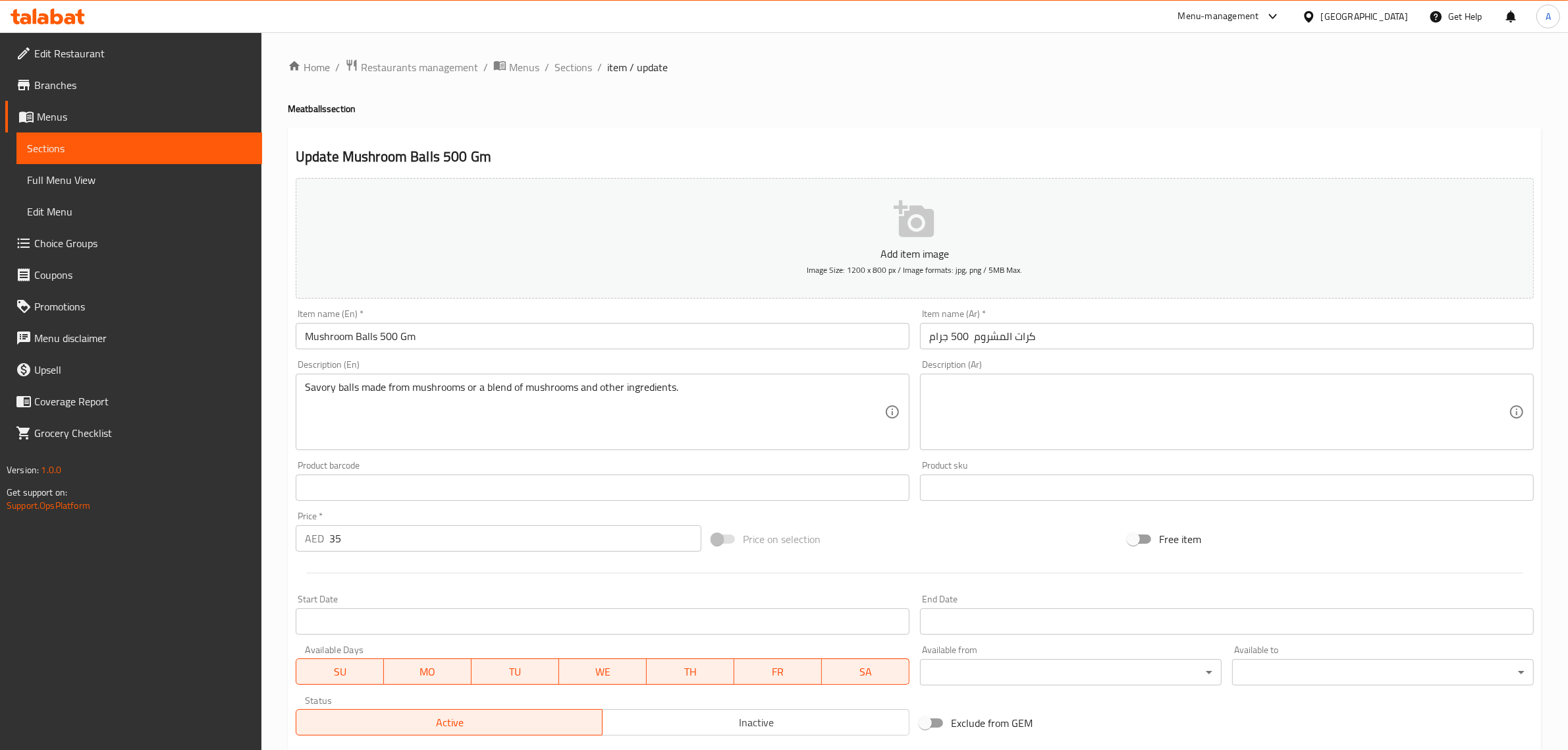
click at [1047, 416] on textarea at bounding box center [1219, 412] width 579 height 62
paste textarea "كرات لذيذة مصنوعة من الفطر أو مزيج من الفطر والمكونات الأخرى."
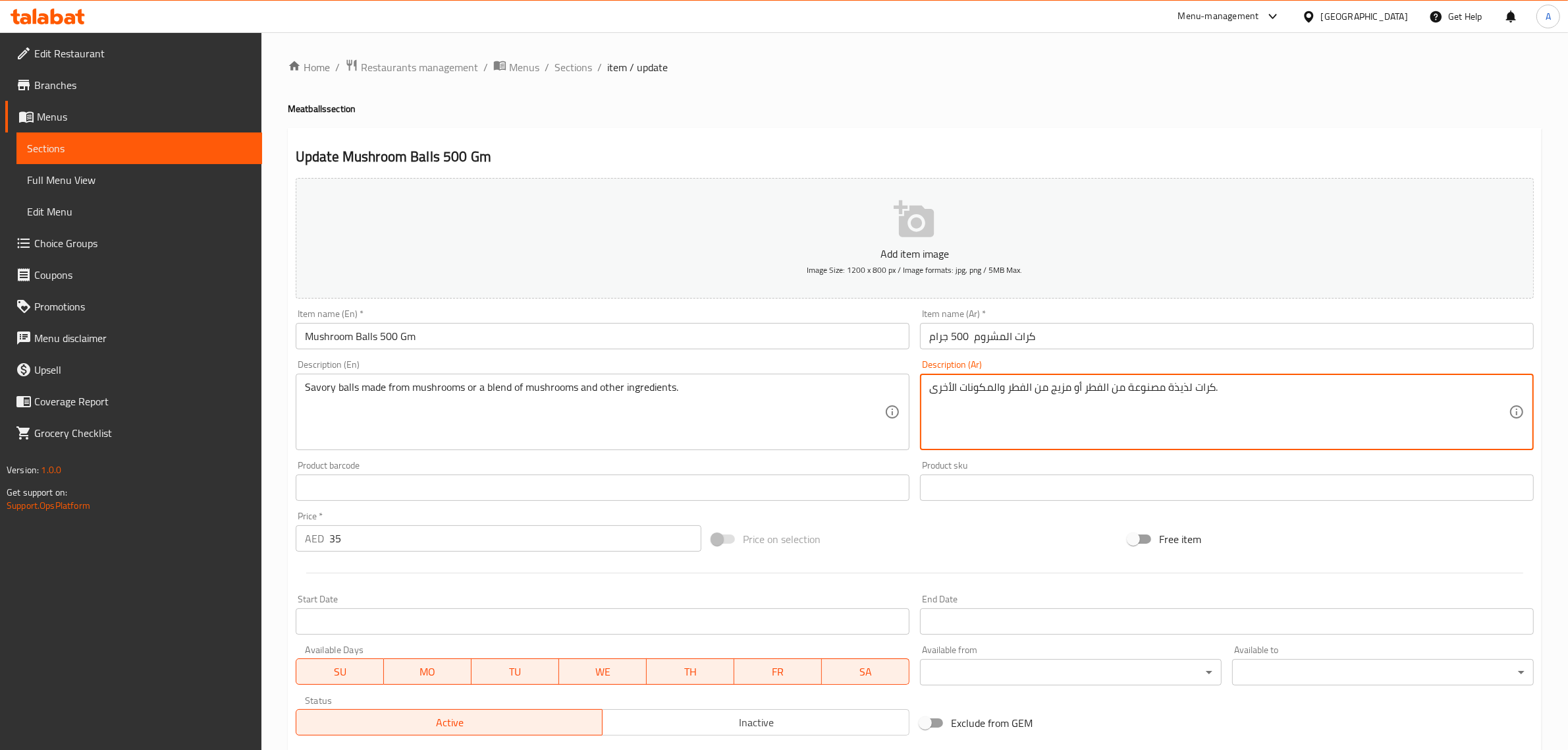
type textarea "كرات لذيذة مصنوعة من الفطر أو مزيج من الفطر والمكونات الأخرى."
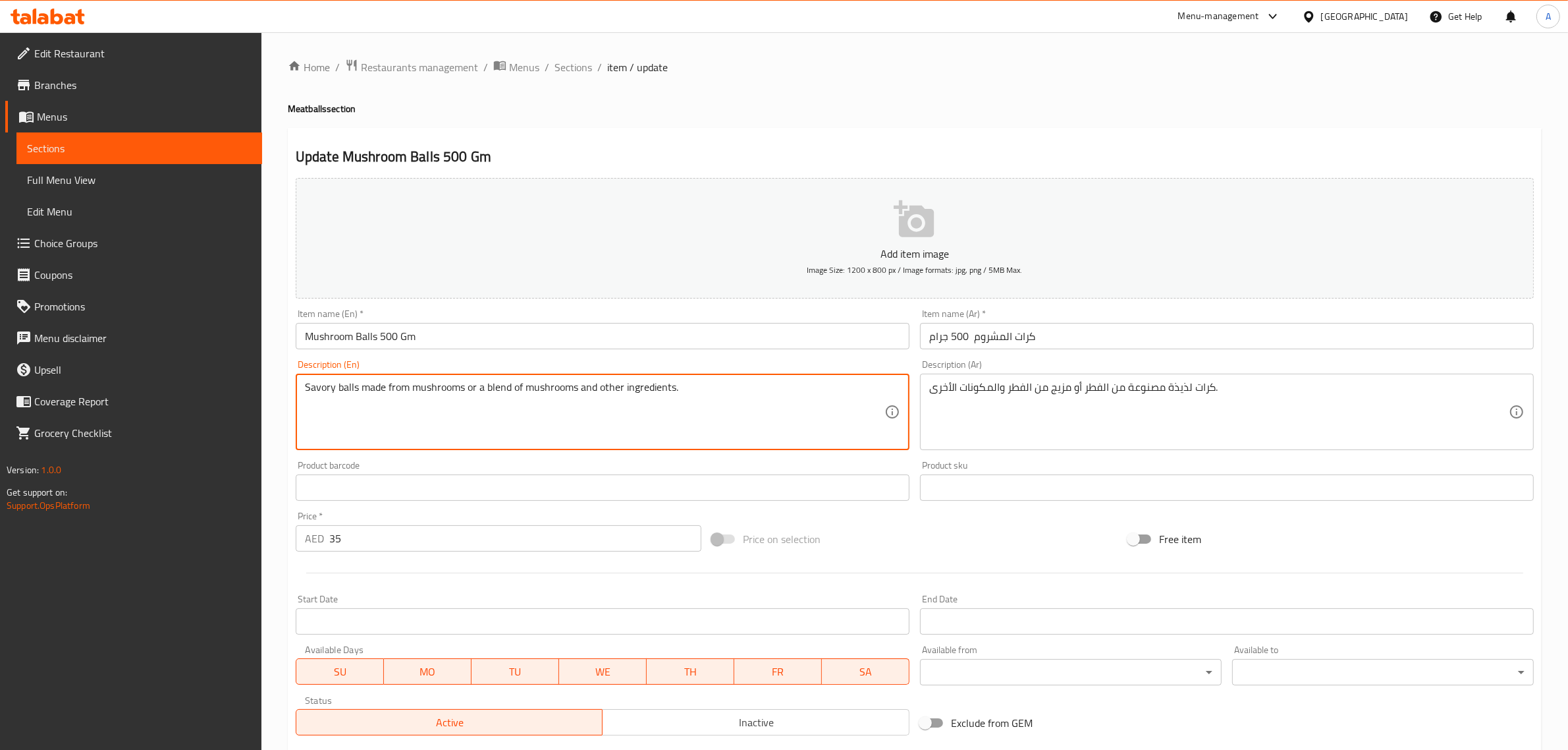
click at [620, 385] on textarea "Savory balls made from mushrooms or a blend of mushrooms and other ingredients." at bounding box center [595, 412] width 579 height 62
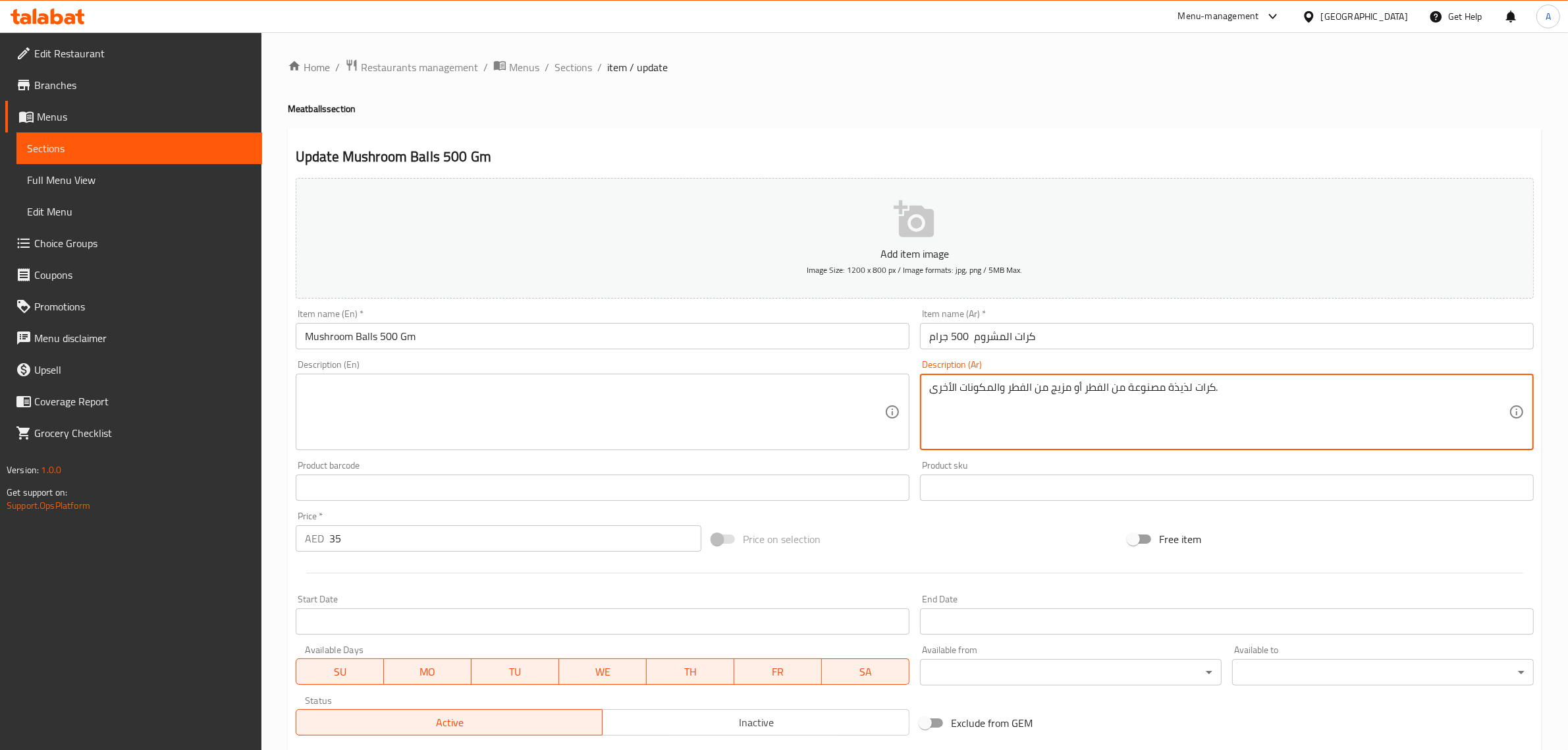
click at [995, 382] on textarea "كرات لذيذة مصنوعة من الفطر أو مزيج من الفطر والمكونات الأخرى." at bounding box center [1219, 412] width 579 height 62
click at [688, 145] on div "Update Mushroom Balls 500 Gm Add item image Image Size: 1200 x 800 px / Image f…" at bounding box center [915, 522] width 1254 height 788
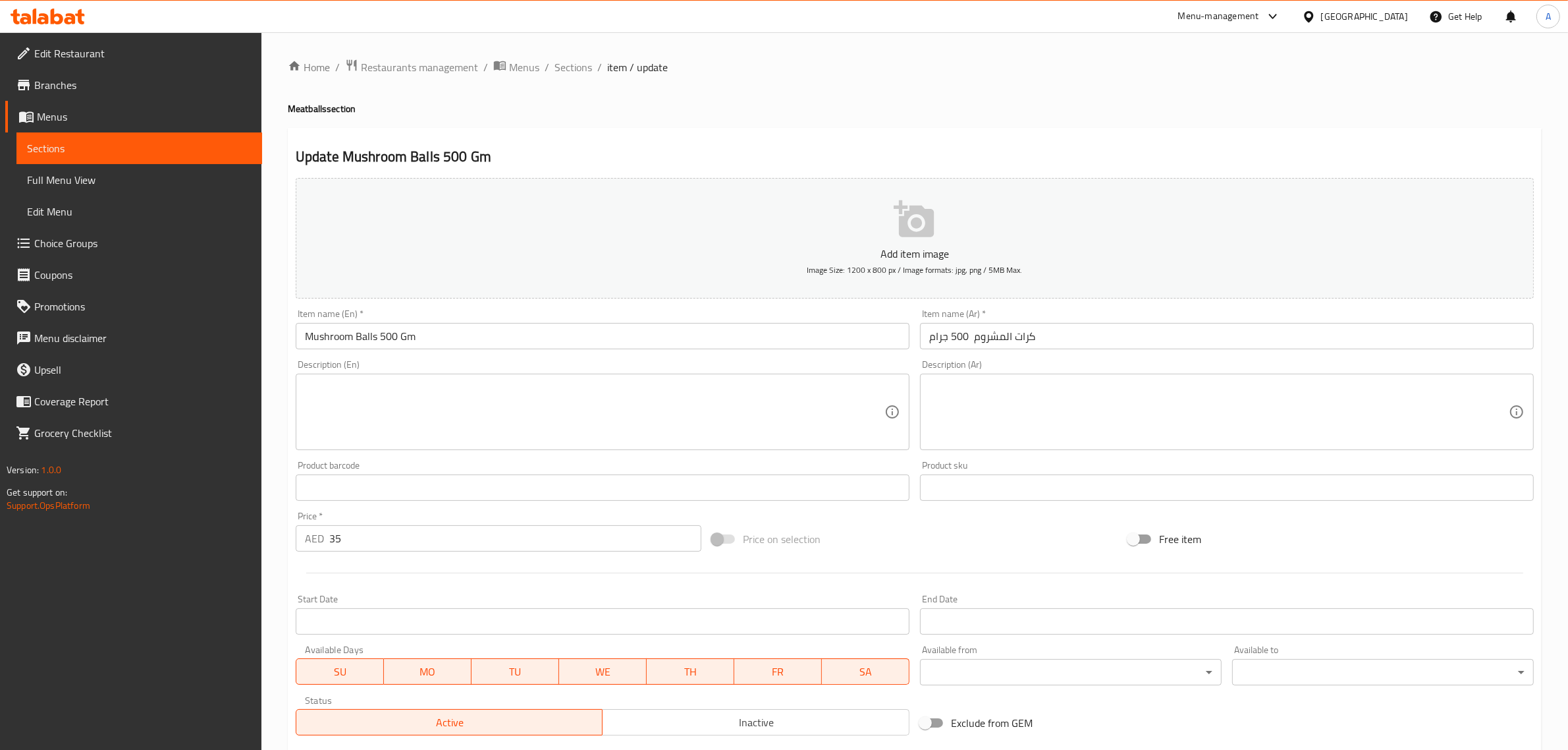
drag, startPoint x: 573, startPoint y: 58, endPoint x: 470, endPoint y: 1, distance: 117.7
click at [573, 59] on span "Sections" at bounding box center [573, 67] width 37 height 16
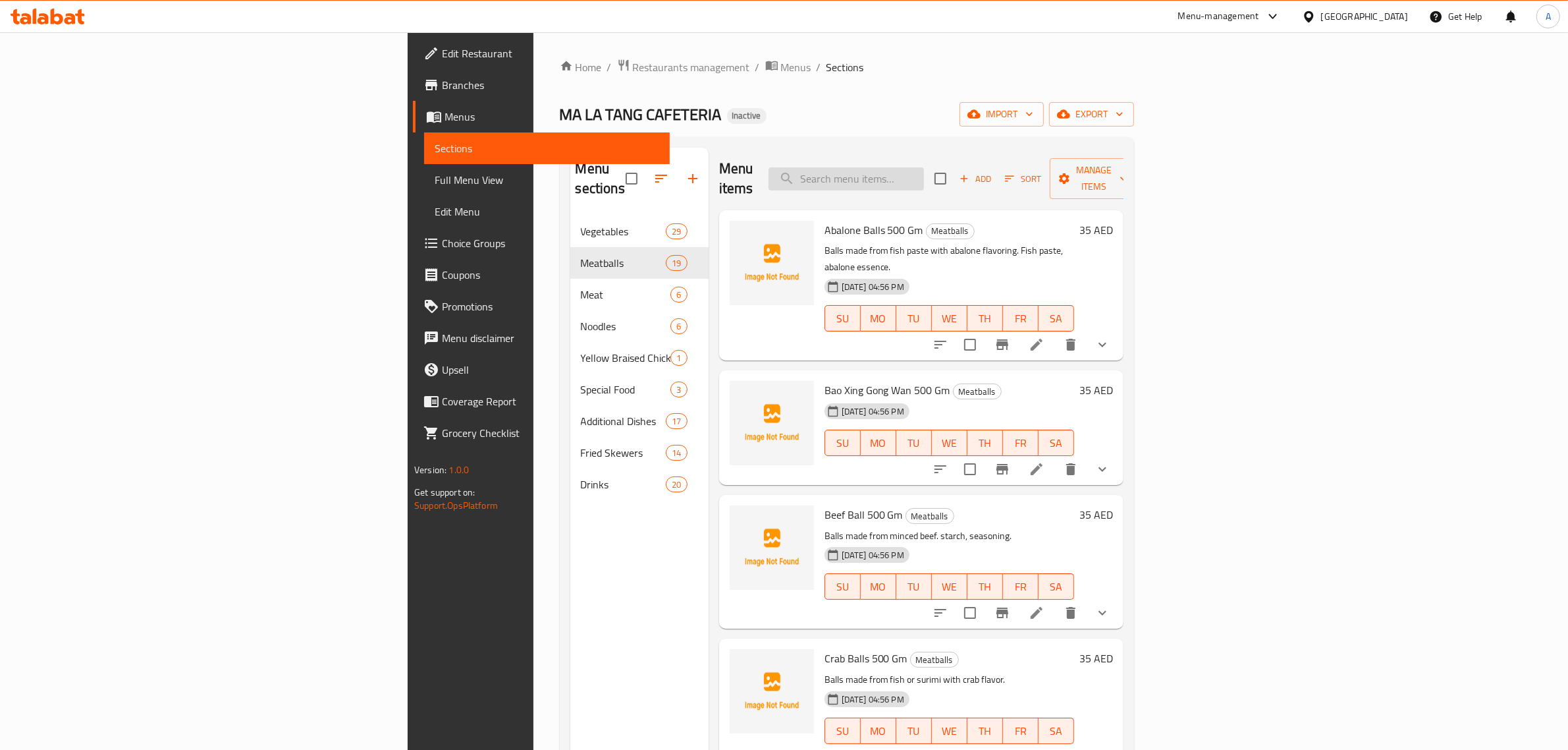
click at [924, 168] on input "search" at bounding box center [845, 179] width 155 height 23
paste input "Lettuce"
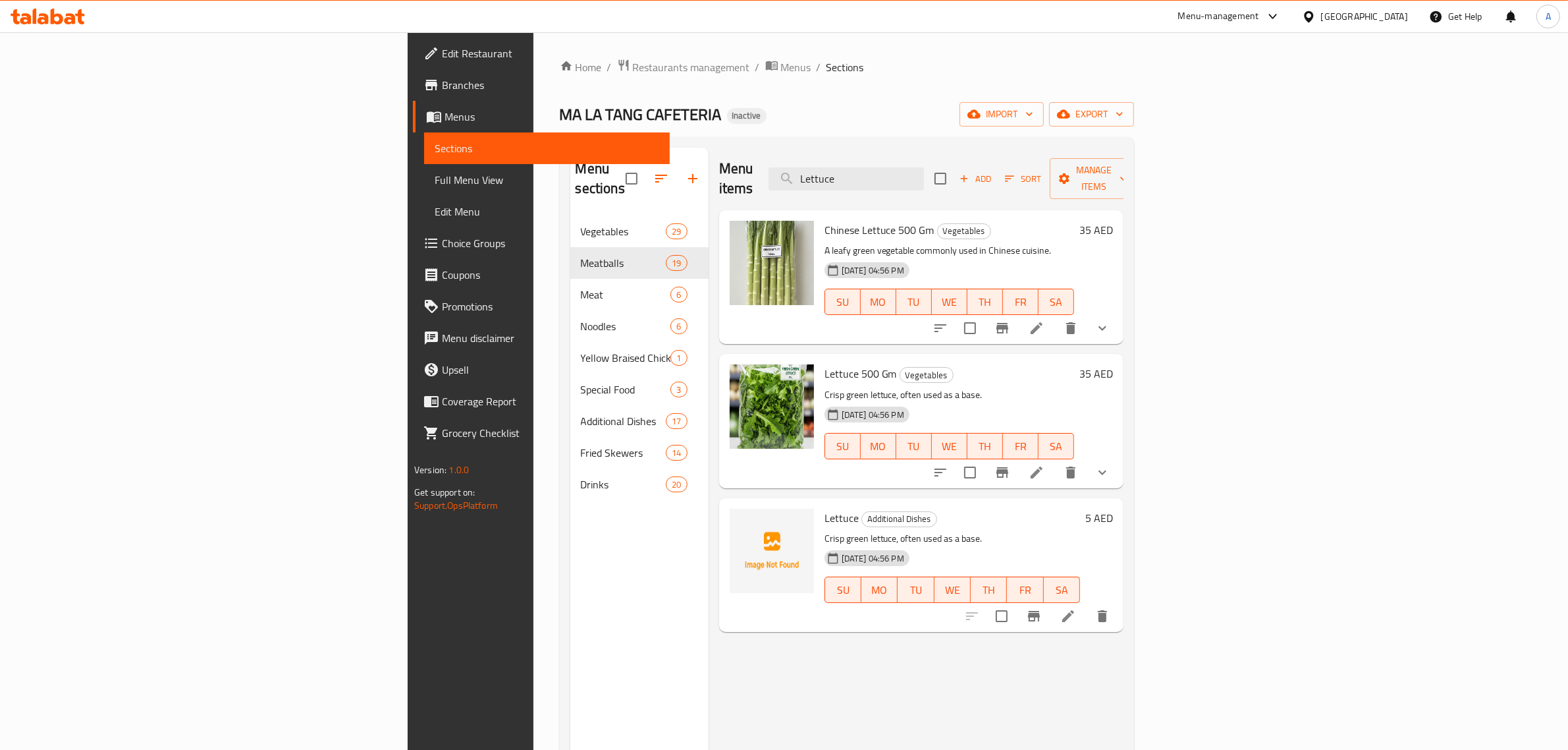
type input "Lettuce"
click at [1020, 508] on div "Lettuce Additional Dishes Crisp green lettuce, often used as a base. [DATE] 04:…" at bounding box center [952, 565] width 266 height 123
click at [937, 508] on h6 "Lettuce Additional Dishes" at bounding box center [953, 517] width 255 height 19
click at [949, 365] on h6 "Lettuce 500 Gm Vegetables" at bounding box center [950, 374] width 250 height 19
click at [1042, 466] on icon at bounding box center [1037, 472] width 12 height 12
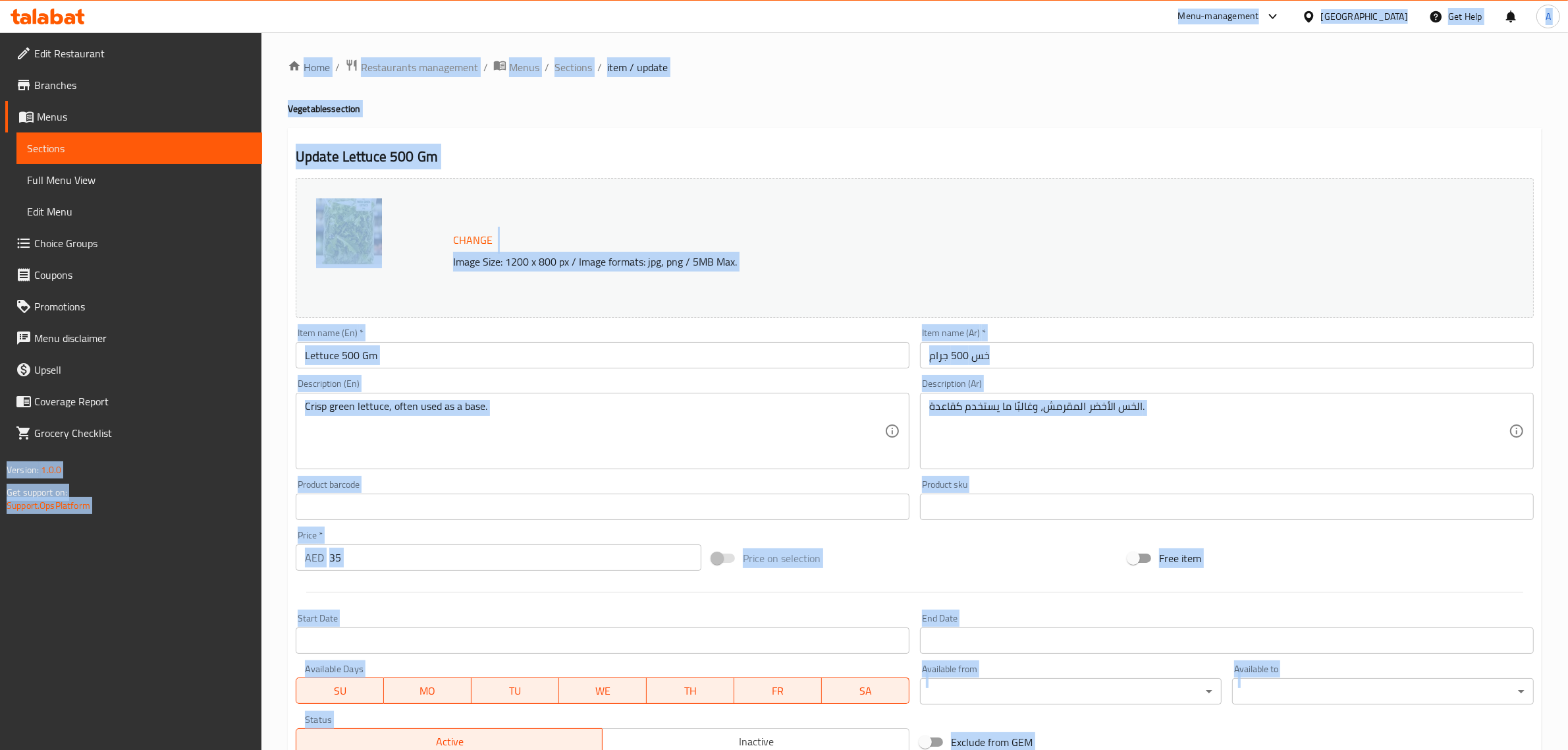
click at [436, 399] on div "Crisp green lettuce, often used as a base. Description (En)" at bounding box center [603, 431] width 614 height 76
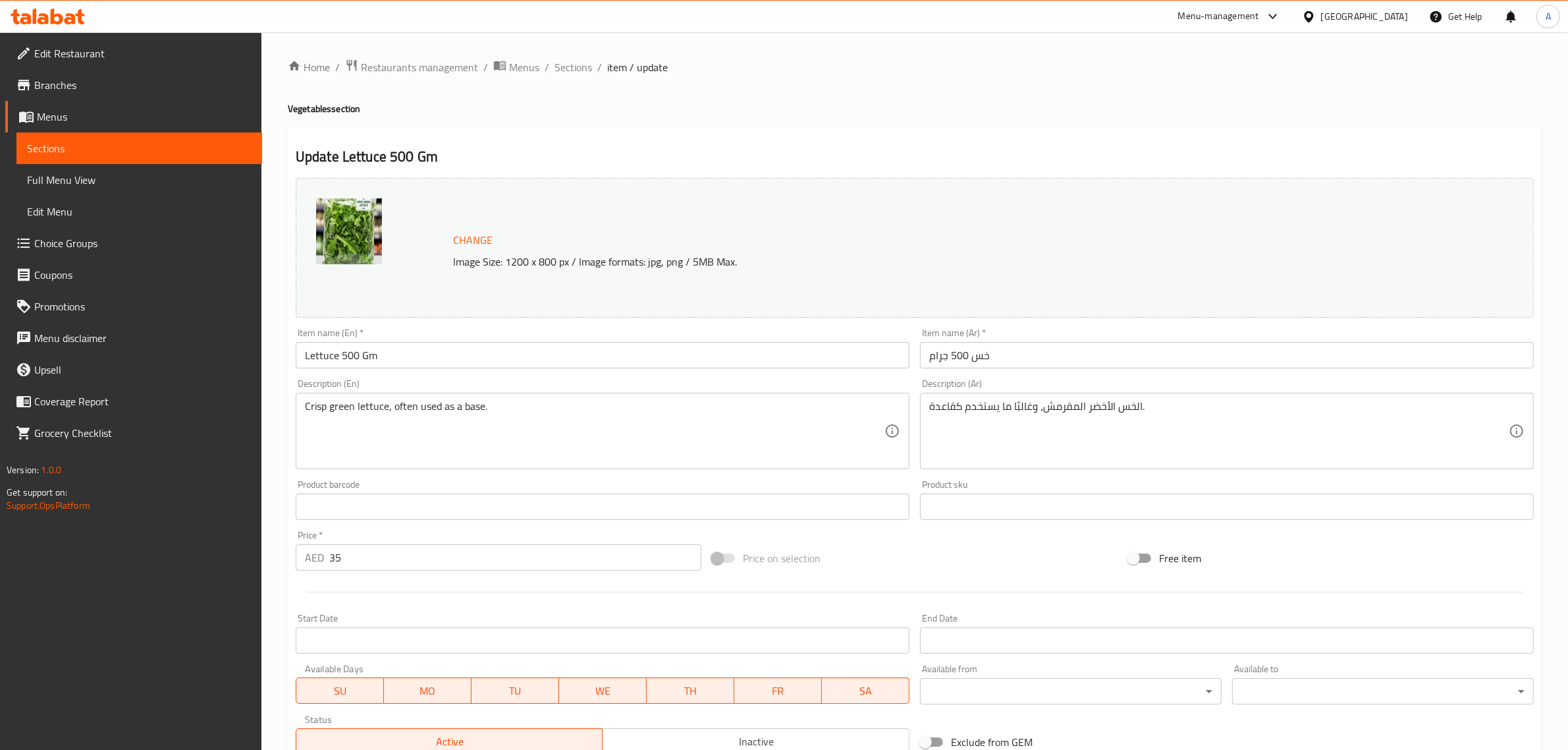
paste textarea "Fresh lettuce, suitable for salads, wraps, or as a garnish."
click at [418, 404] on textarea "Fresh lettuce, suitable for salads, wraps, or as a garnish.Crisp green lettuce,…" at bounding box center [595, 431] width 579 height 62
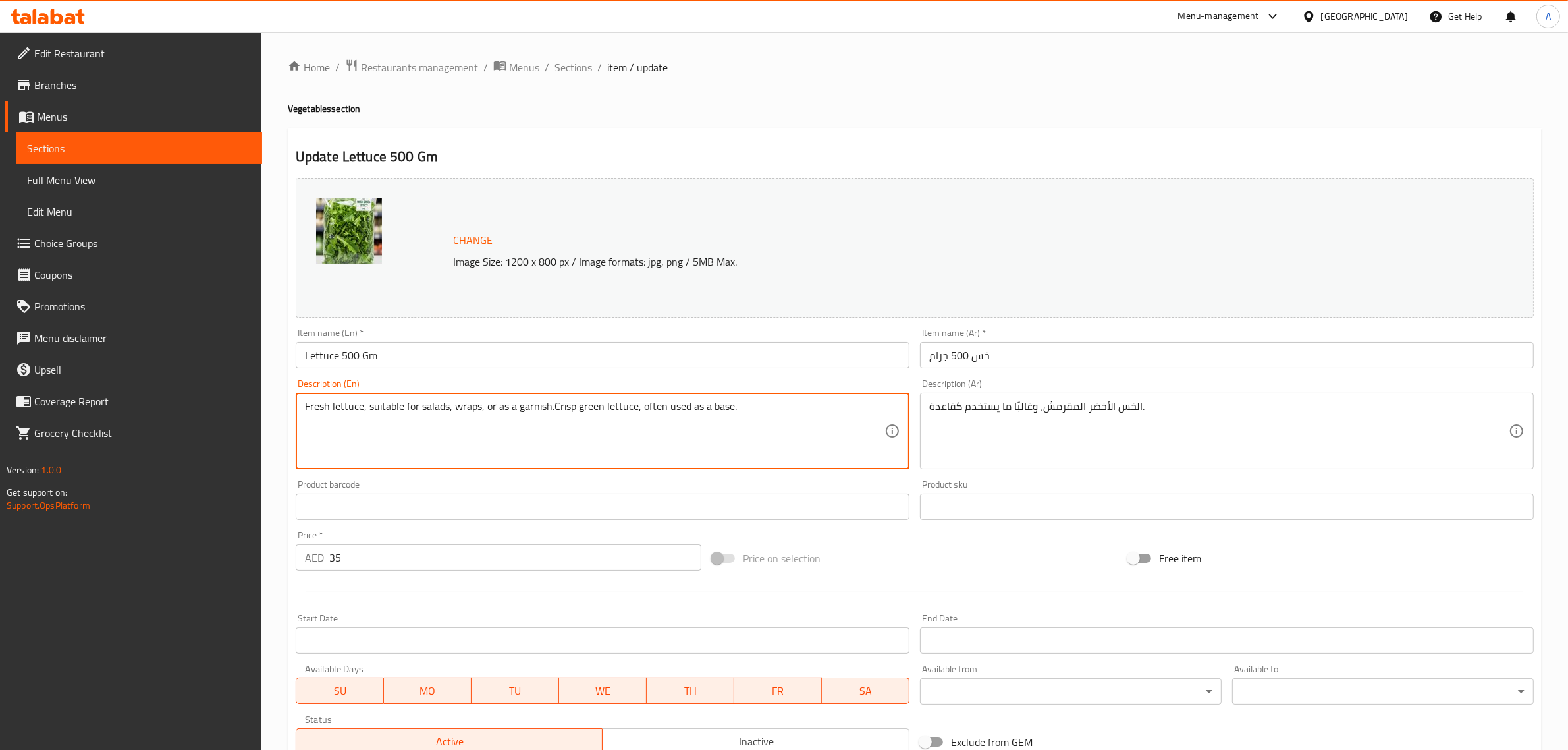
click at [418, 404] on textarea "Fresh lettuce, suitable for salads, wraps, or as a garnish.Crisp green lettuce,…" at bounding box center [595, 431] width 579 height 62
paste textarea
type textarea "Fresh lettuce, suitable for salads, wraps, or as a garnish."
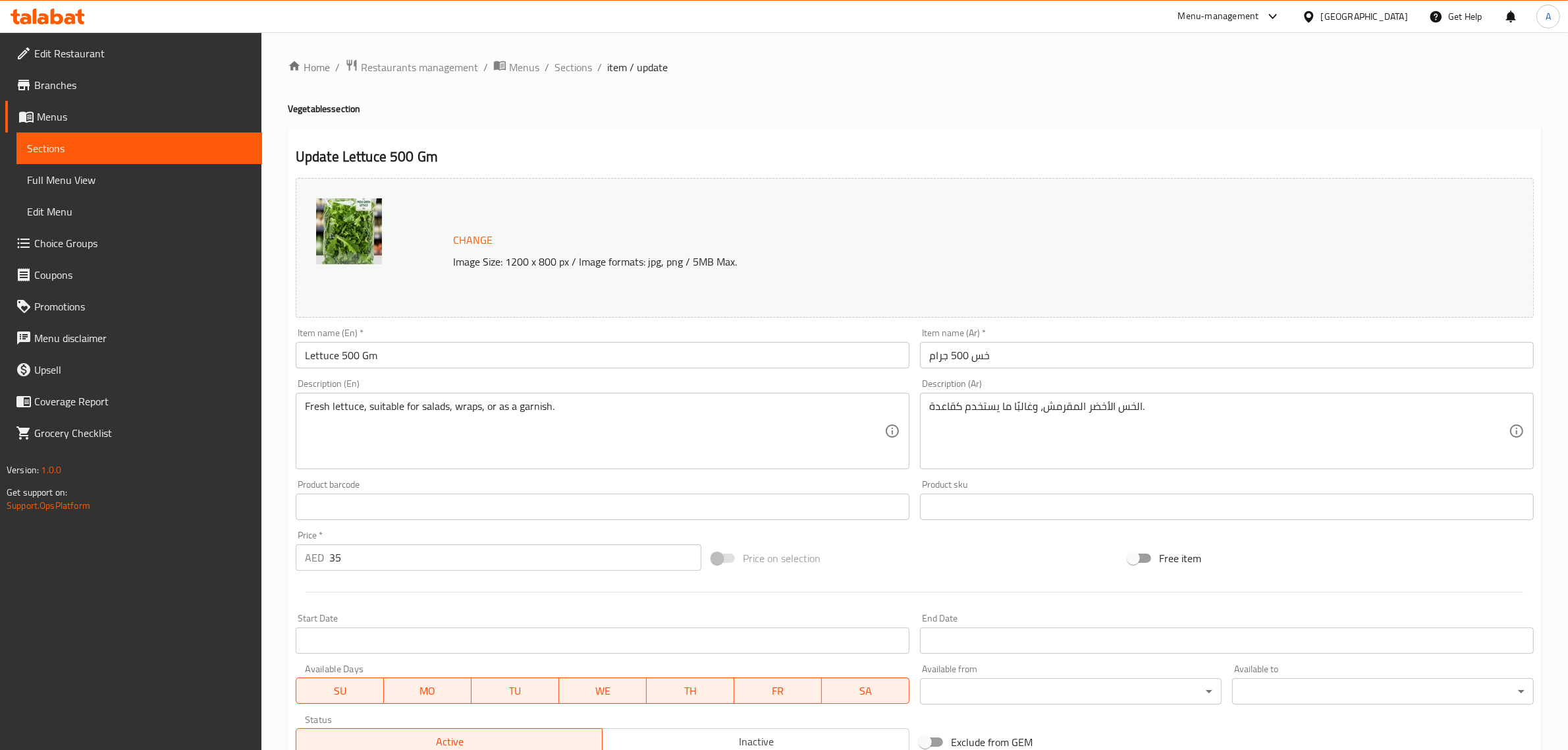
click at [1062, 412] on textarea "الخس الأخضر المقرمش، وغالبًا ما يستخدم كقاعدة." at bounding box center [1219, 431] width 579 height 62
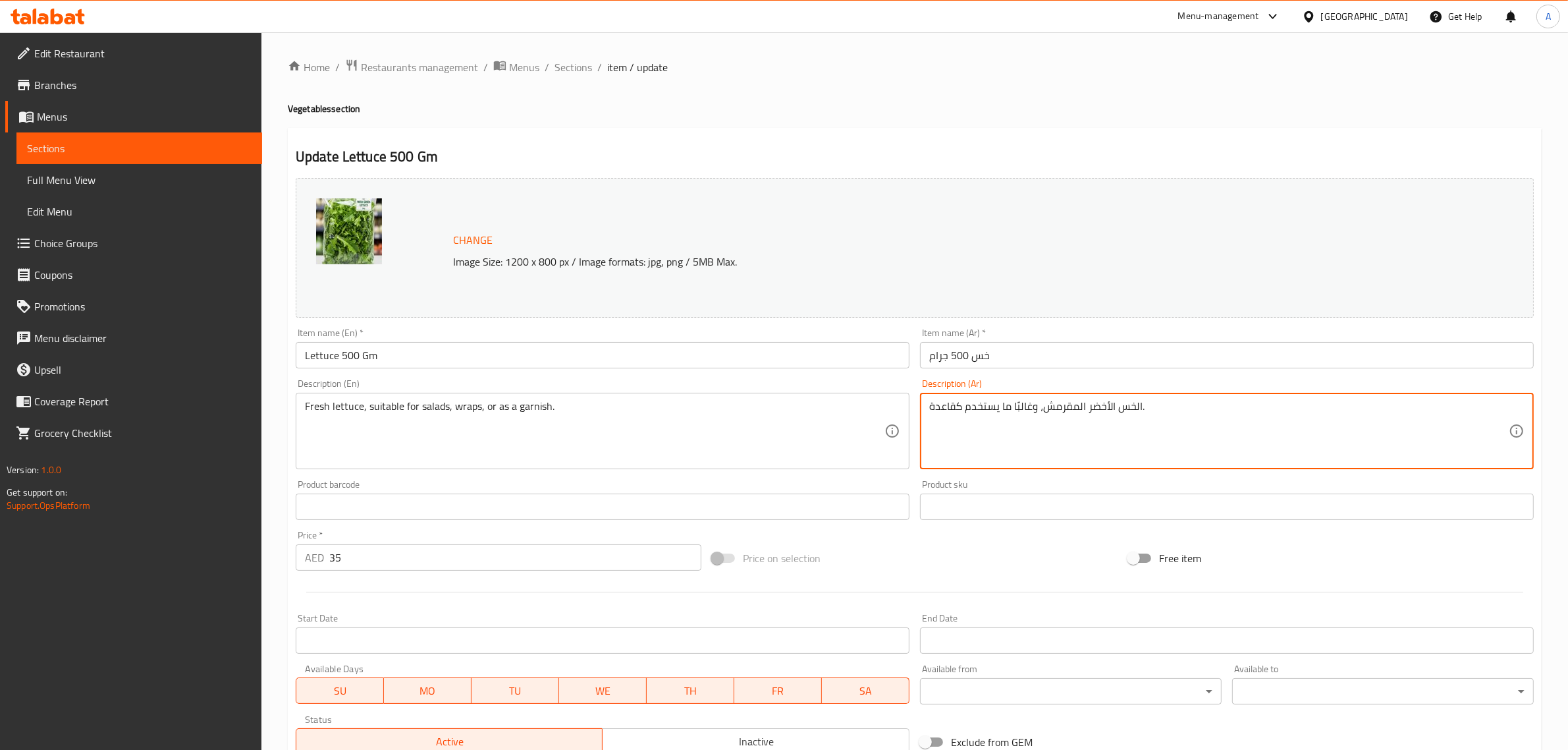
click at [1062, 412] on textarea "الخس الأخضر المقرمش، وغالبًا ما يستخدم كقاعدة." at bounding box center [1219, 431] width 579 height 62
paste textarea "ازج، مناسب للسلطات، أو اللفائف، أو للتزيين."
type textarea "الخس الطازج، مناسب للسلطات، أو اللفائف، أو للتزيين."
click at [755, 74] on ol "Home / Restaurants management / Menus / Sections / item / update" at bounding box center [915, 67] width 1254 height 18
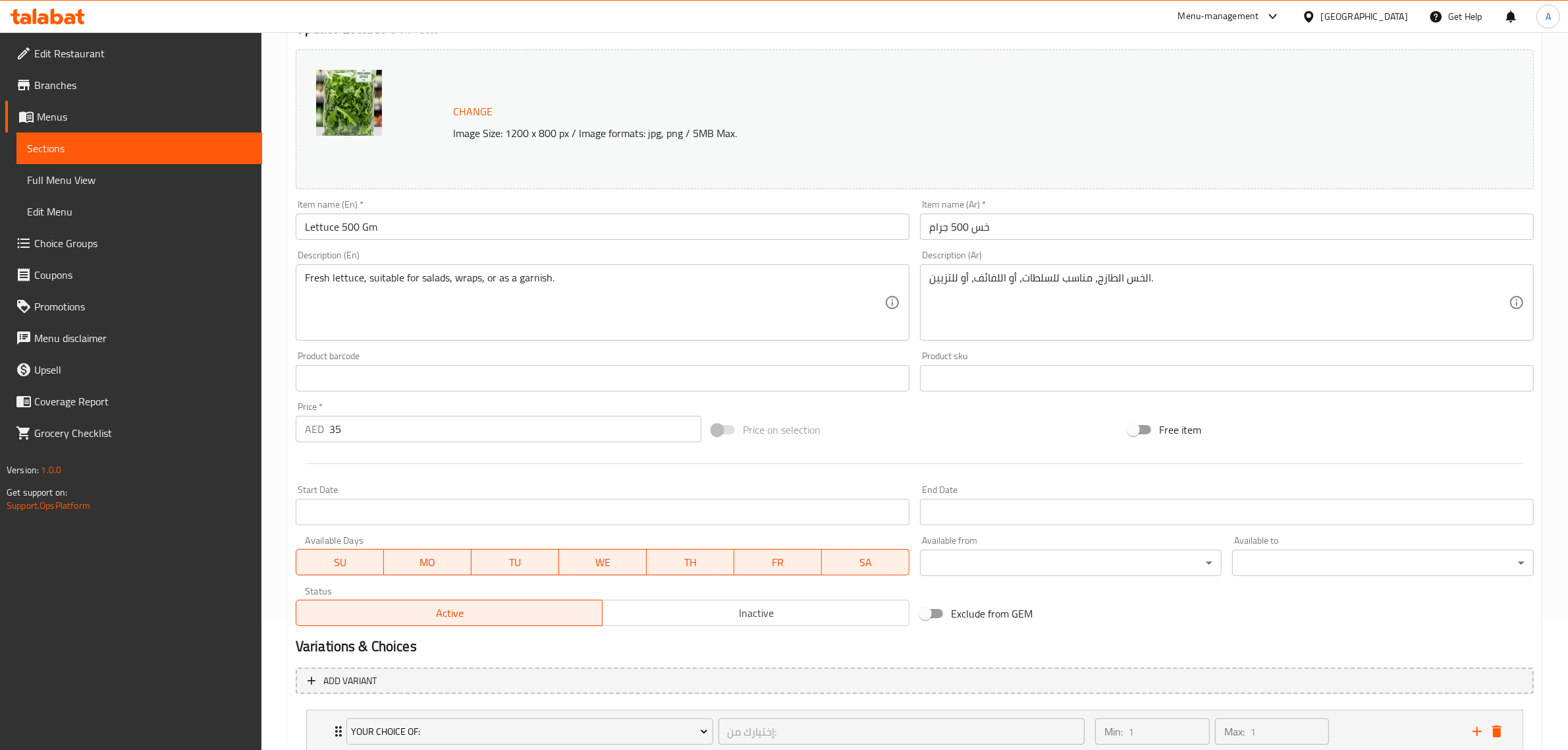
scroll to position [221, 0]
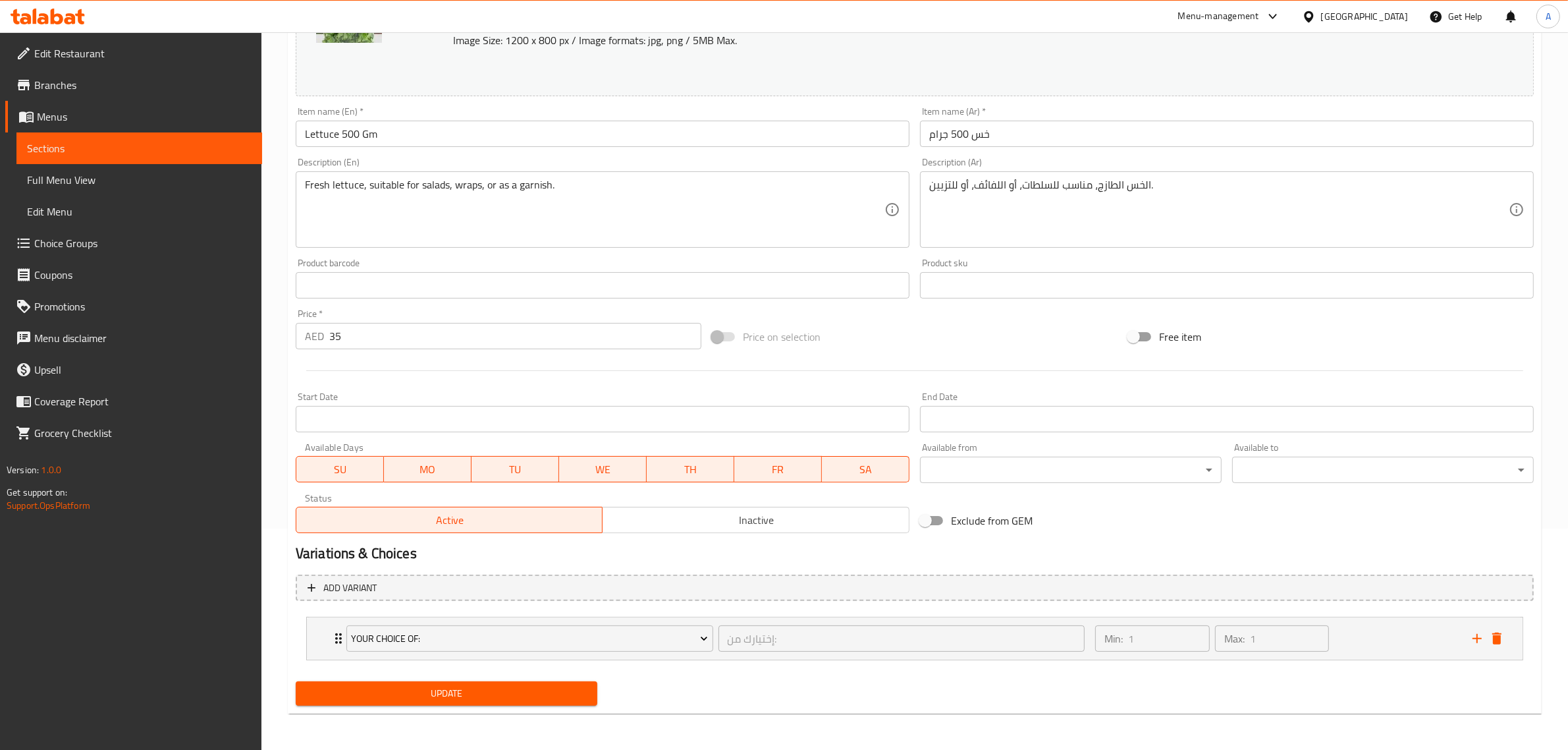
click at [525, 698] on span "Update" at bounding box center [447, 692] width 281 height 17
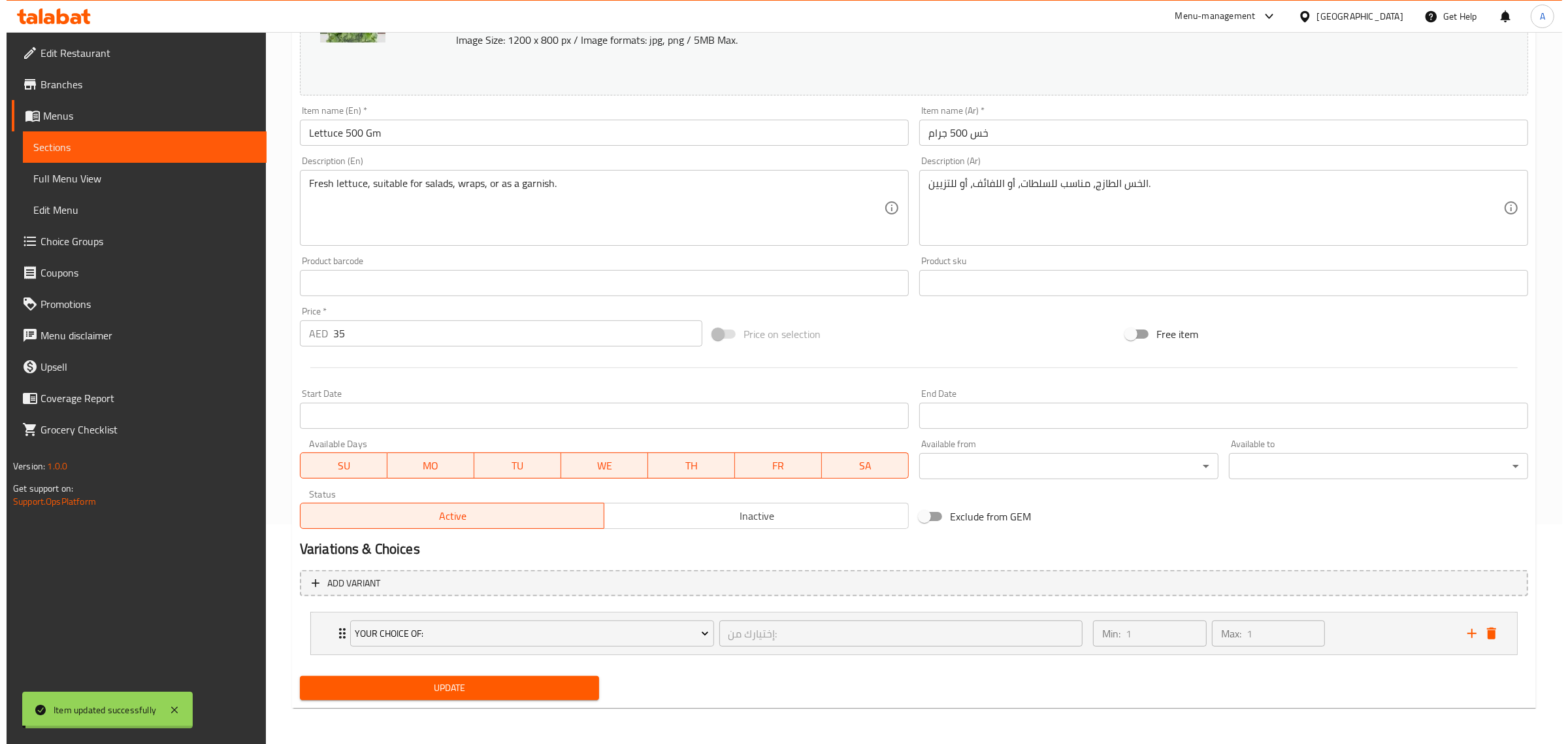
scroll to position [0, 0]
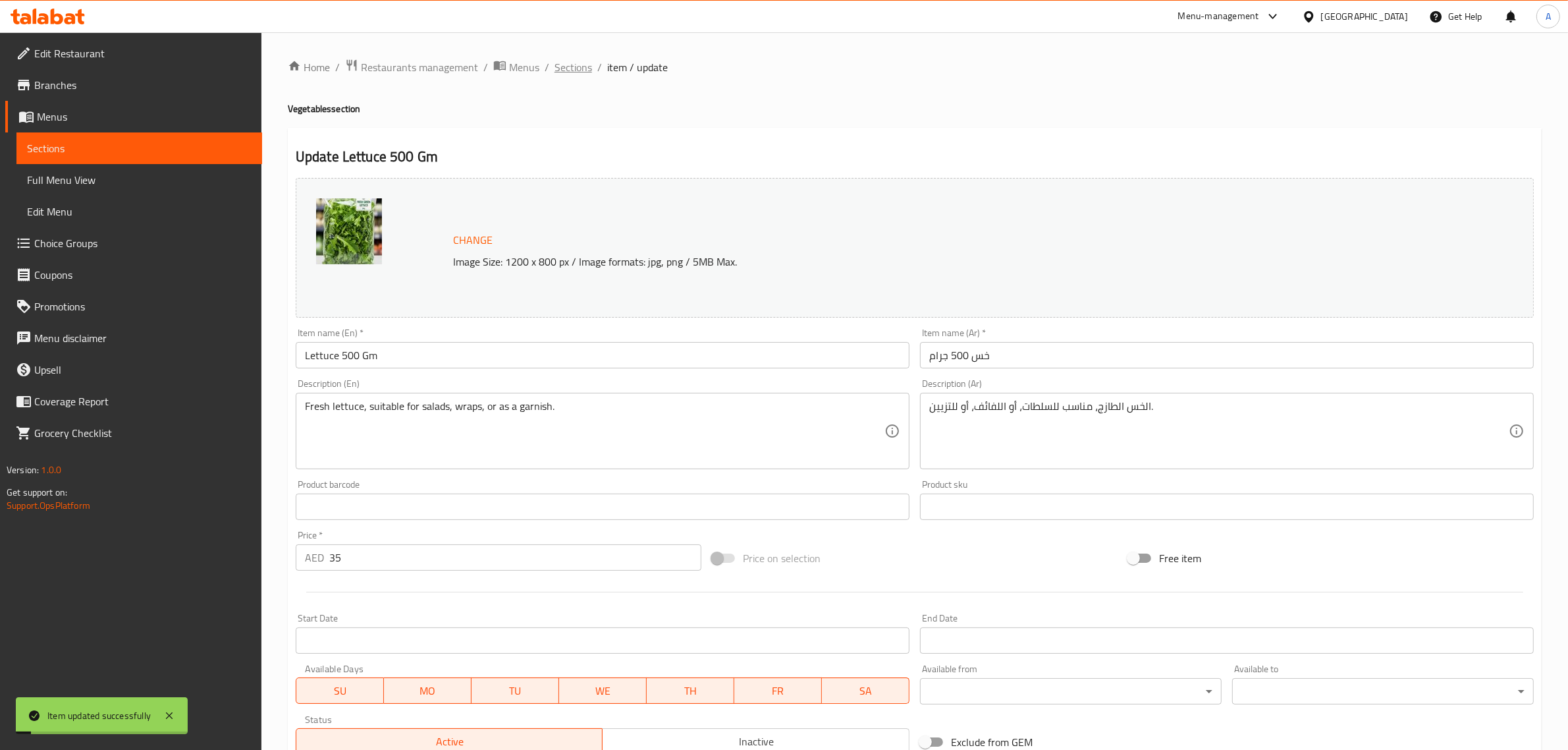
click at [573, 68] on span "Sections" at bounding box center [573, 67] width 37 height 16
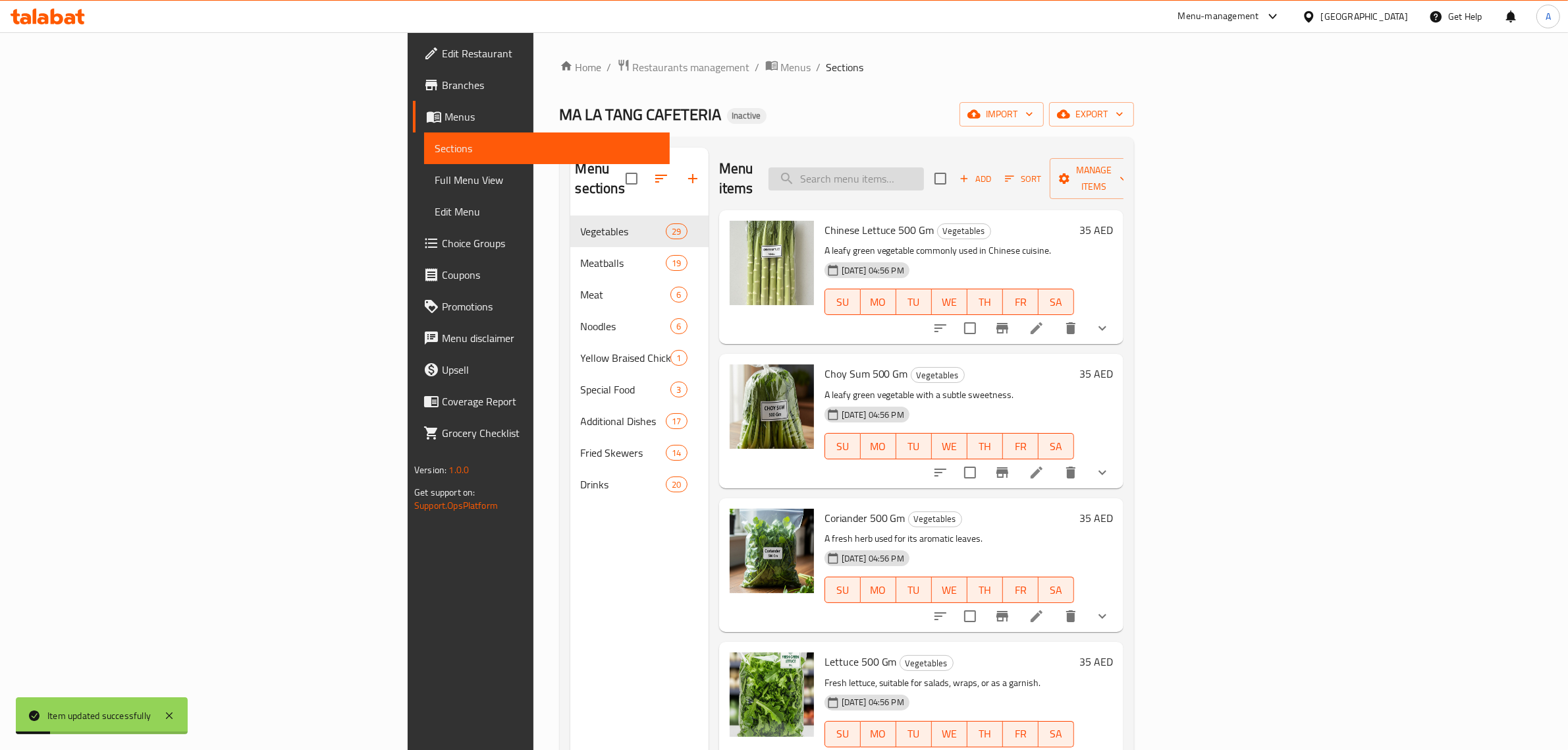
click at [924, 176] on input "search" at bounding box center [845, 179] width 155 height 23
paste input "Bean Sprouts"
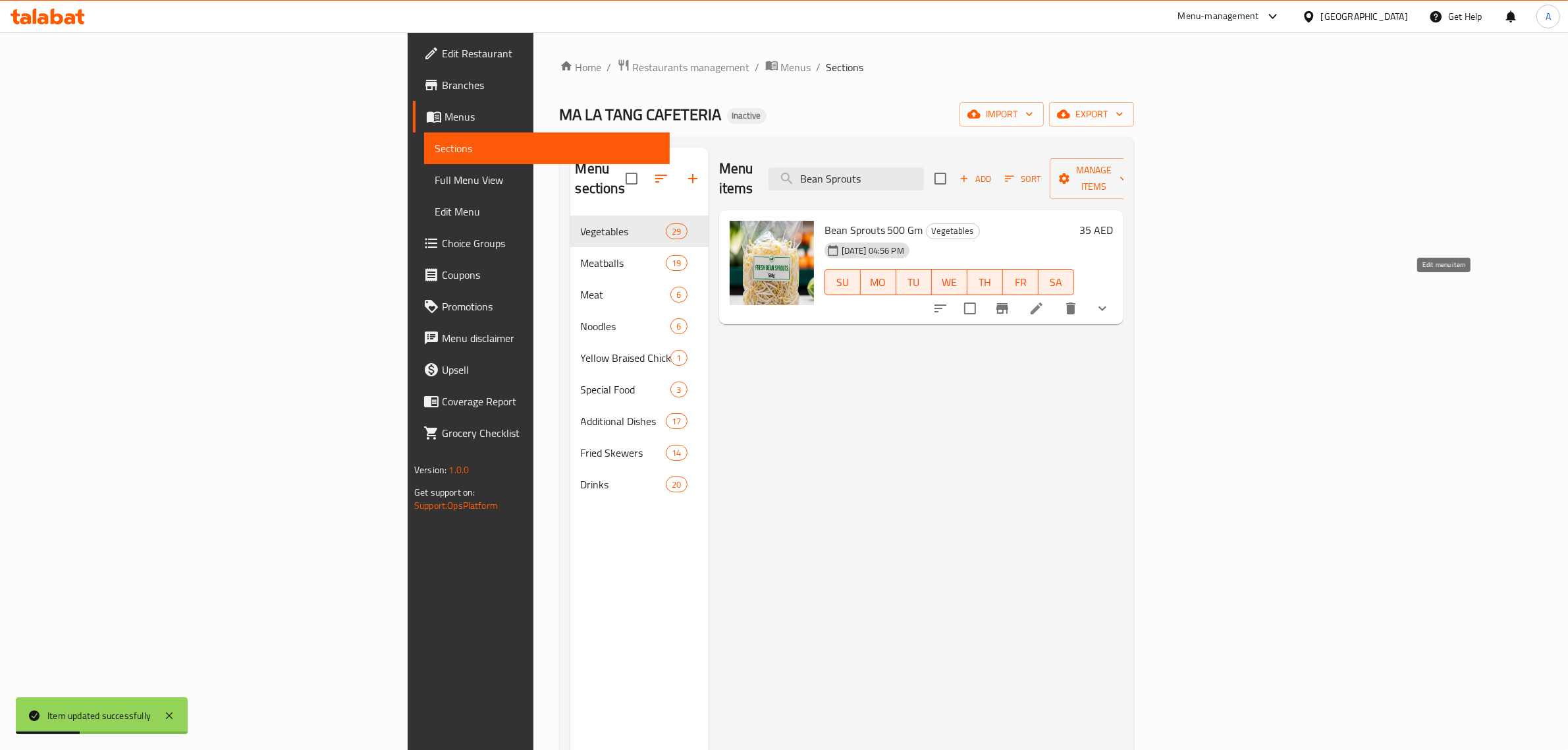
type input "Bean Sprouts"
click at [1044, 300] on icon at bounding box center [1037, 308] width 16 height 16
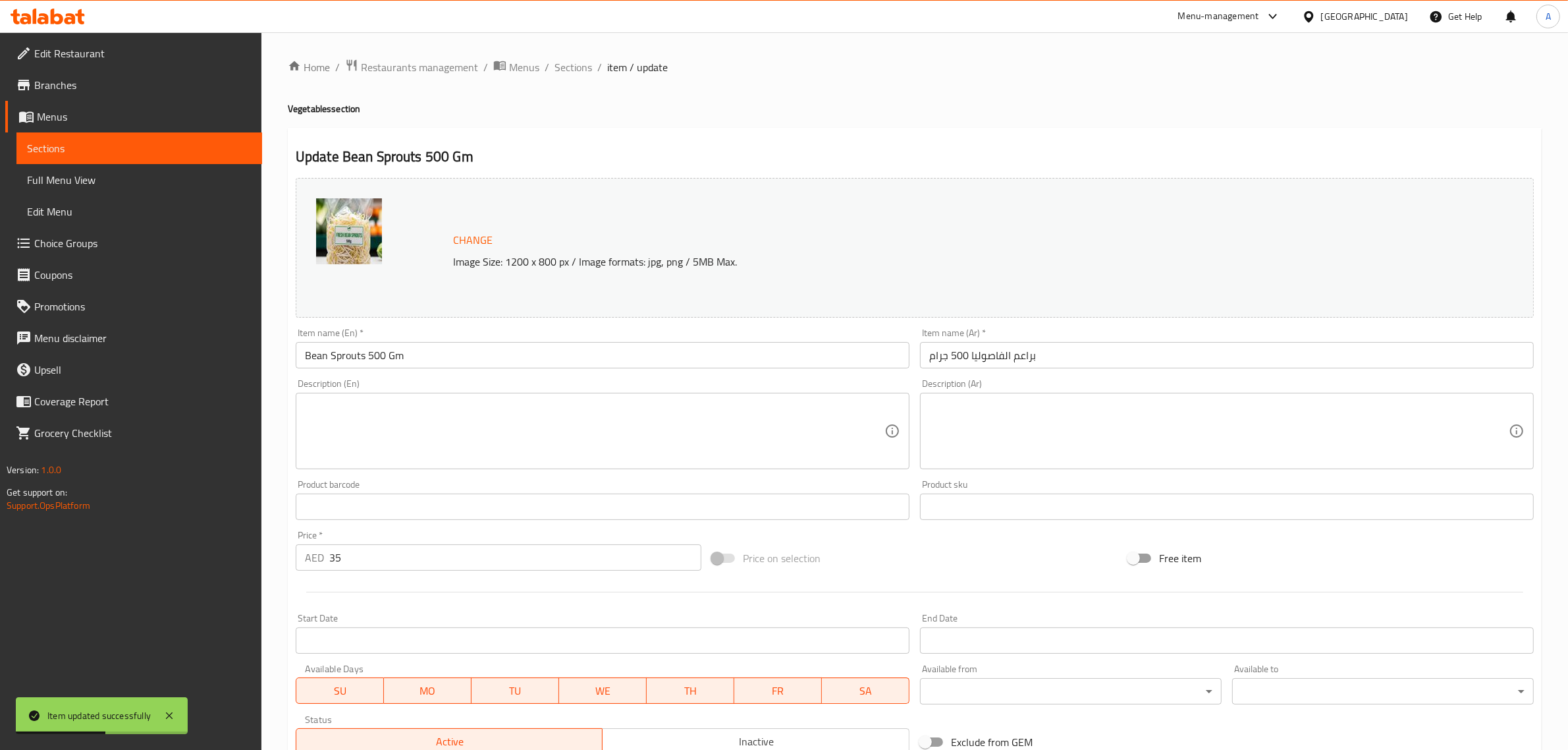
click at [446, 429] on textarea at bounding box center [595, 431] width 579 height 62
paste textarea "Fresh bean sprouts, commonly used in stir-fries and salads."
type textarea "Fresh bean sprouts, commonly used in stir-fries and salads."
click at [455, 412] on textarea at bounding box center [595, 431] width 579 height 62
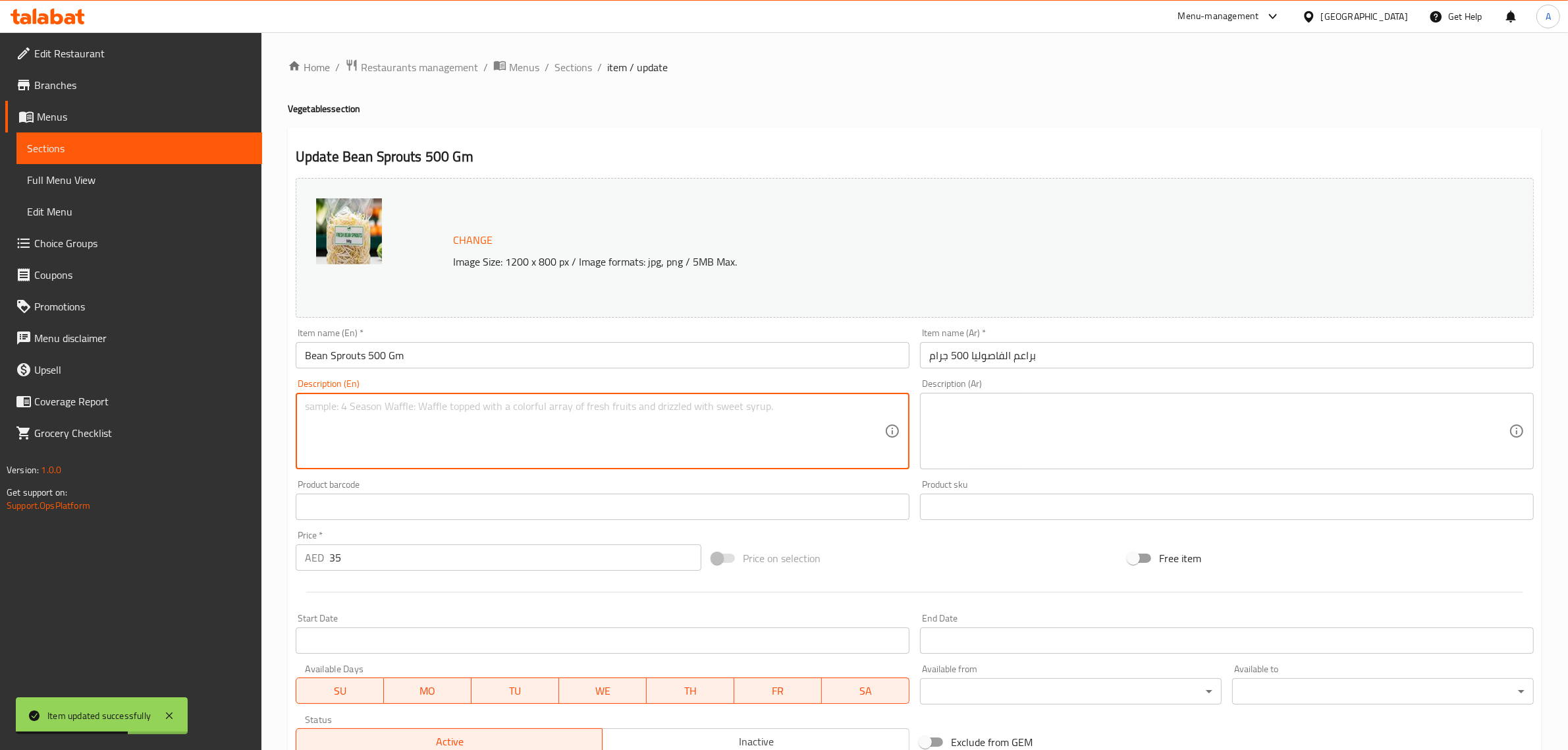
paste textarea "Fresh bean sprouts, commonly used in stir-fries and salads."
type textarea "Fresh bean sprouts, commonly used in stir-fries and salads."
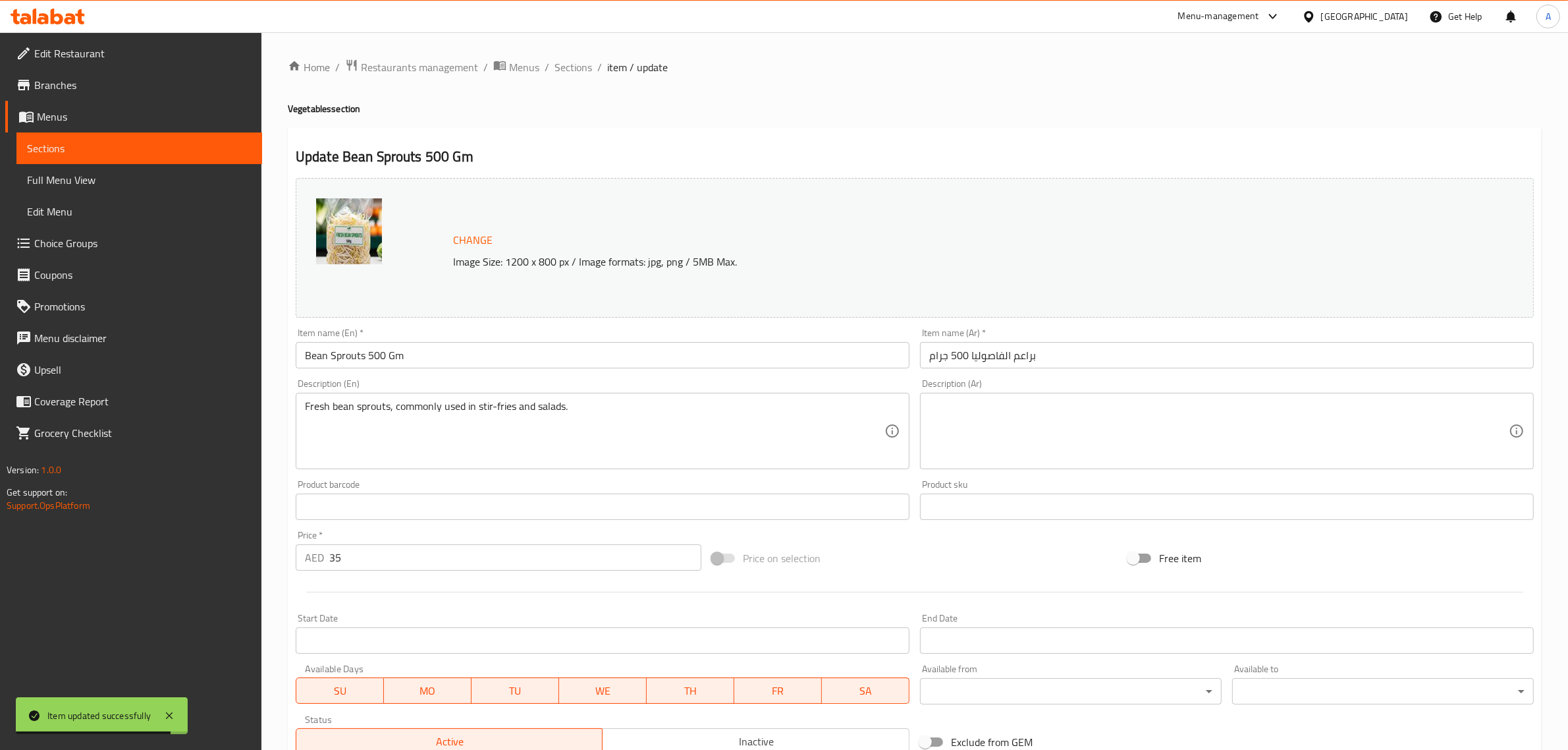
click at [1044, 442] on textarea at bounding box center [1219, 431] width 579 height 62
paste textarea "براعم الفاصوليا الطازجة، تستخدم عادة في الأطعمة المقلية والسلطات."
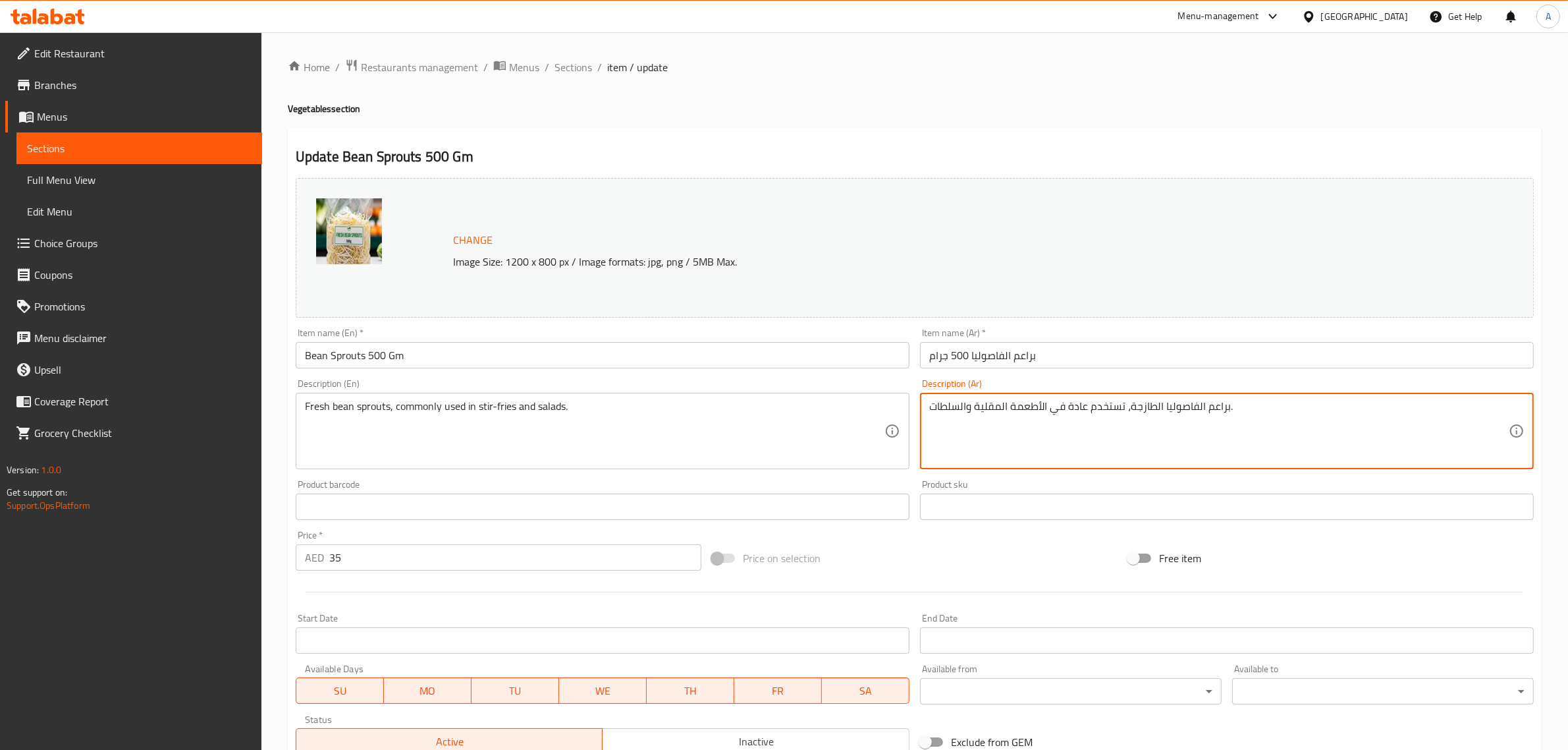
type textarea "براعم الفاصوليا الطازجة، تستخدم عادة في الأطعمة المقلية والسلطات."
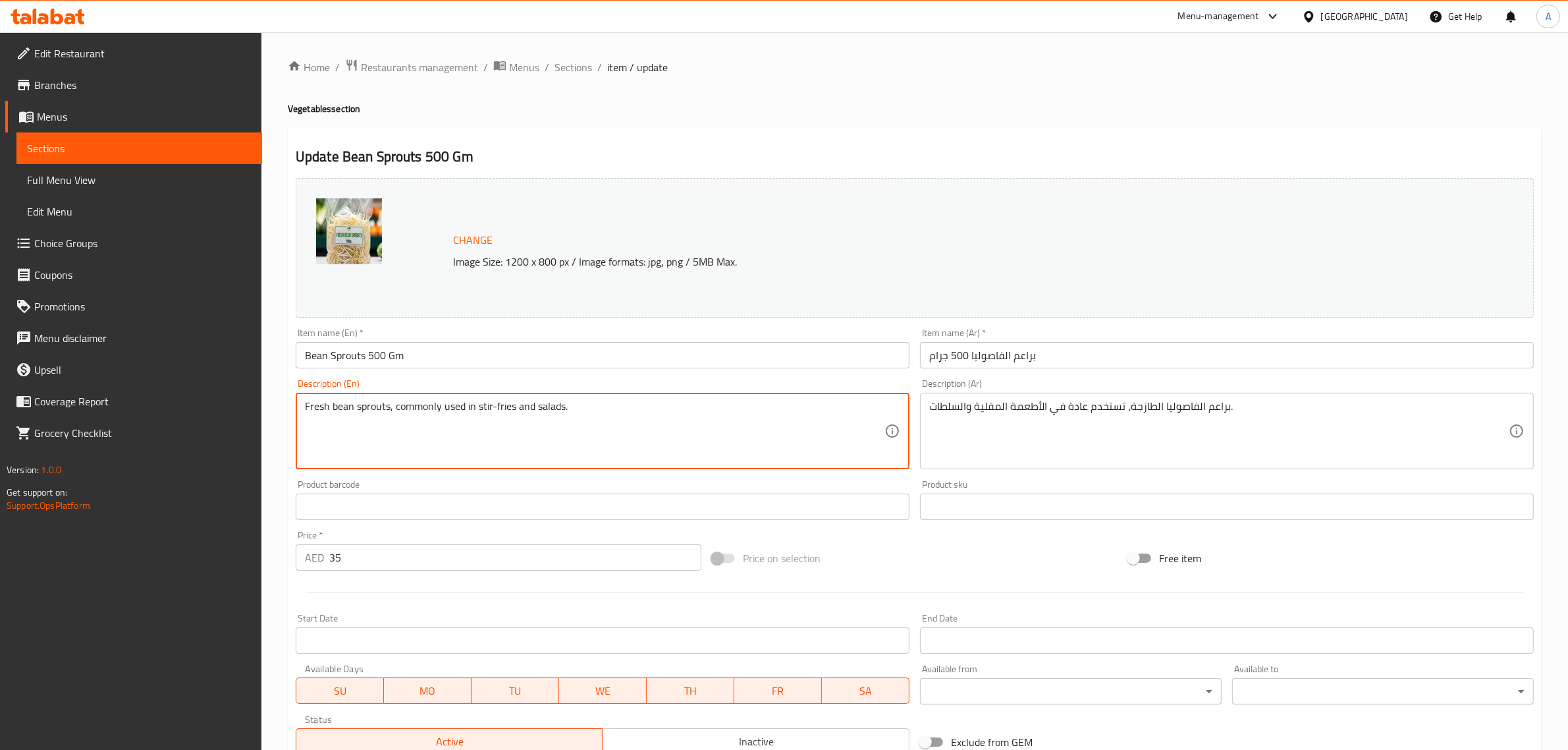
click at [419, 407] on textarea "Fresh bean sprouts, commonly used in stir-fries and salads." at bounding box center [595, 431] width 579 height 62
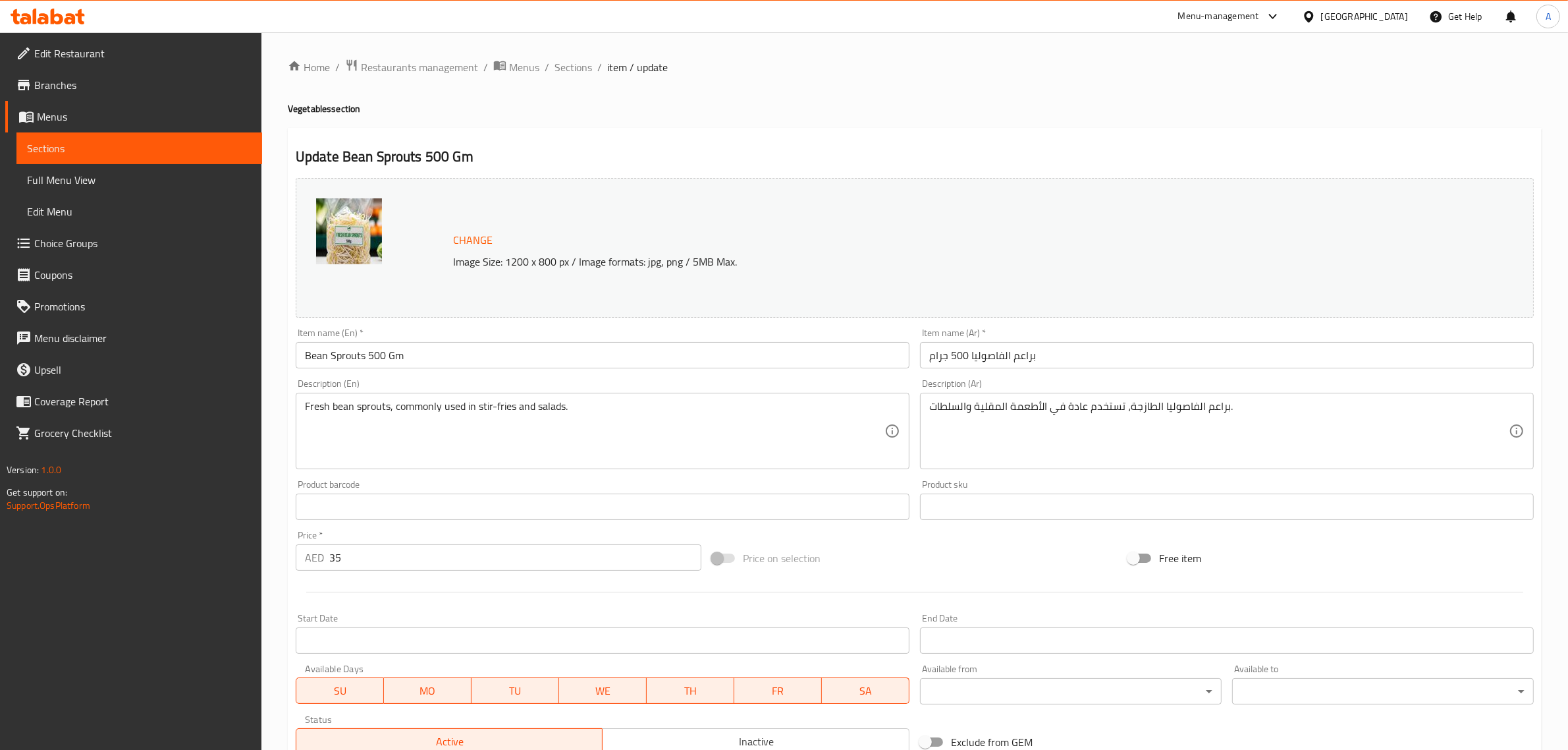
click at [725, 157] on h2 "Update Bean Sprouts 500 Gm" at bounding box center [915, 157] width 1238 height 20
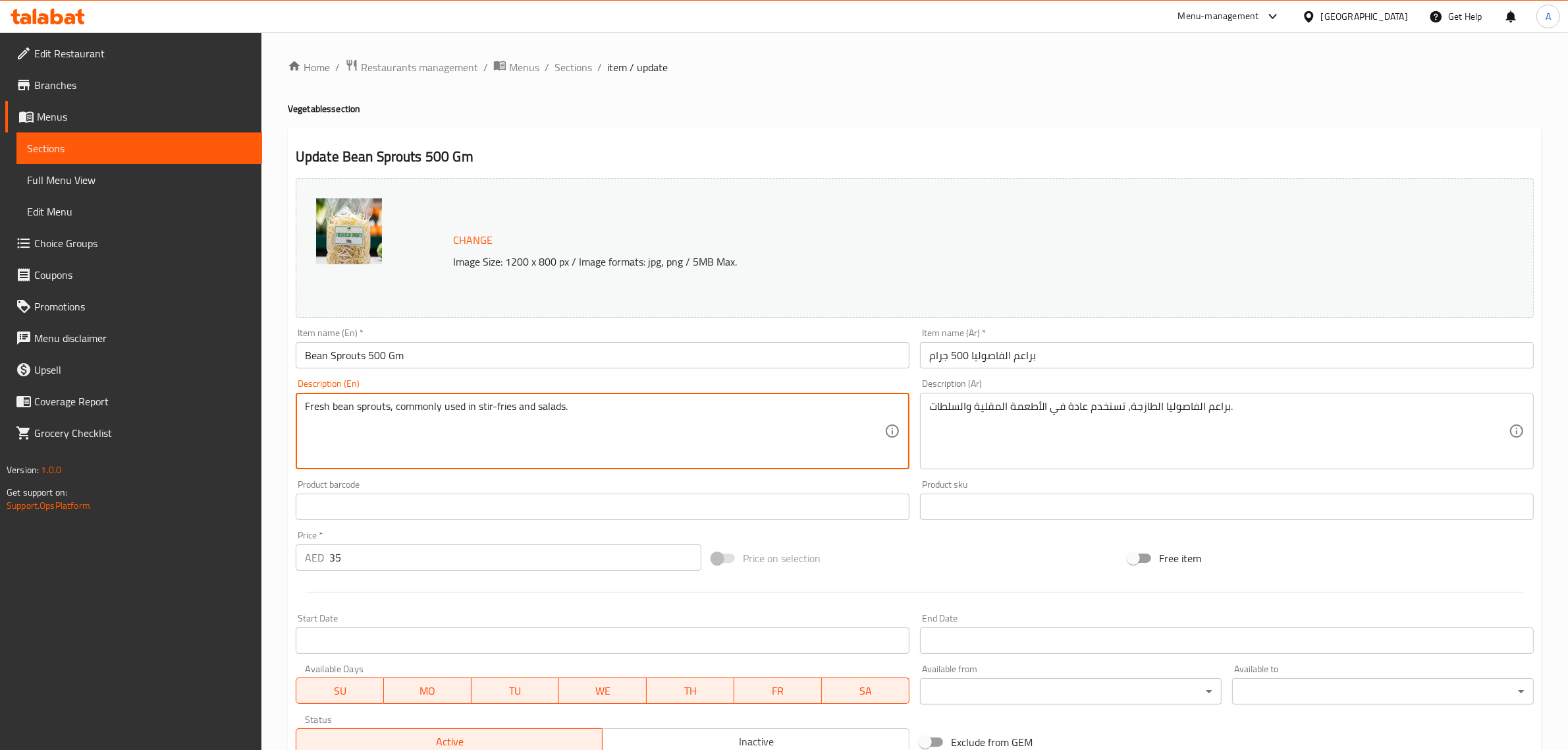
click at [502, 411] on textarea "Fresh bean sprouts, commonly used in stir-fries and salads." at bounding box center [595, 431] width 579 height 62
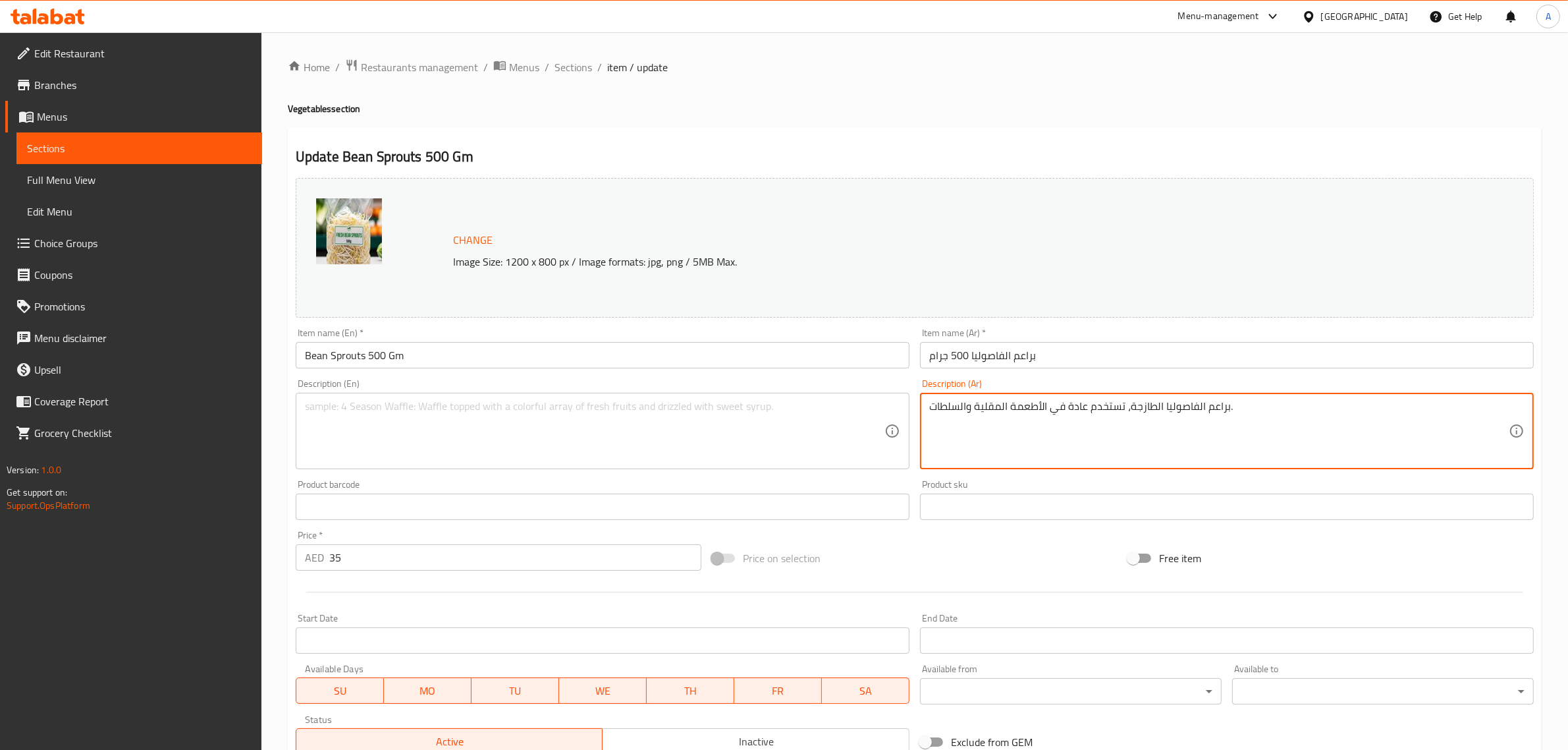
click at [978, 411] on textarea "براعم الفاصوليا الطازجة، تستخدم عادة في الأطعمة المقلية والسلطات." at bounding box center [1219, 431] width 579 height 62
click at [743, 137] on div "Update Bean Sprouts 500 Gm Change Image Size: 1200 x 800 px / Image formats: jp…" at bounding box center [915, 532] width 1254 height 808
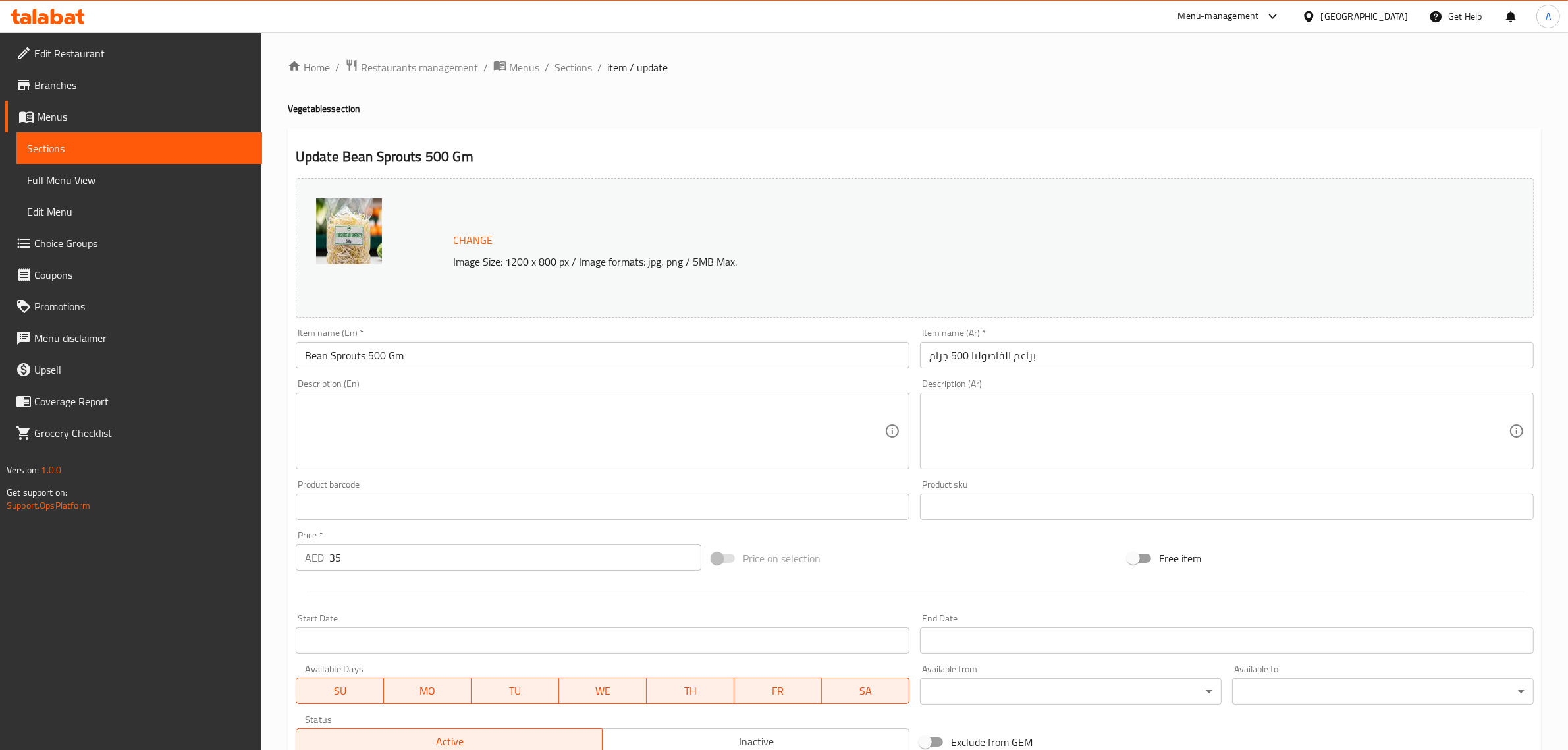
drag, startPoint x: 581, startPoint y: 76, endPoint x: 462, endPoint y: 1, distance: 140.7
click at [581, 75] on span "Sections" at bounding box center [573, 67] width 37 height 16
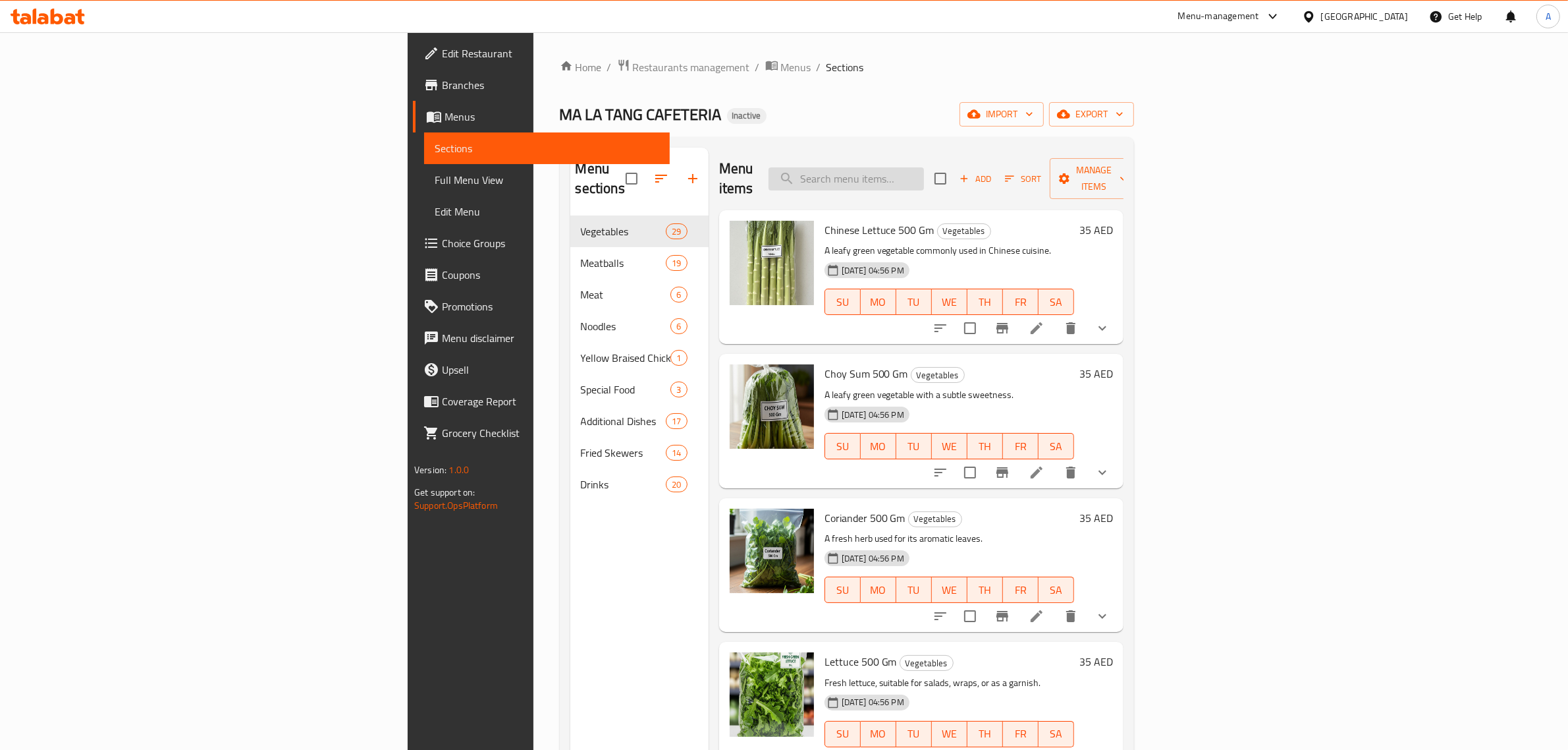
drag, startPoint x: 975, startPoint y: 153, endPoint x: 973, endPoint y: 166, distance: 13.2
click at [977, 153] on div "Menu items Add Sort Manage items" at bounding box center [921, 178] width 405 height 62
click at [924, 168] on input "search" at bounding box center [845, 179] width 155 height 23
paste input "Oyster Mushroom"
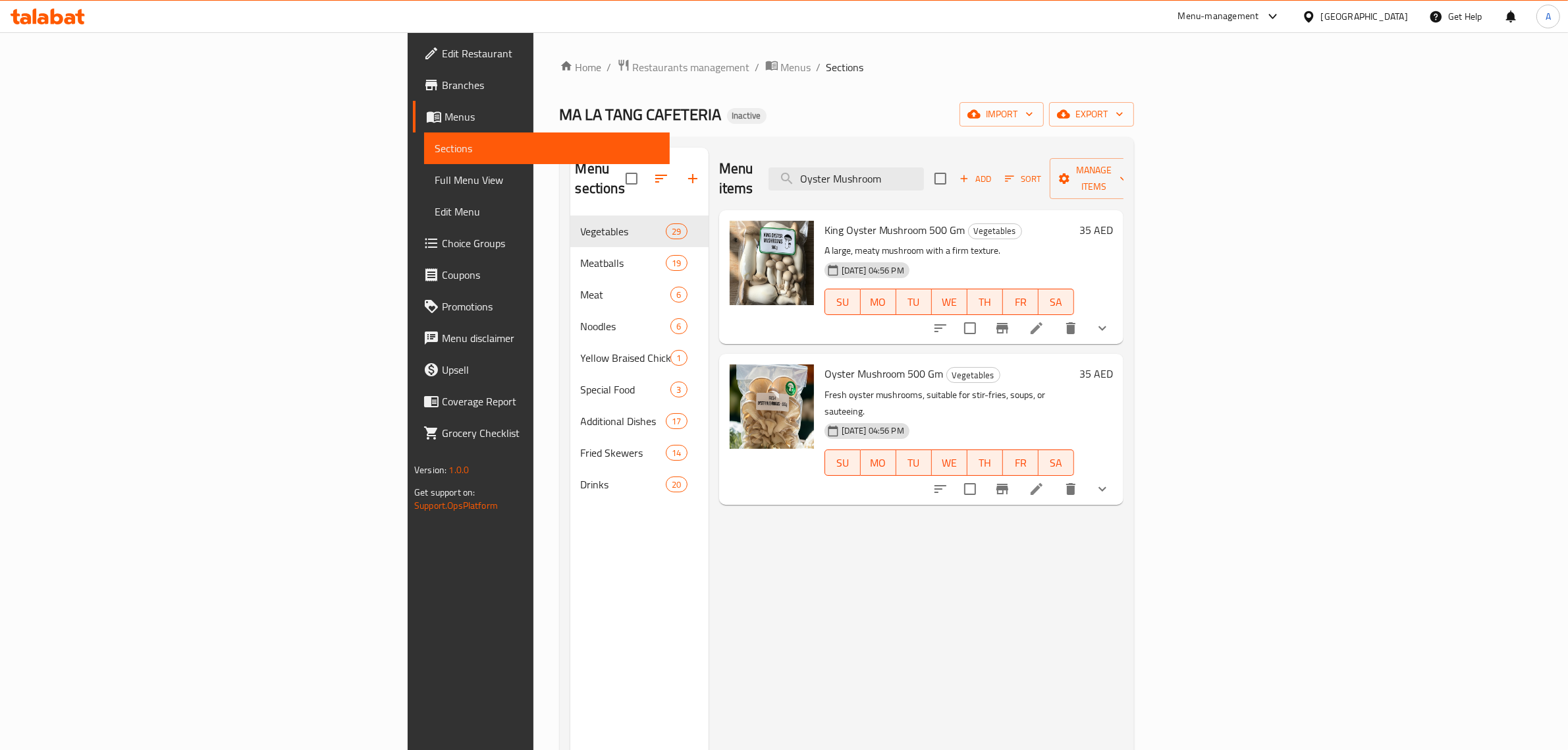
type input "Oyster Mushroom"
drag, startPoint x: 120, startPoint y: 189, endPoint x: 135, endPoint y: 203, distance: 20.5
click at [424, 189] on link "Full Menu View" at bounding box center [547, 179] width 246 height 31
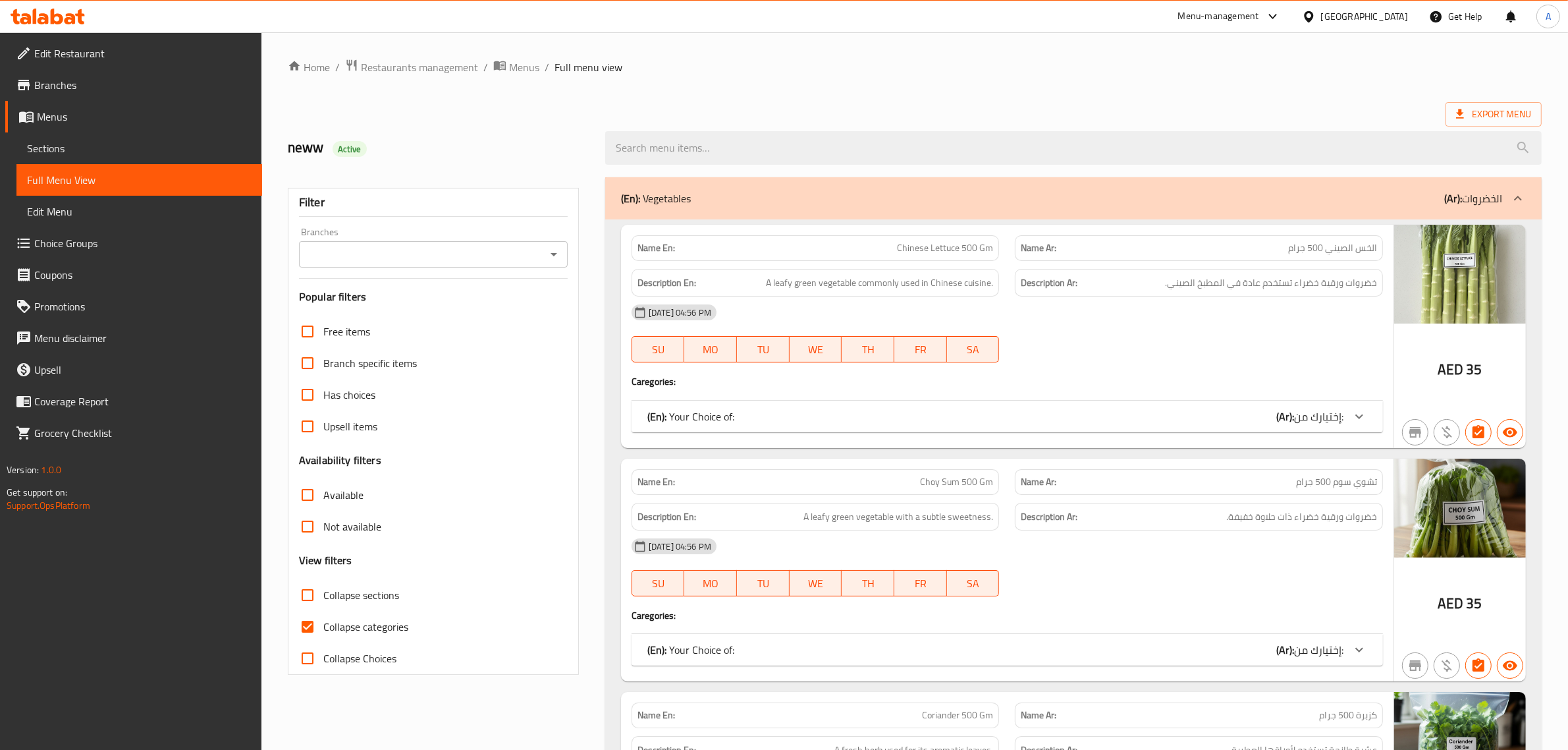
click at [320, 634] on input "Collapse categories" at bounding box center [307, 626] width 31 height 31
checkbox input "false"
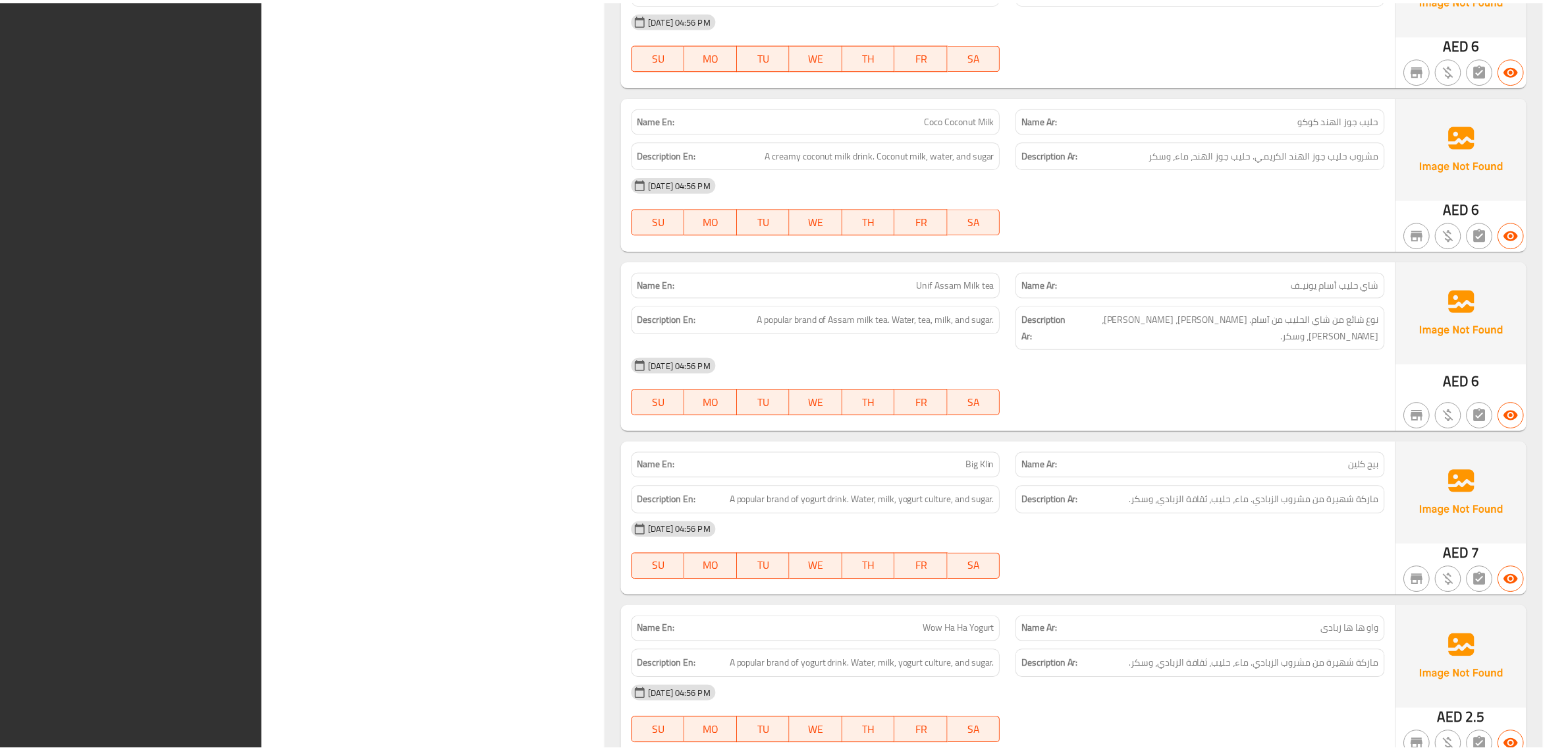
scroll to position [34901, 0]
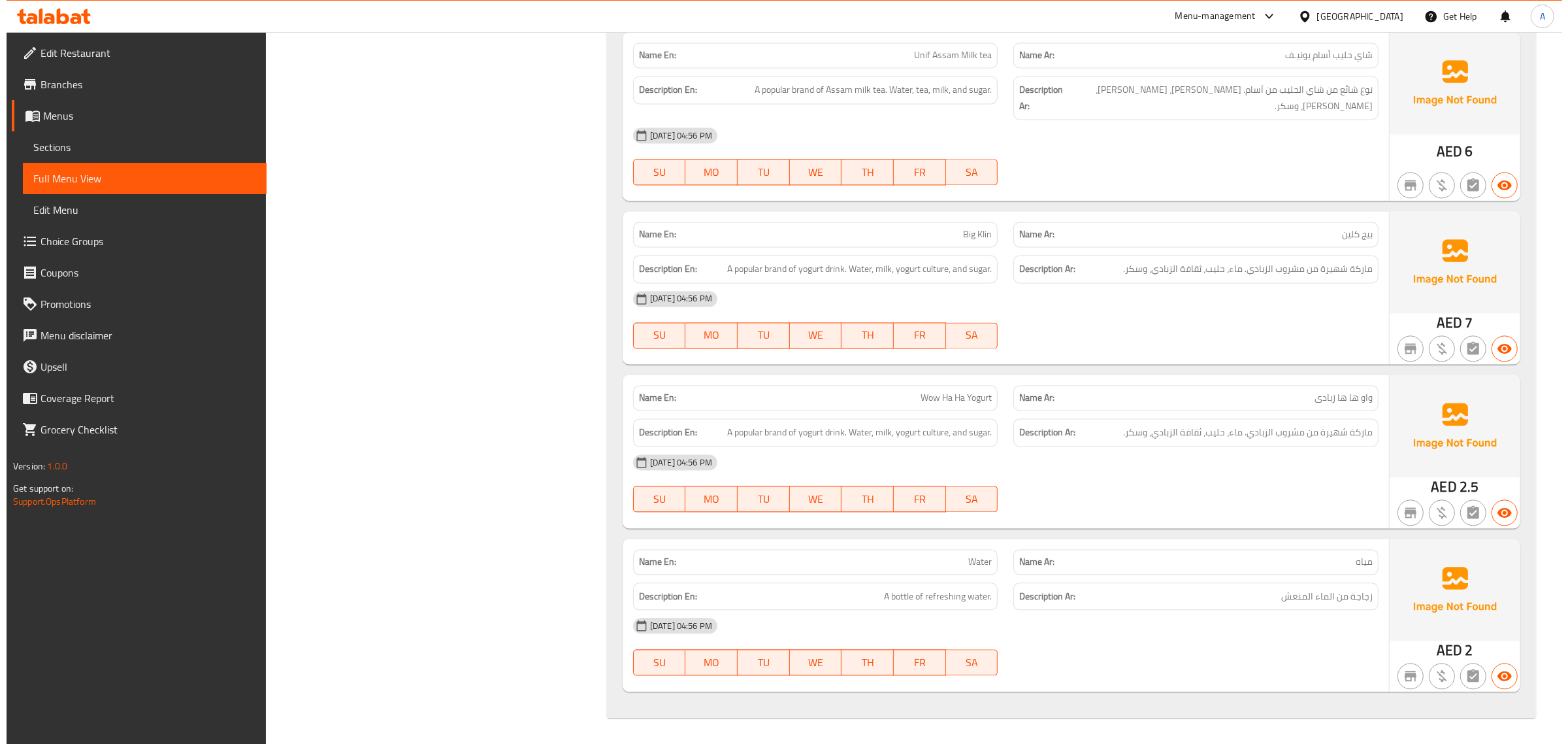
scroll to position [0, 0]
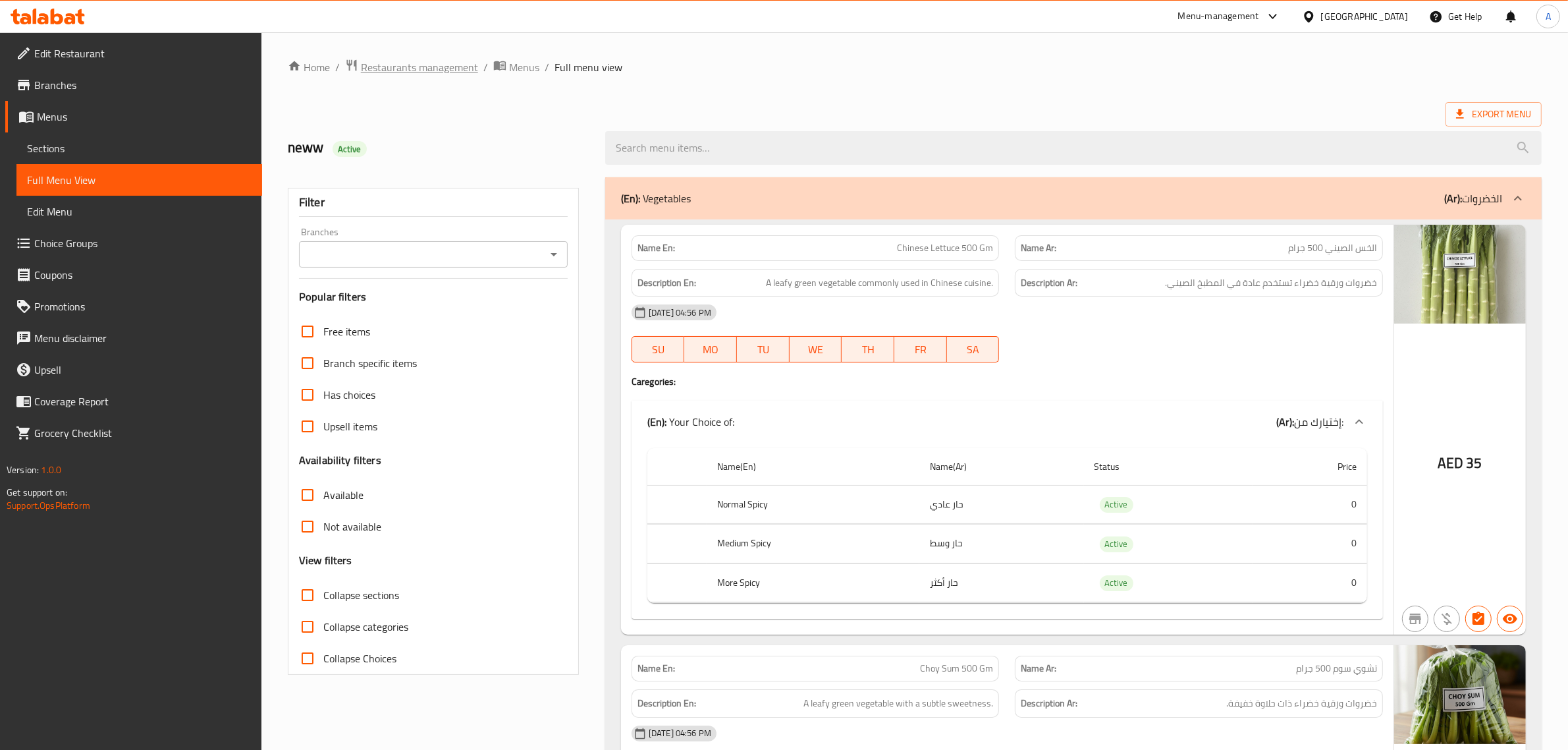
click at [444, 69] on span "Restaurants management" at bounding box center [419, 67] width 117 height 16
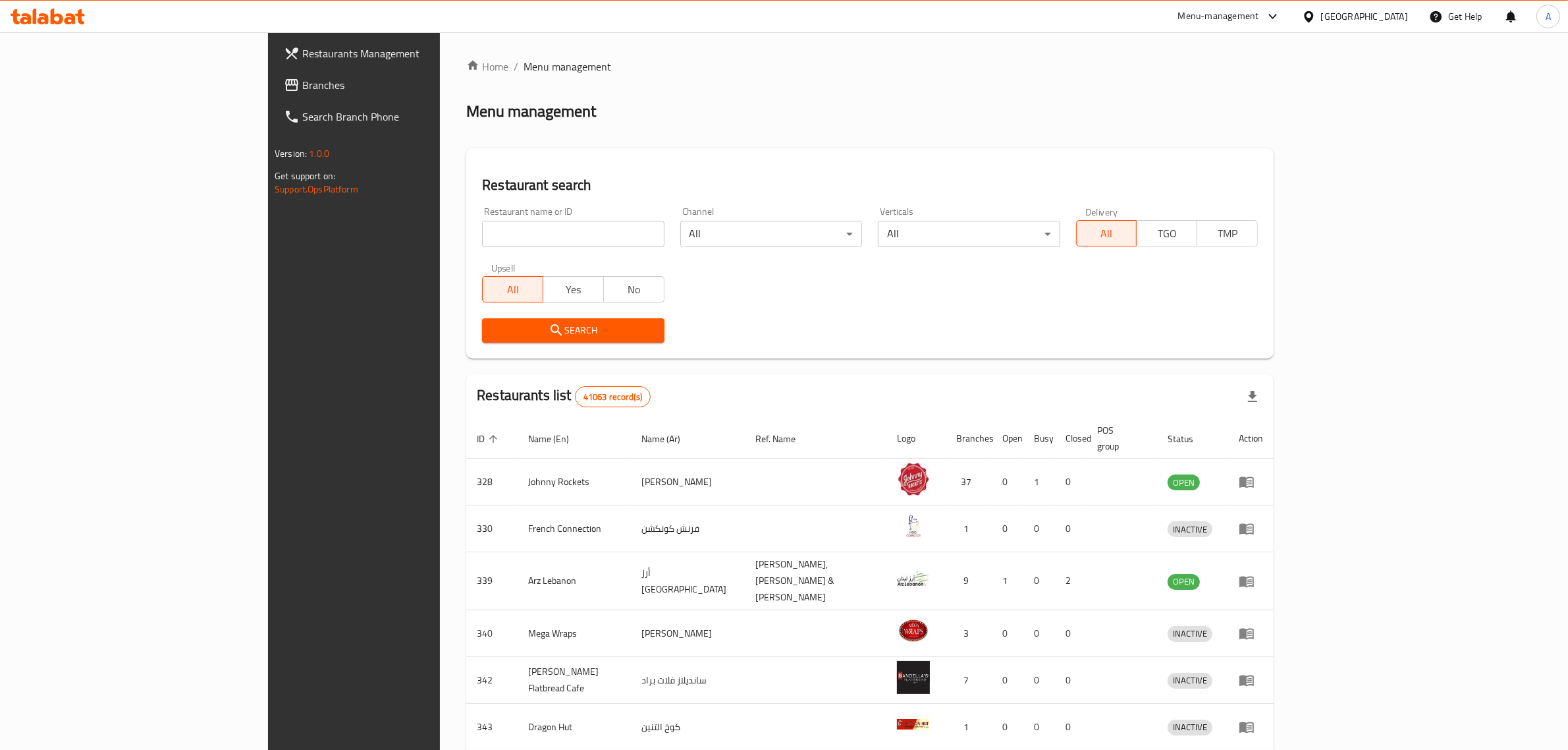
click at [482, 243] on input "search" at bounding box center [572, 233] width 181 height 26
paste input "Pulpaddict"
type input "Pulpaddict"
click button "Search" at bounding box center [572, 330] width 181 height 24
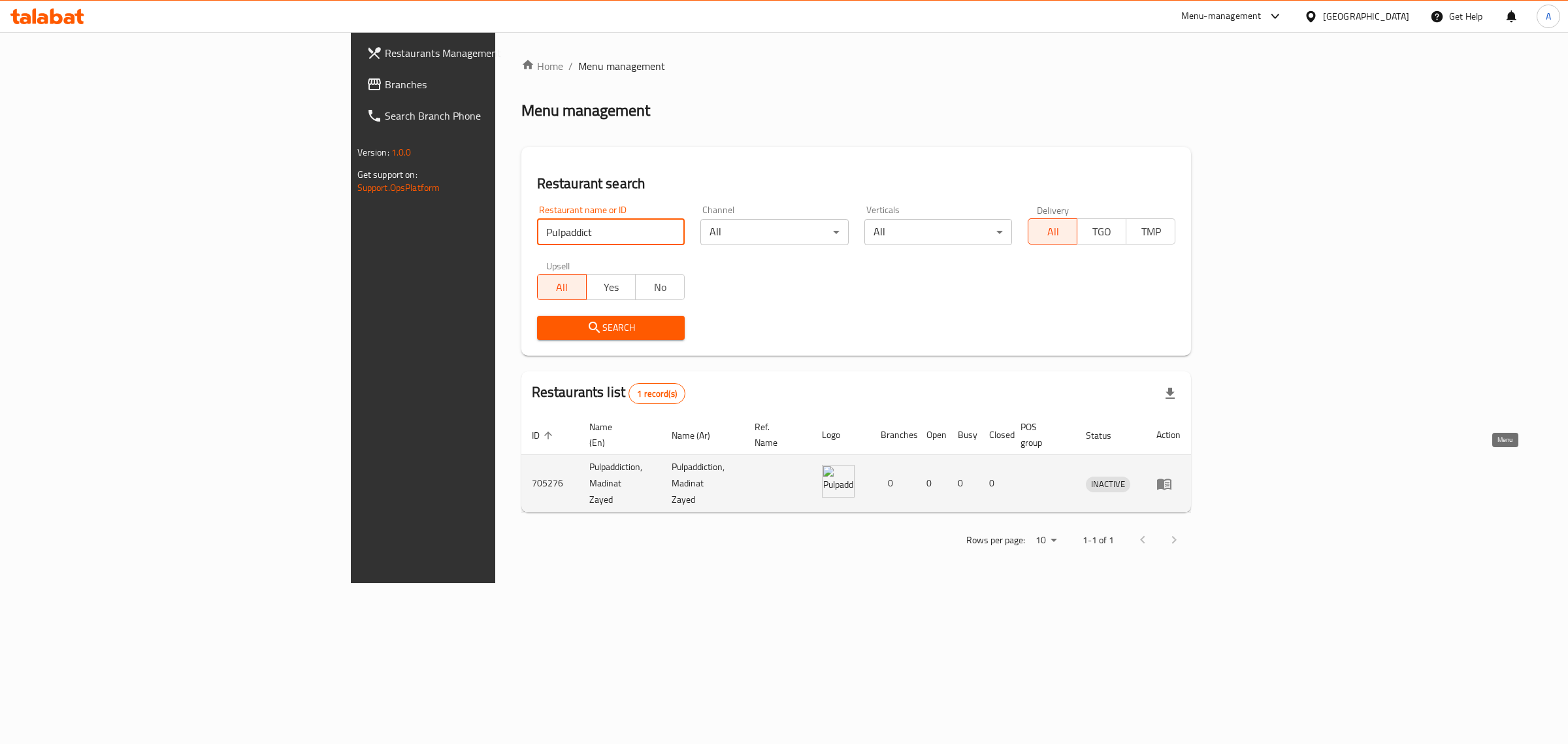
click at [1172, 476] on icon "enhanced table" at bounding box center [1165, 484] width 15 height 15
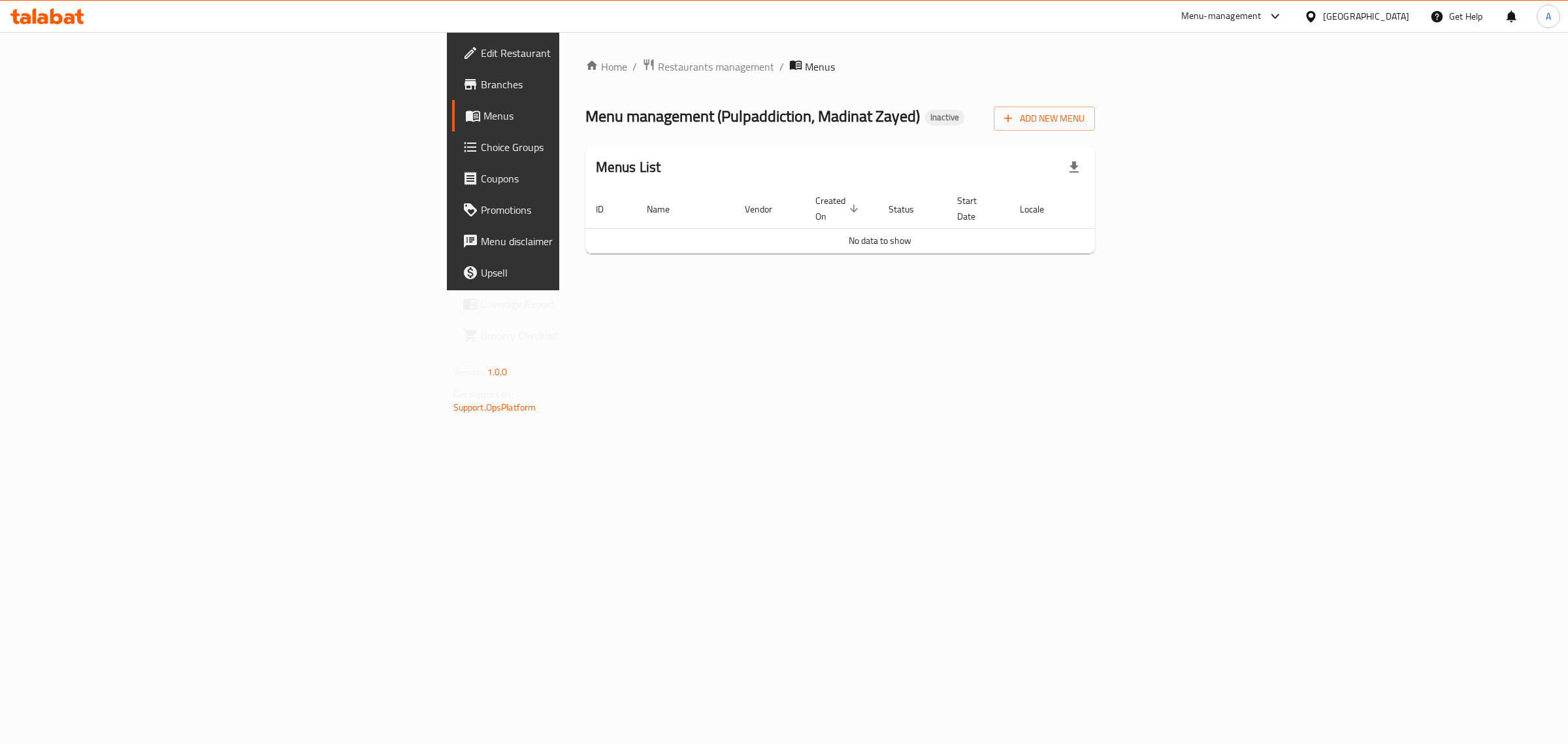
click at [481, 79] on span "Branches" at bounding box center [589, 84] width 218 height 15
